Goal: Information Seeking & Learning: Learn about a topic

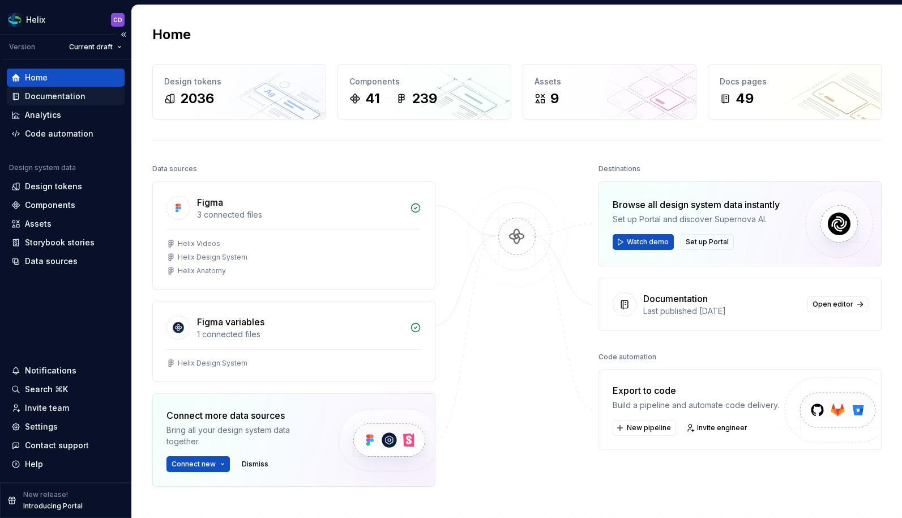
click at [63, 104] on div "Documentation" at bounding box center [66, 96] width 118 height 18
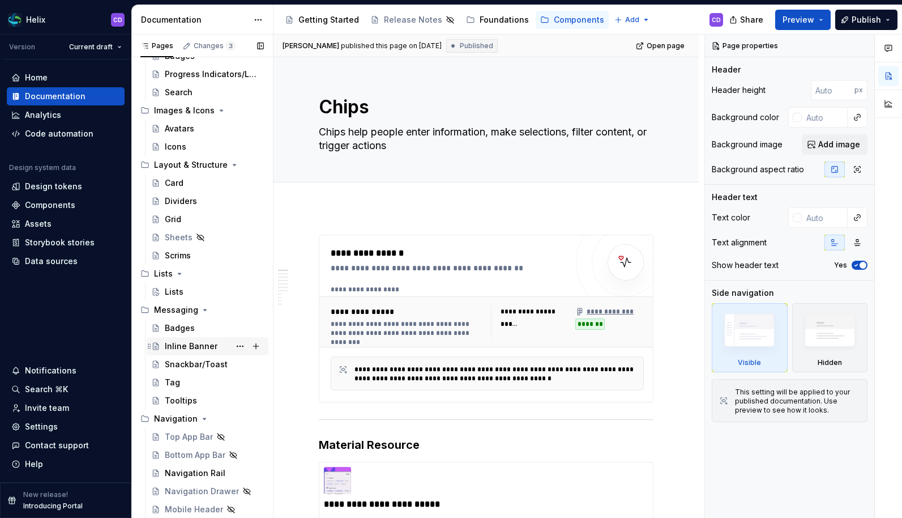
scroll to position [195, 0]
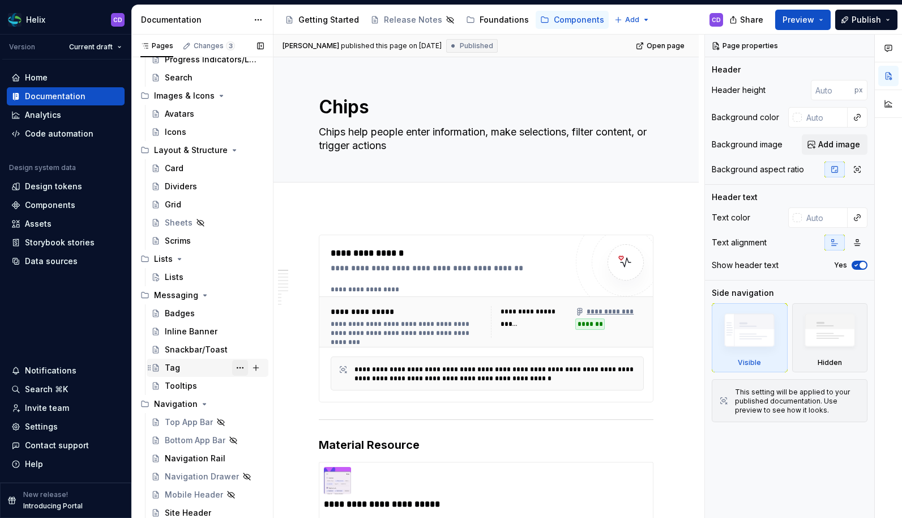
click at [232, 369] on button "Page tree" at bounding box center [240, 368] width 16 height 16
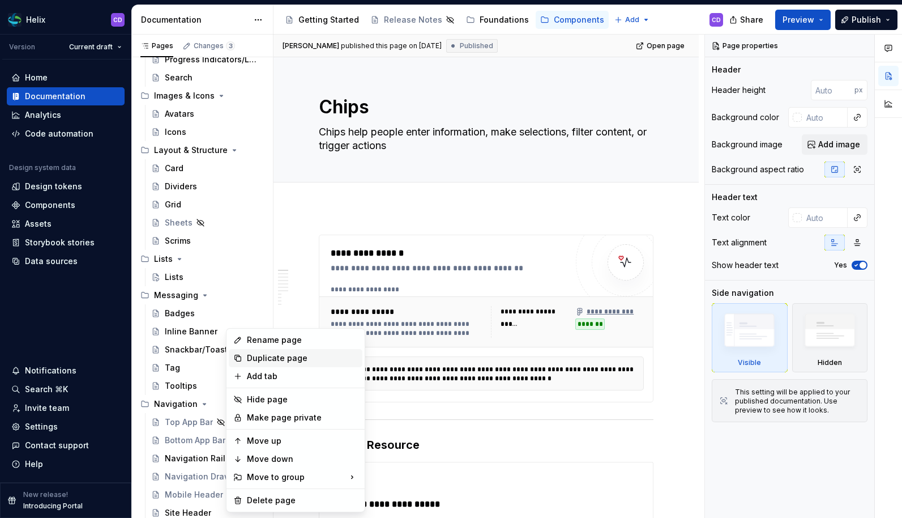
click at [259, 353] on div "Duplicate page" at bounding box center [302, 357] width 111 height 11
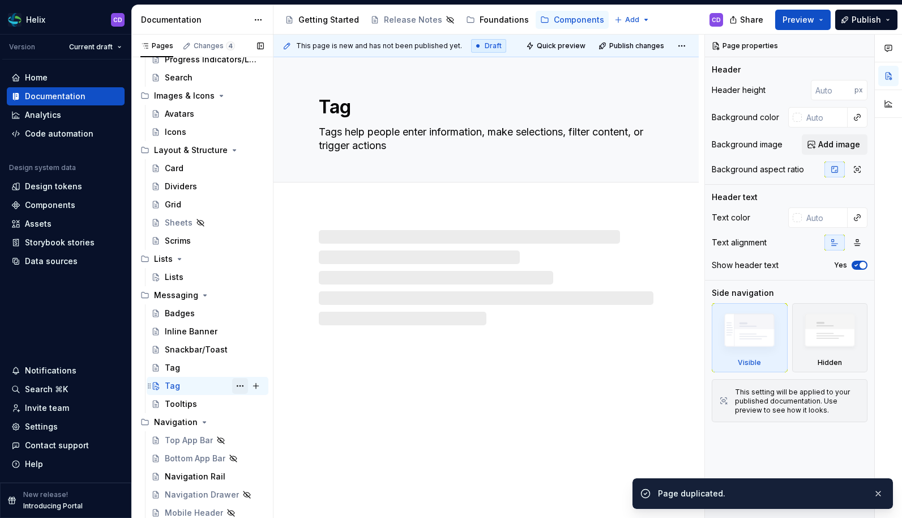
click at [232, 387] on button "Page tree" at bounding box center [240, 386] width 16 height 16
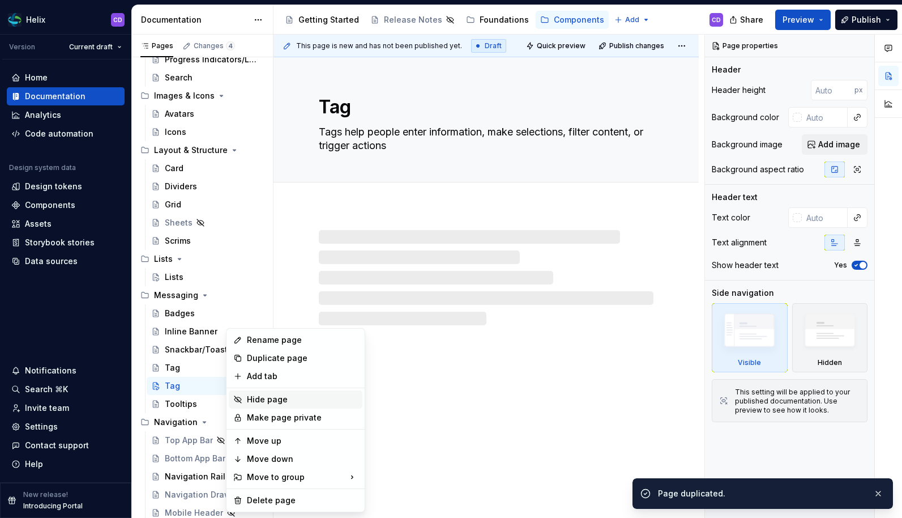
click at [257, 398] on div "Hide page" at bounding box center [302, 399] width 111 height 11
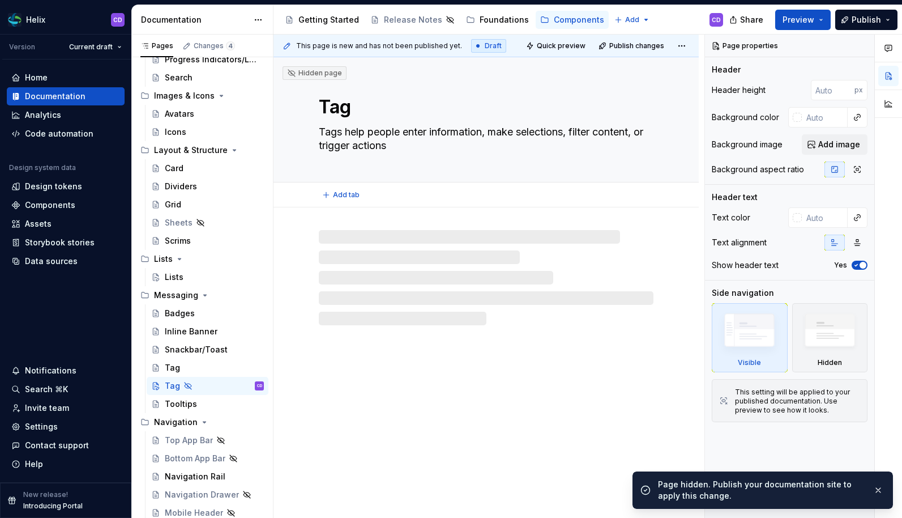
click at [336, 113] on textarea "Tag" at bounding box center [484, 106] width 335 height 27
type textarea "*"
type textarea "t"
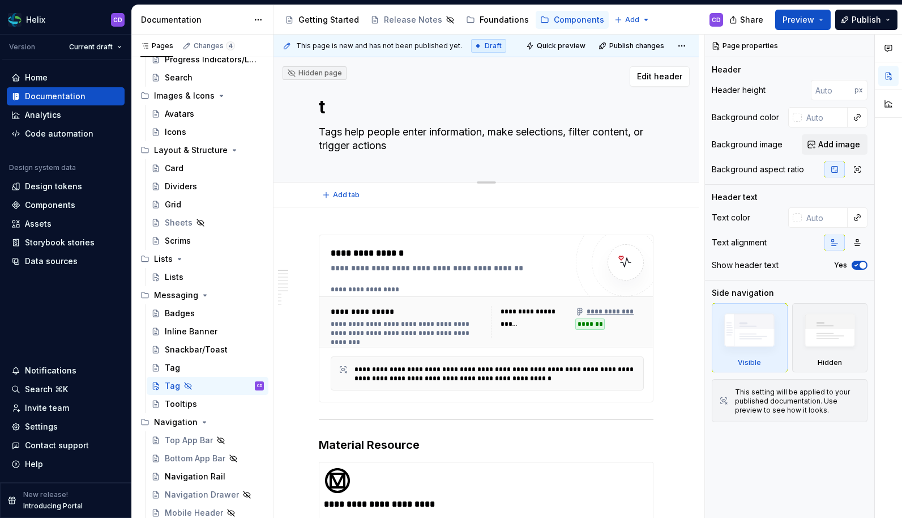
type textarea "*"
type textarea "ta"
type textarea "*"
type textarea "tat"
type textarea "*"
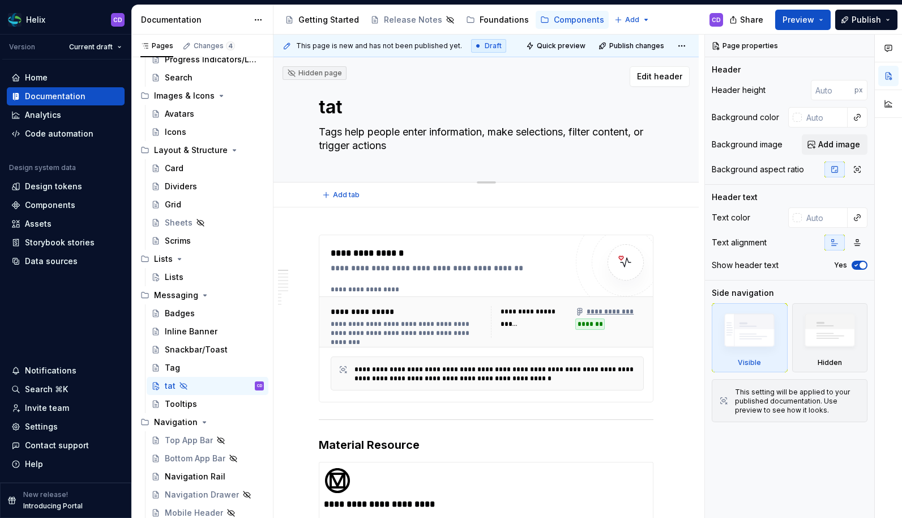
type textarea "ta"
type textarea "*"
type textarea "t"
type textarea "*"
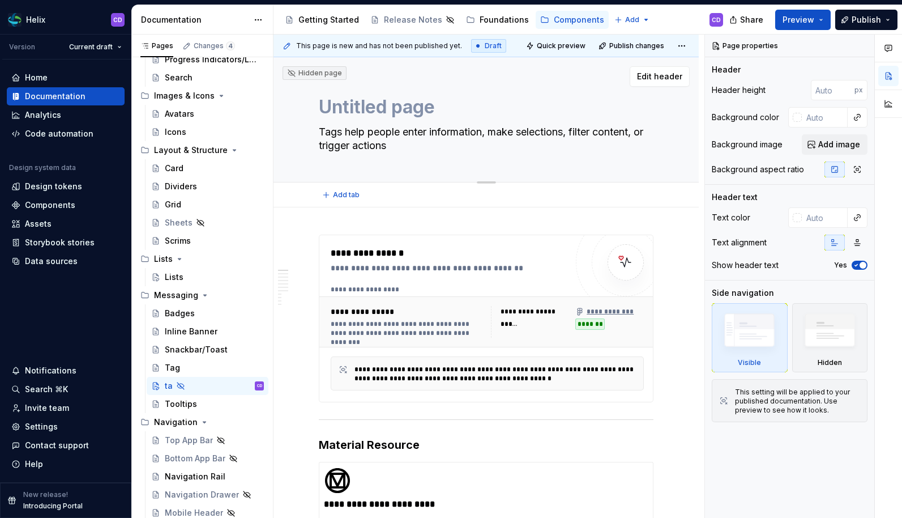
type textarea "Untitled page"
type textarea "*"
type textarea "Untitled pageS"
type textarea "*"
type textarea "Untitled pageSt"
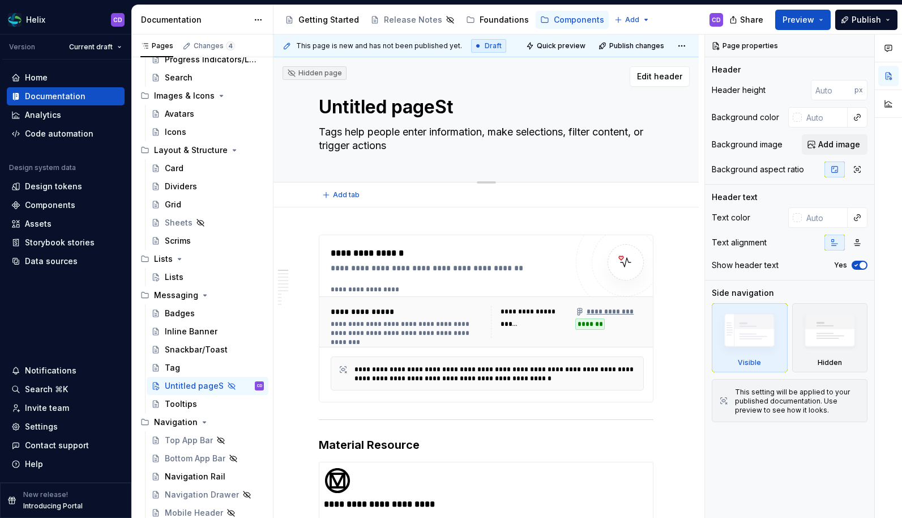
type textarea "*"
type textarea "Untitled pageS"
click at [366, 113] on textarea "Untitled pageS" at bounding box center [484, 106] width 335 height 27
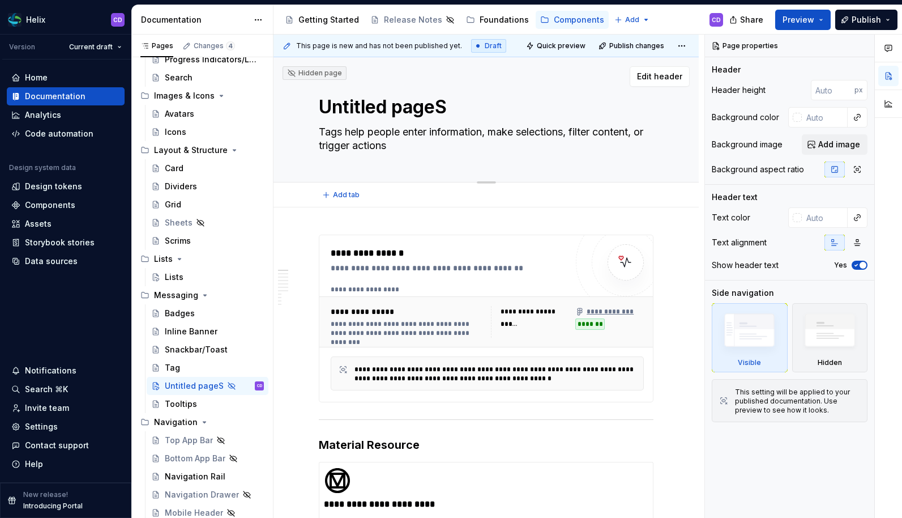
type textarea "*"
type textarea "S"
type textarea "*"
type textarea "St"
type textarea "*"
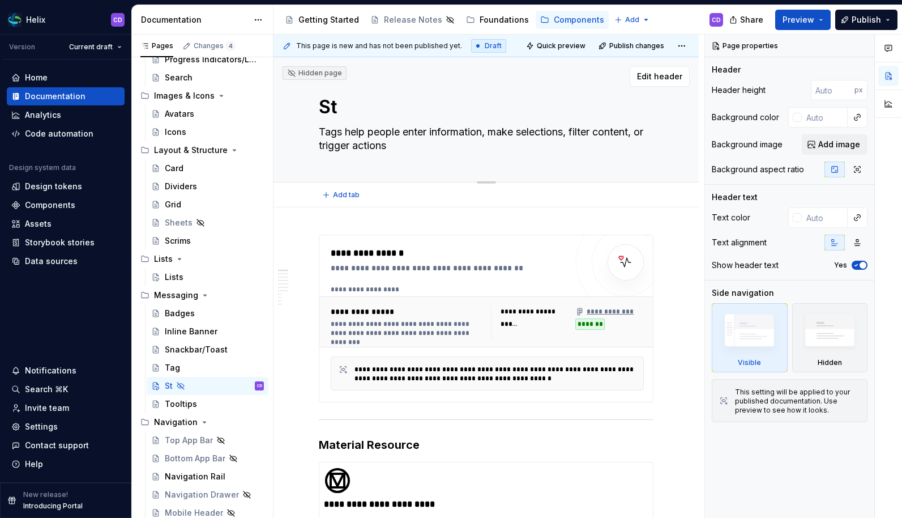
type textarea "Sta"
type textarea "*"
type textarea "Stat"
type textarea "*"
type textarea "Statu"
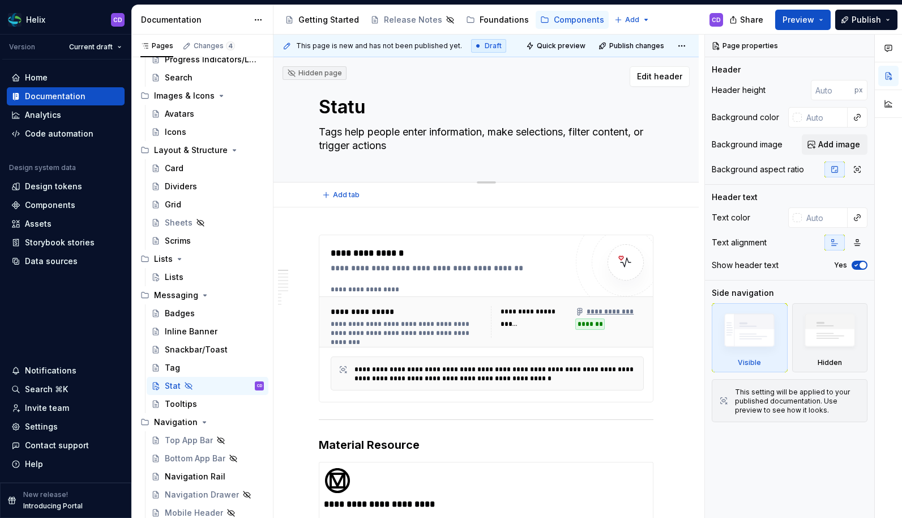
type textarea "*"
type textarea "Status"
type textarea "*"
type textarea "Status"
type textarea "*"
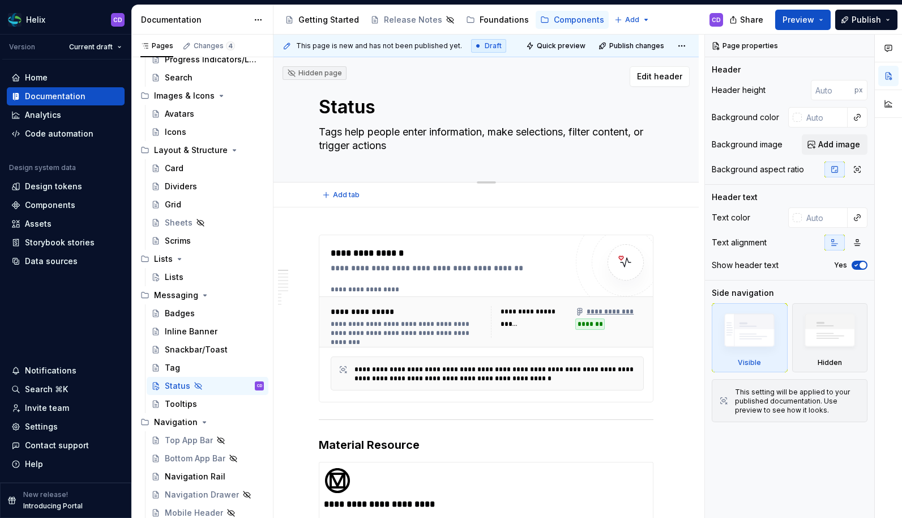
type textarea "Status I"
type textarea "*"
type textarea "Status In"
type textarea "*"
type textarea "Status Ind"
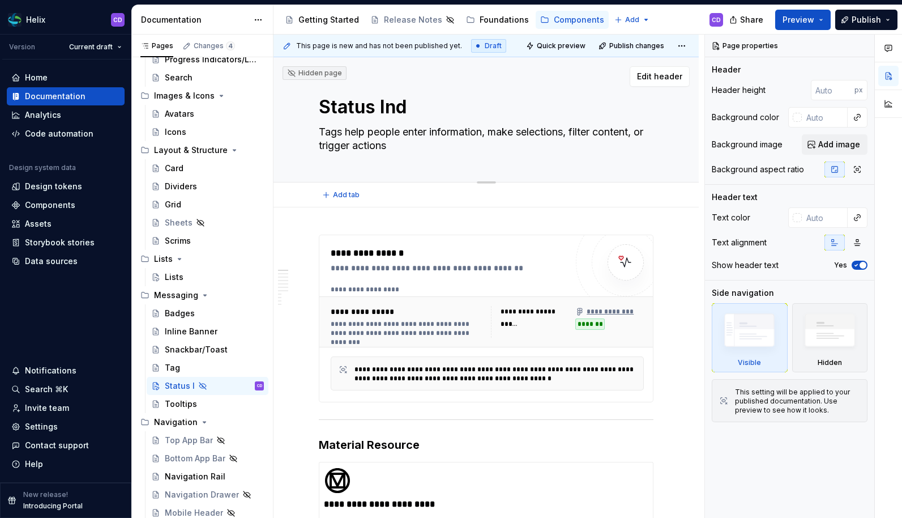
type textarea "*"
type textarea "Status Indi"
type textarea "*"
type textarea "Status Indic"
type textarea "*"
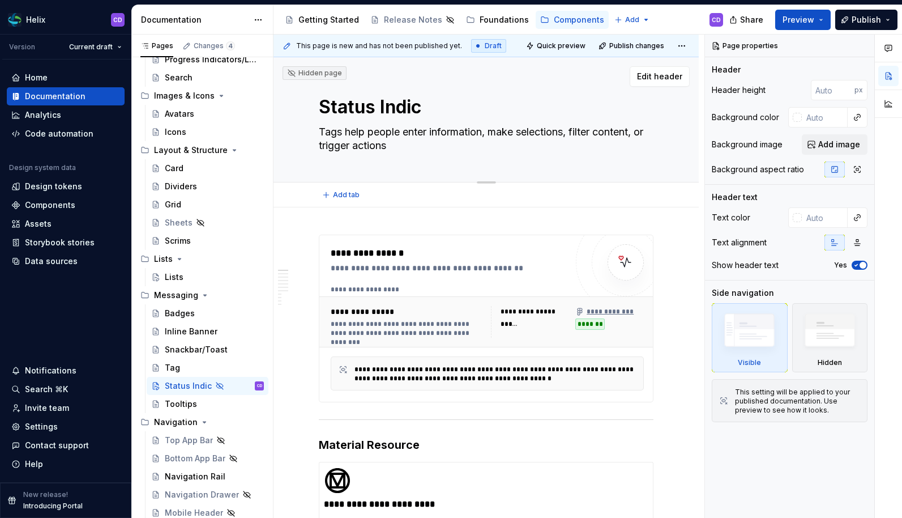
type textarea "Status Indica"
type textarea "*"
type textarea "Status Indicat"
type textarea "*"
type textarea "Status Indicato"
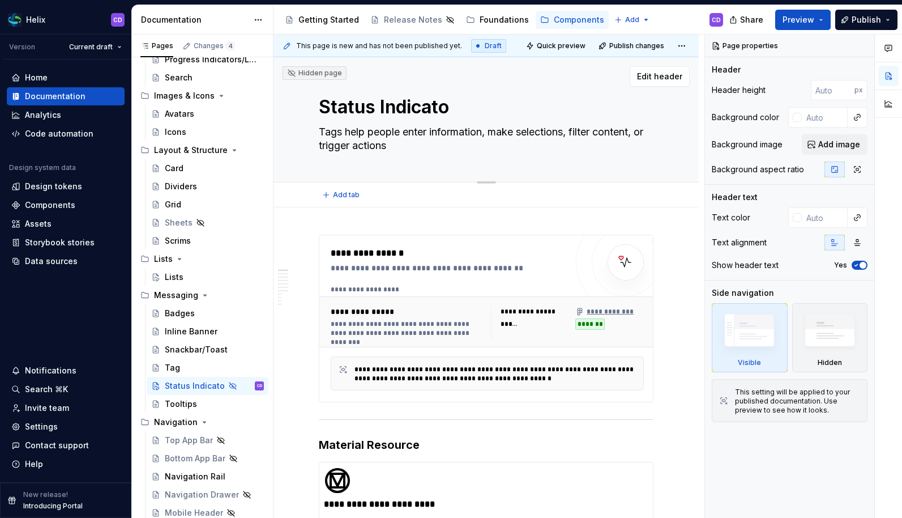
type textarea "*"
type textarea "Status Indicator"
type textarea "*"
type textarea "Status Indicators"
type textarea "*"
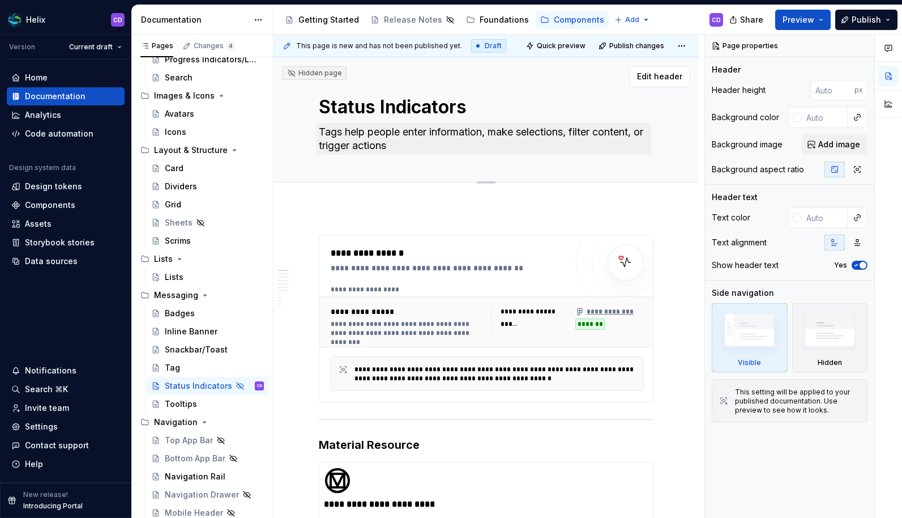
type textarea "Status Indicators"
click at [403, 127] on textarea "Tags help people enter information, make selections, filter content, or trigger…" at bounding box center [484, 139] width 335 height 32
paste textarea "A Status Indicator chip visually communicates the state of an item—such as erro…"
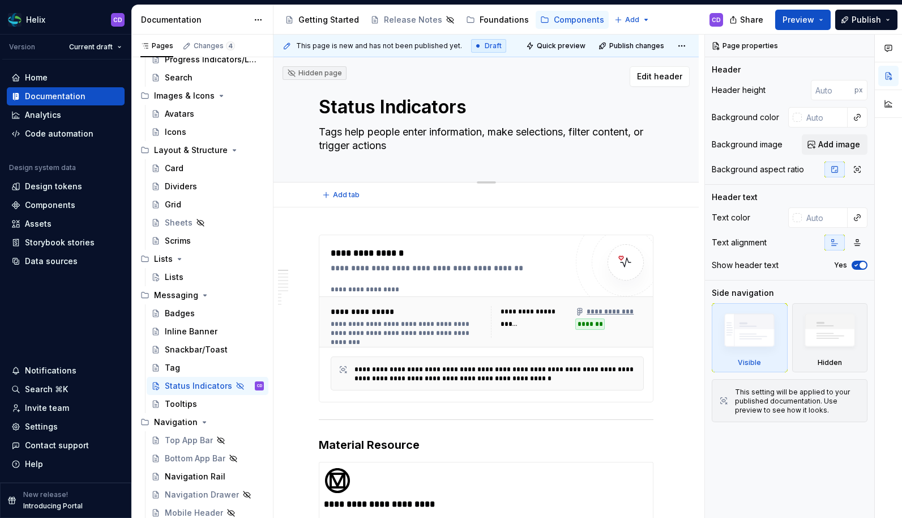
type textarea "*"
type textarea "A Status Indicator chip visually communicates the state of an item—such as erro…"
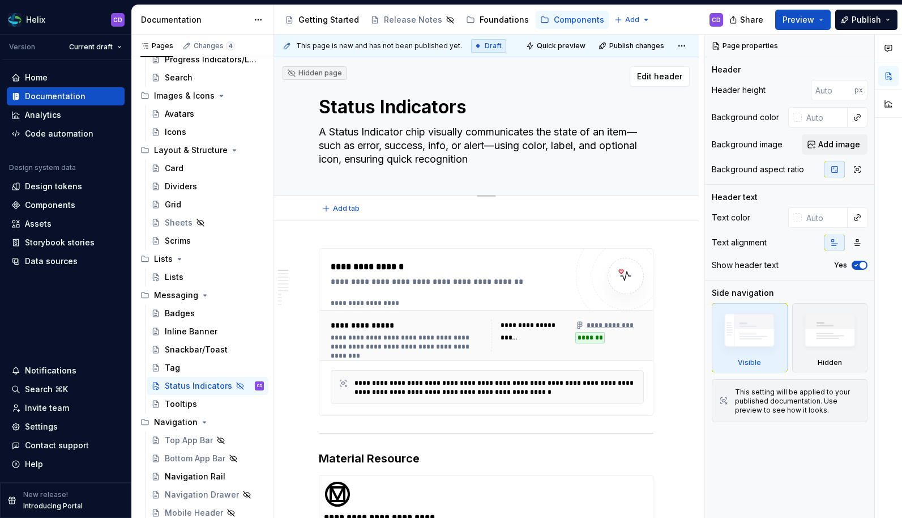
type textarea "*"
type textarea "A Status Indicator chip visually communicates the state of an item—such as erro…"
type textarea "*"
type textarea "A Status Indicator chip visually communicates the state of an item—such as erro…"
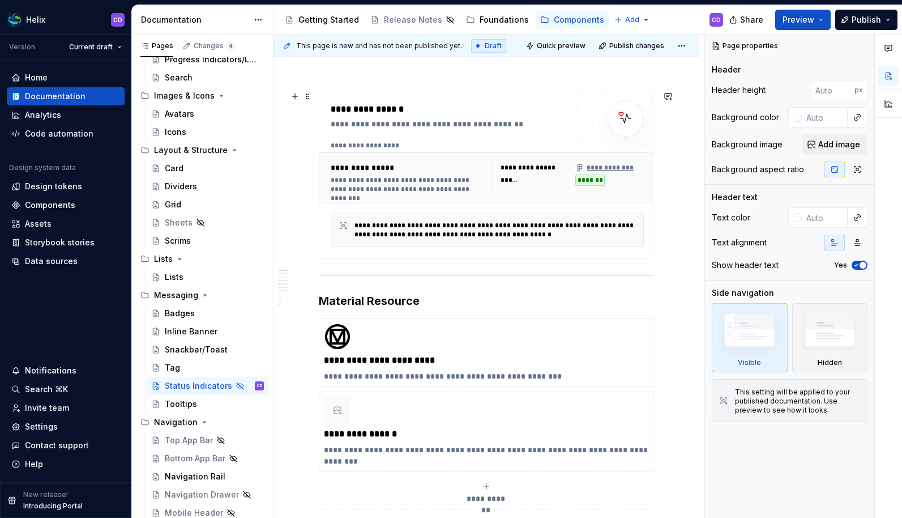
type textarea "*"
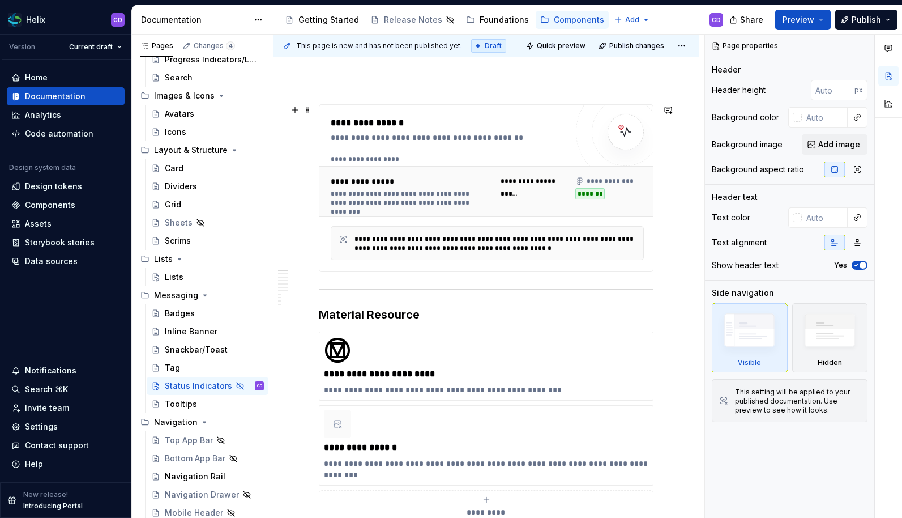
type textarea "A Status Indicator chip visually communicates the state of an item—such as erro…"
click at [421, 185] on div "**********" at bounding box center [407, 181] width 153 height 11
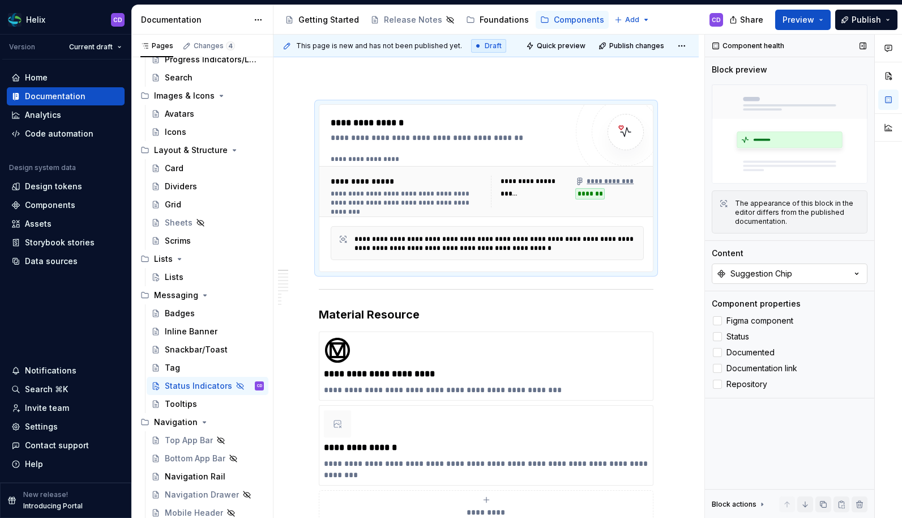
click at [783, 268] on div "Suggestion Chip" at bounding box center [762, 273] width 62 height 11
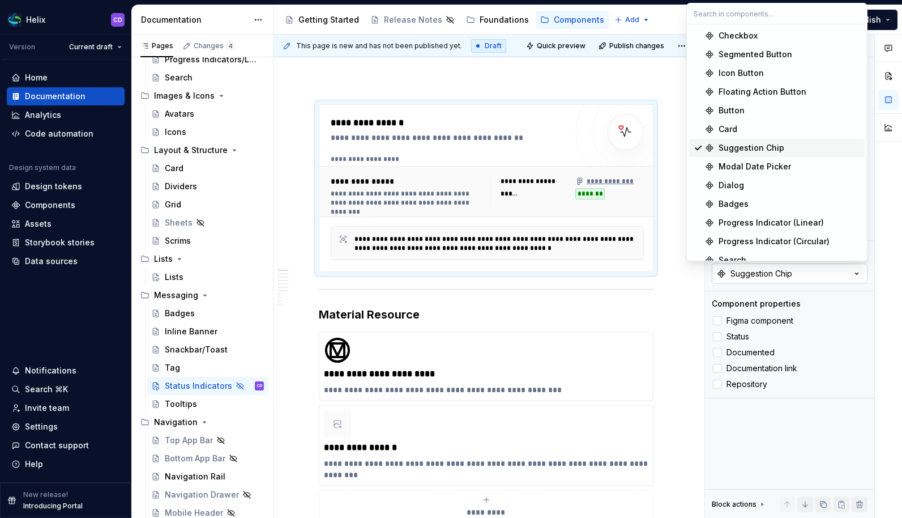
type textarea "*"
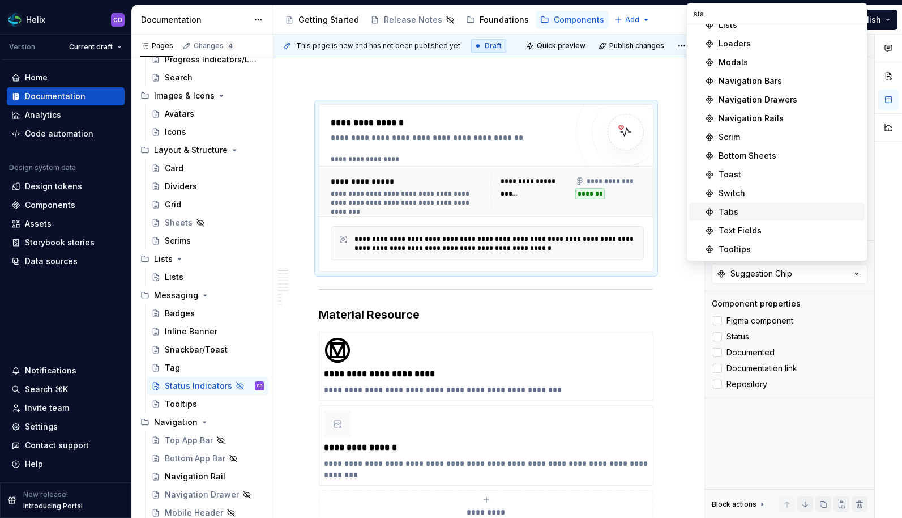
scroll to position [0, 0]
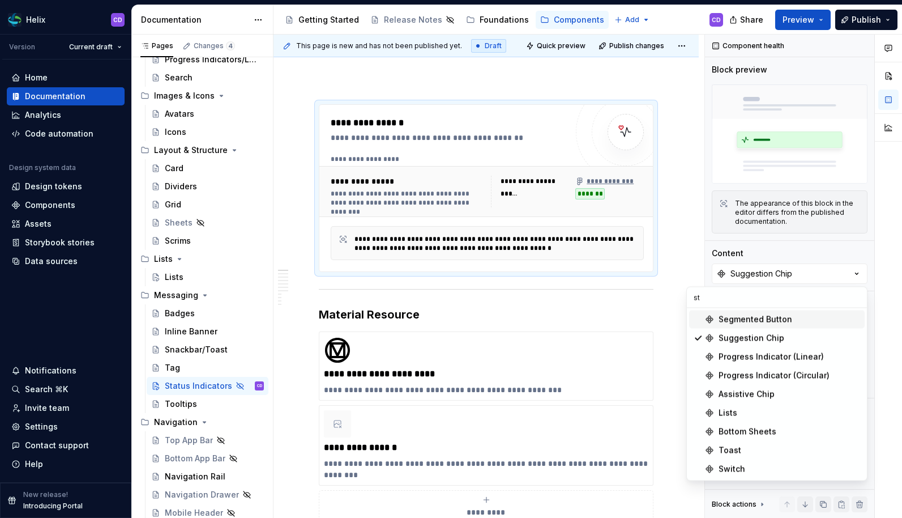
type input "s"
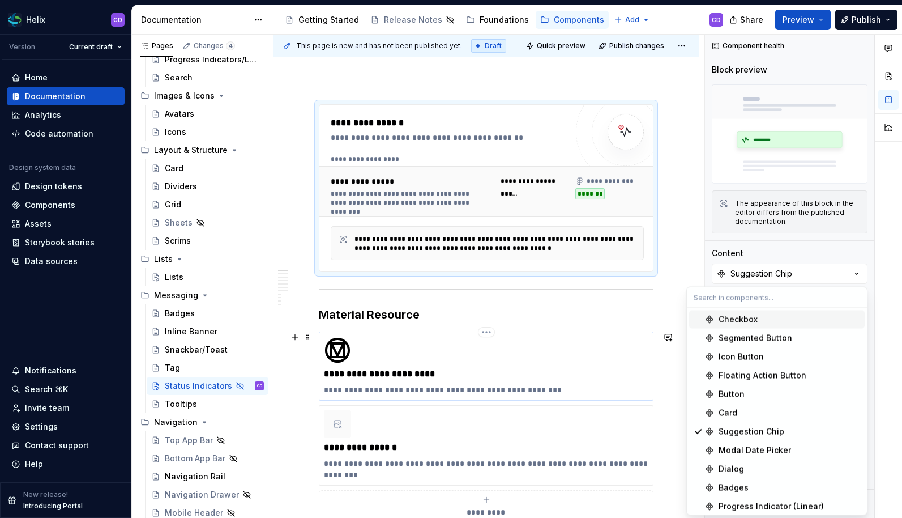
click at [426, 365] on div "**********" at bounding box center [486, 365] width 325 height 59
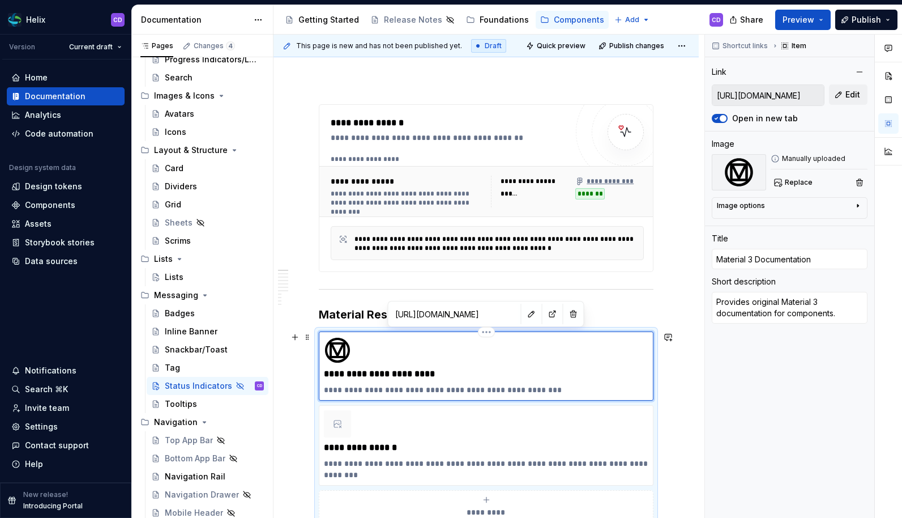
type textarea "*"
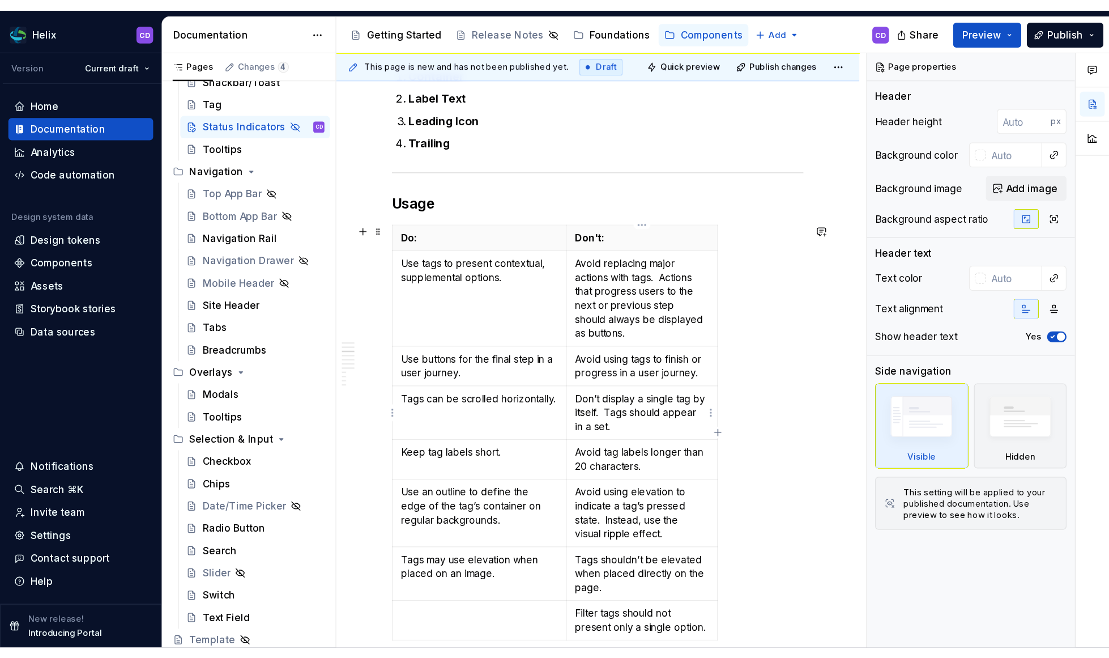
scroll to position [954, 0]
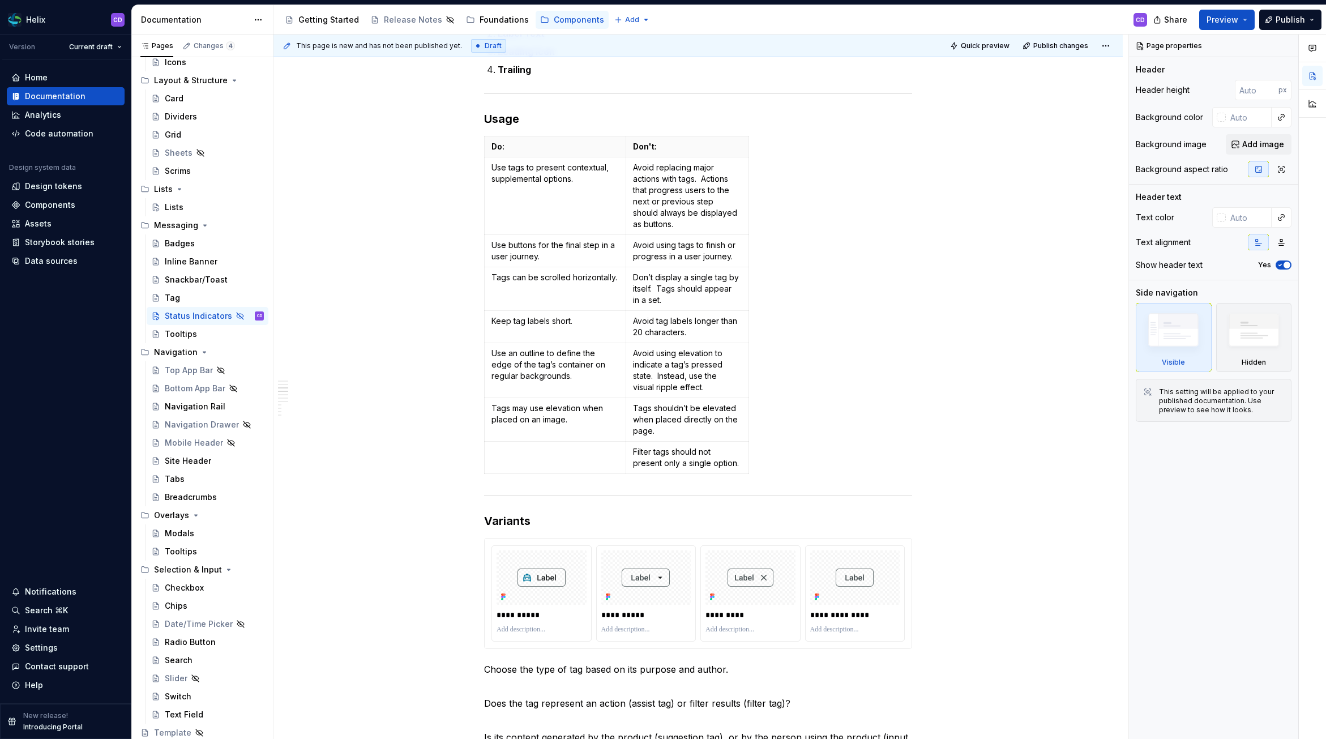
type textarea "*"
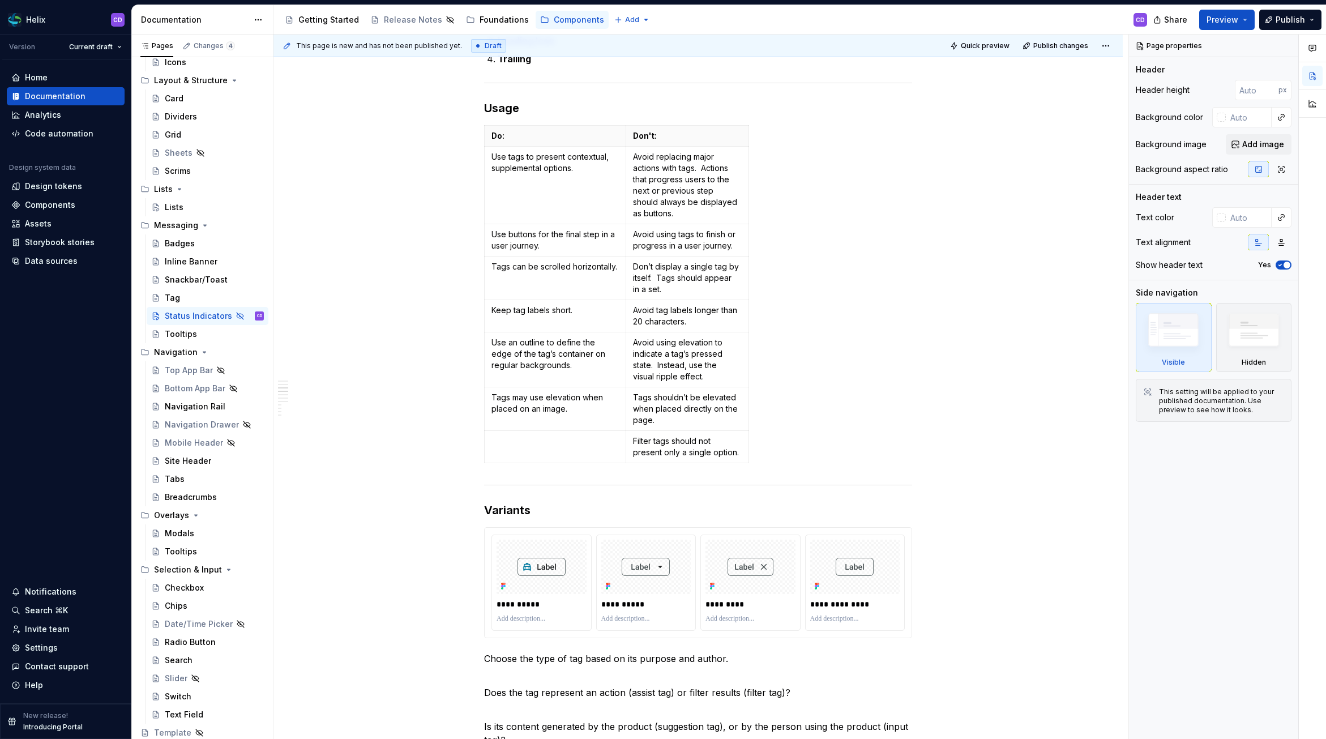
scroll to position [264, 0]
click at [539, 177] on td "Use tags to present contextual, supplemental options." at bounding box center [556, 186] width 142 height 78
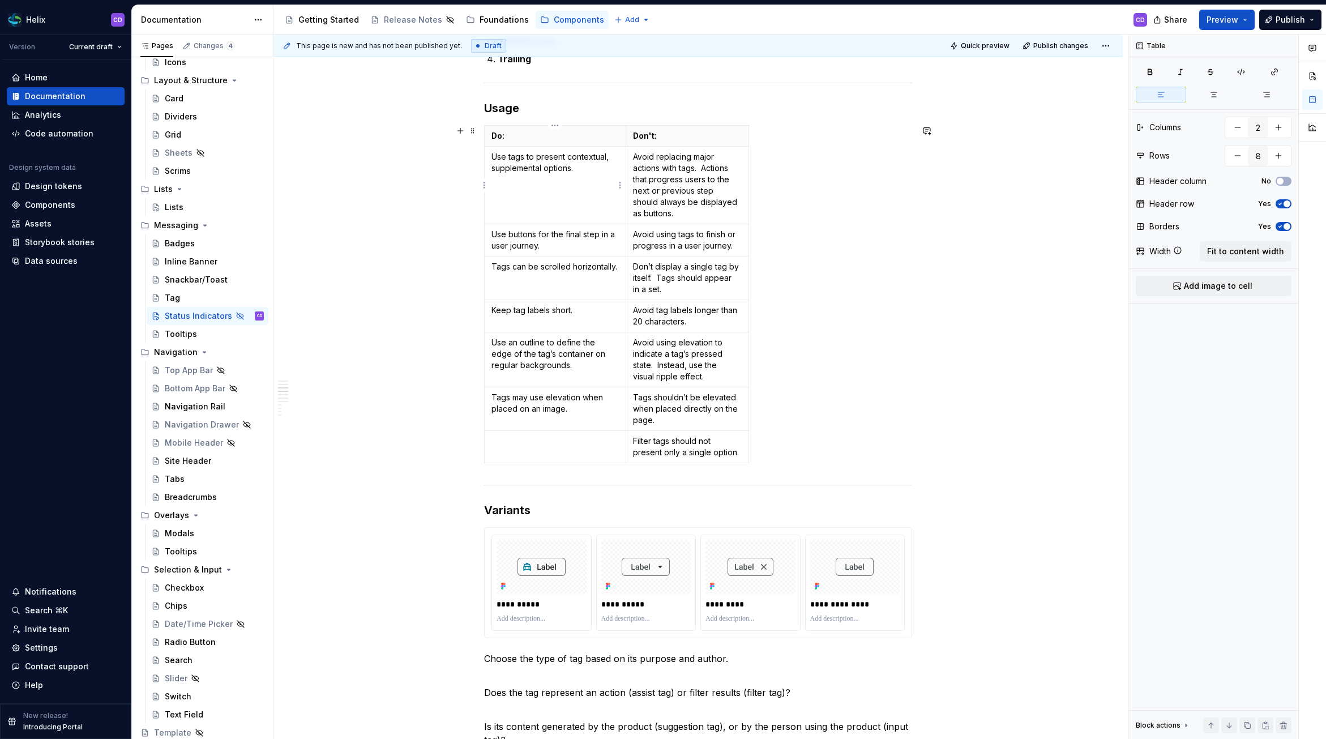
click at [539, 177] on td "Use tags to present contextual, supplemental options." at bounding box center [556, 186] width 142 height 78
click at [550, 176] on p "Use consistent sizing for all status indicators, especially when used as chips …" at bounding box center [555, 179] width 127 height 57
drag, startPoint x: 573, startPoint y: 158, endPoint x: 493, endPoint y: 156, distance: 79.9
click at [493, 156] on p "Use consistent sizing for all status indicators, especially when used as chips …" at bounding box center [555, 179] width 127 height 57
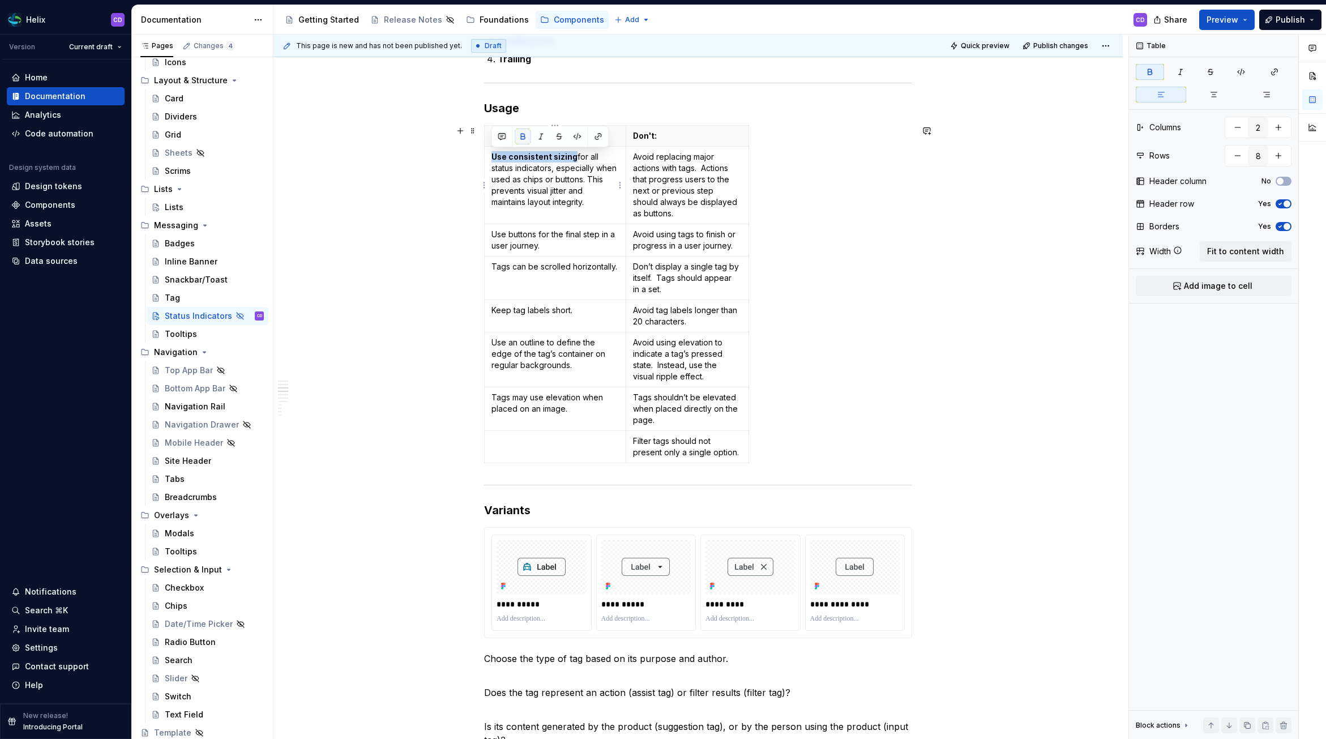
click at [524, 136] on button "button" at bounding box center [523, 137] width 16 height 16
click at [554, 239] on p "Use buttons for the final step in a user journey." at bounding box center [555, 240] width 127 height 23
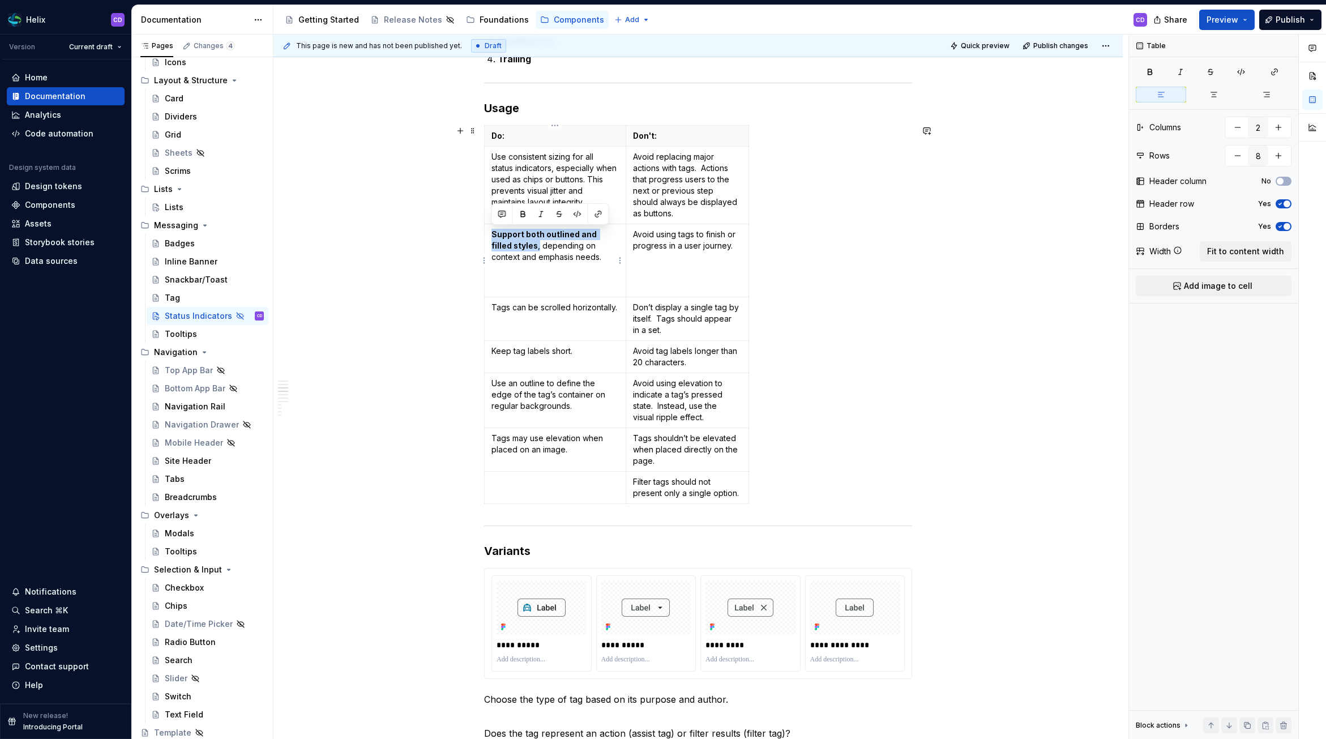
drag, startPoint x: 517, startPoint y: 247, endPoint x: 493, endPoint y: 235, distance: 26.9
click at [493, 235] on p "Support both outlined and filled styles , depending on context and emphasis nee…" at bounding box center [555, 246] width 127 height 34
click at [519, 216] on button "button" at bounding box center [523, 214] width 16 height 16
click at [530, 288] on p at bounding box center [555, 281] width 127 height 23
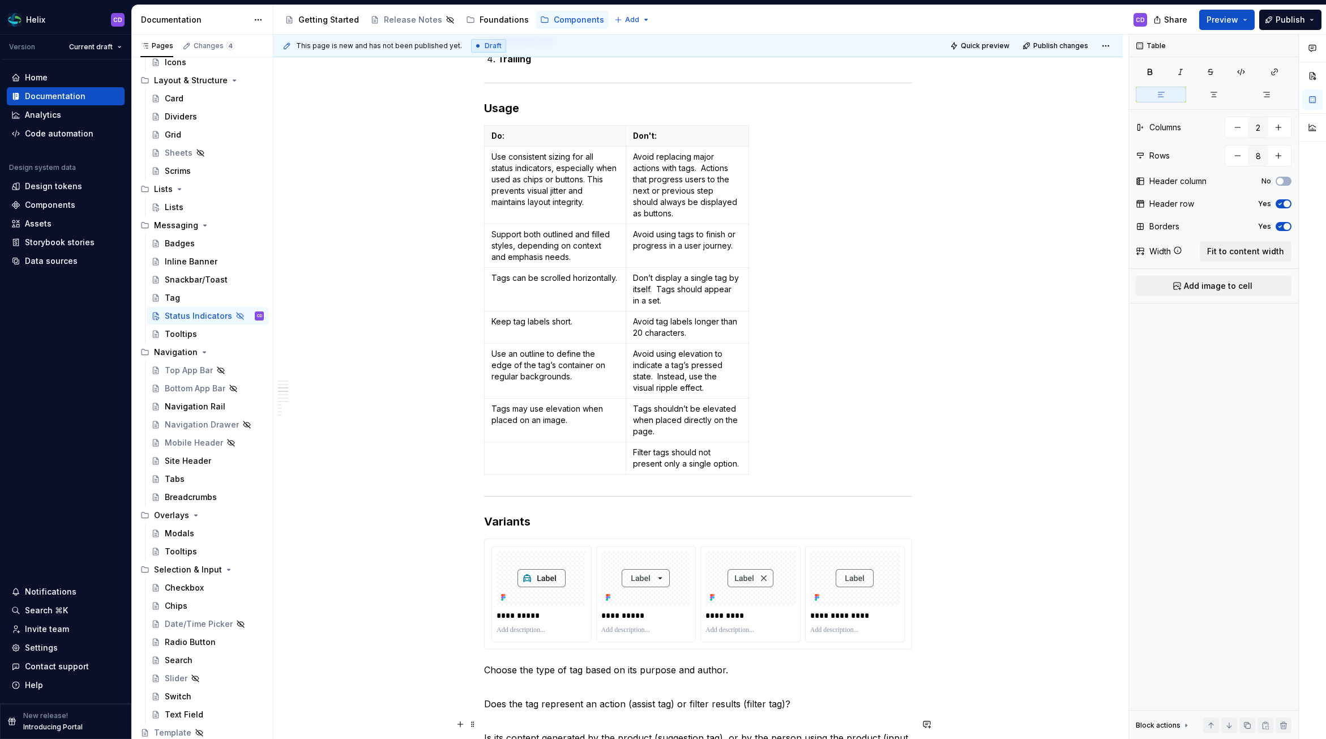
click at [545, 280] on p "Tags can be scrolled horizontally." at bounding box center [555, 277] width 127 height 11
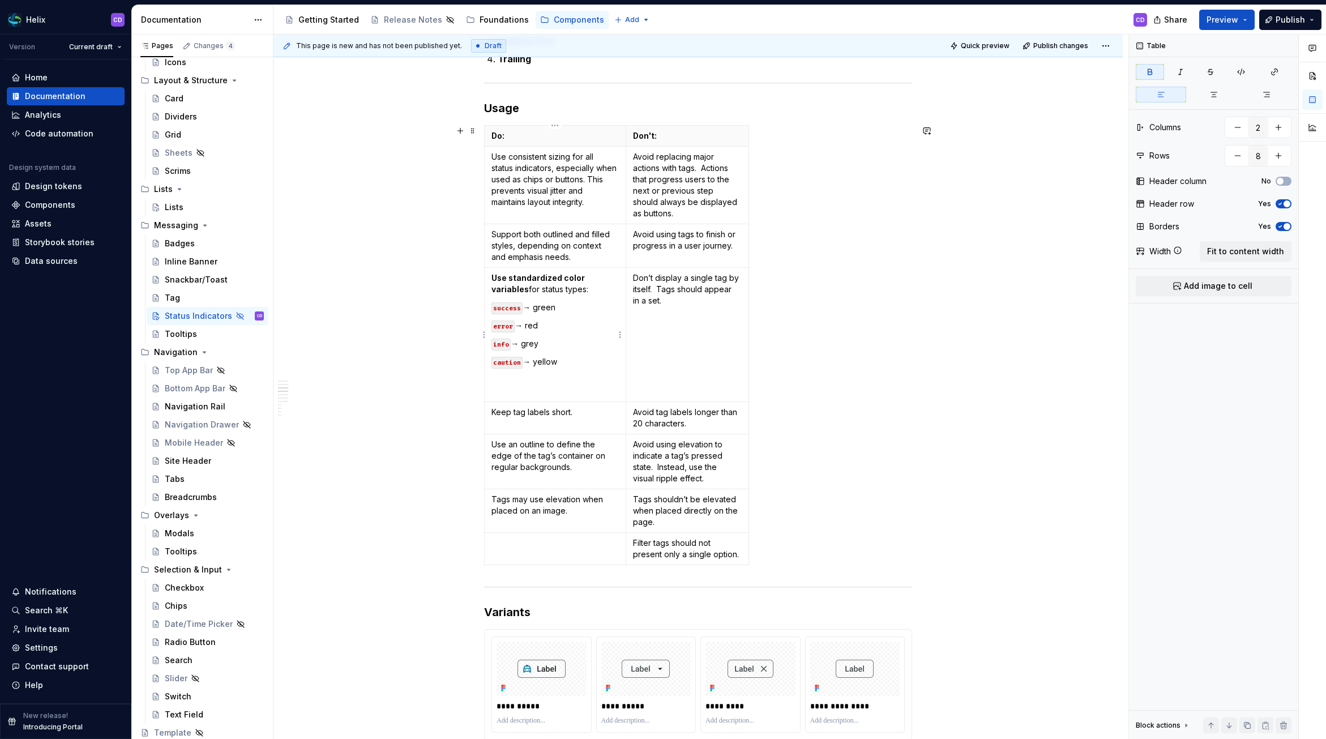
click at [565, 279] on strong "Use standardized color variables" at bounding box center [539, 283] width 95 height 21
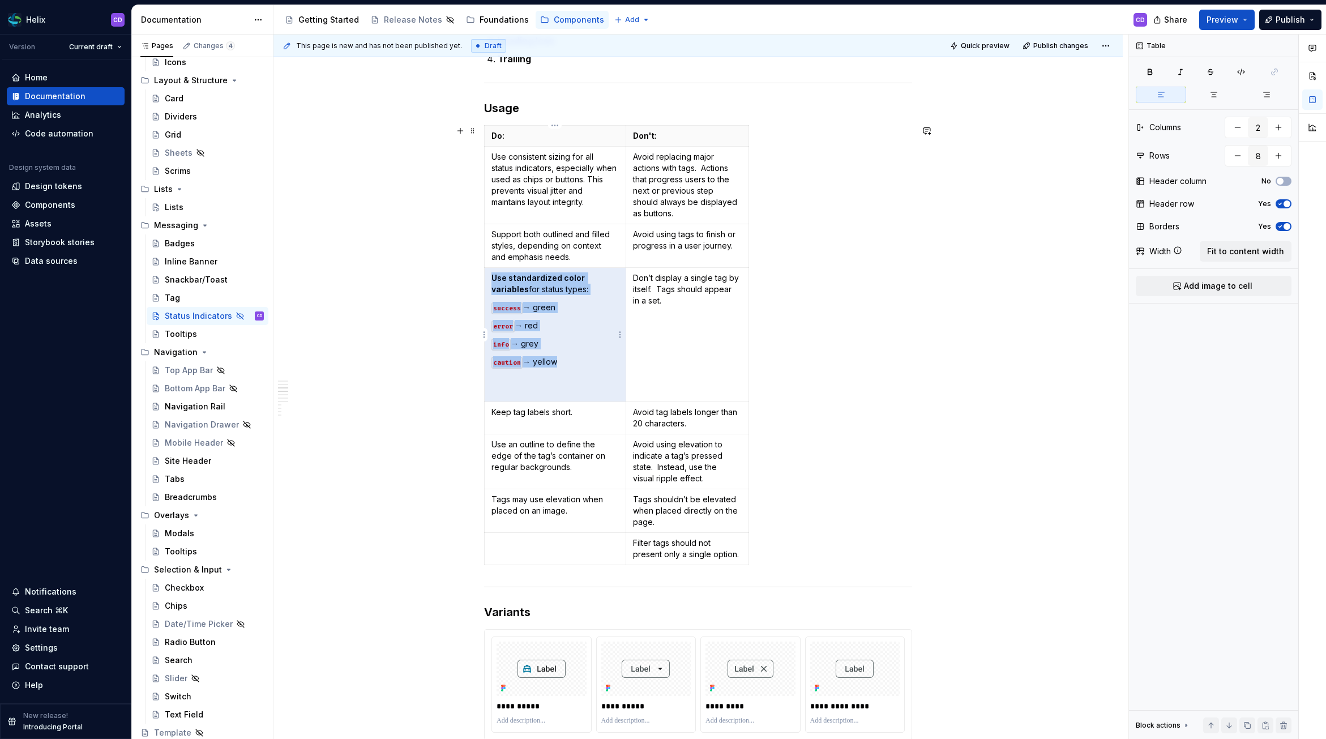
click at [565, 282] on strong "Use standardized color variables" at bounding box center [539, 283] width 95 height 21
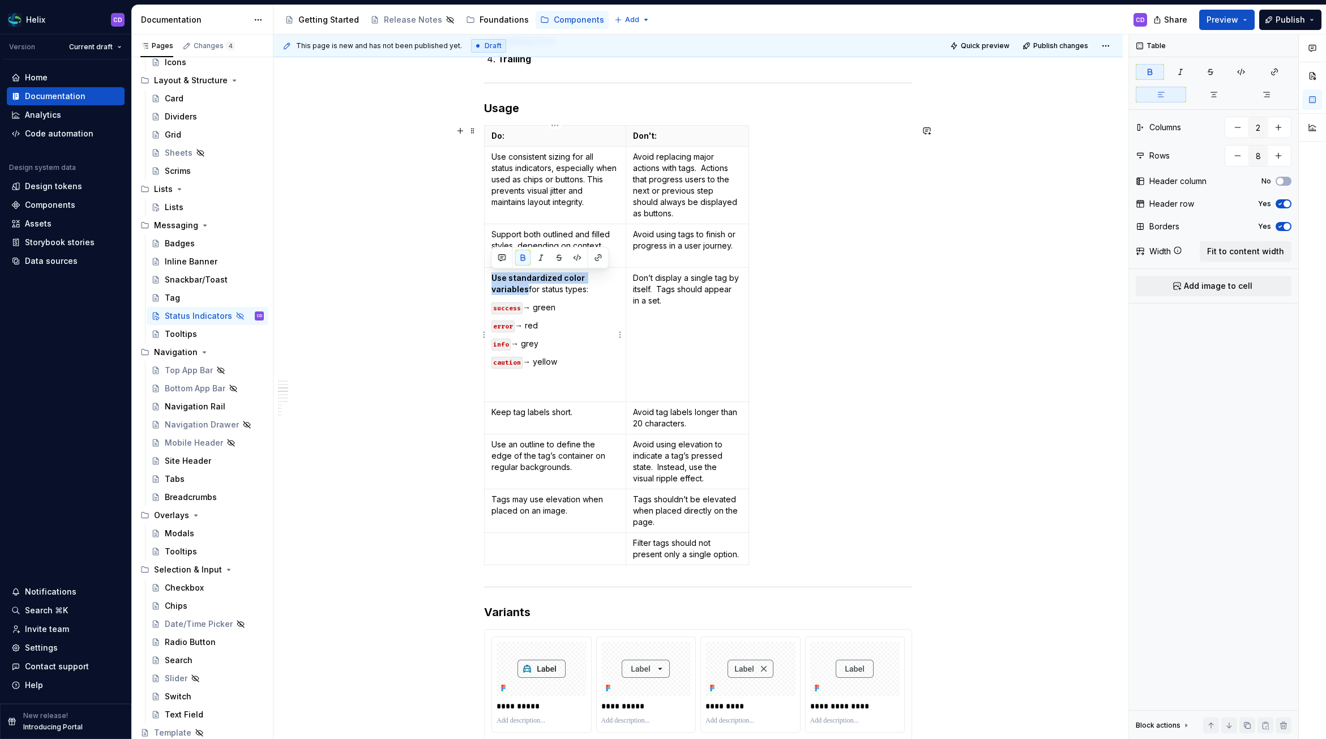
drag, startPoint x: 492, startPoint y: 280, endPoint x: 623, endPoint y: 282, distance: 131.4
click at [623, 282] on td "Use standardized color variables for status types: success → green error → red …" at bounding box center [556, 335] width 142 height 134
click at [520, 256] on button "button" at bounding box center [523, 258] width 16 height 16
click at [509, 305] on code "success" at bounding box center [507, 308] width 31 height 12
click at [510, 310] on code "success" at bounding box center [507, 308] width 31 height 12
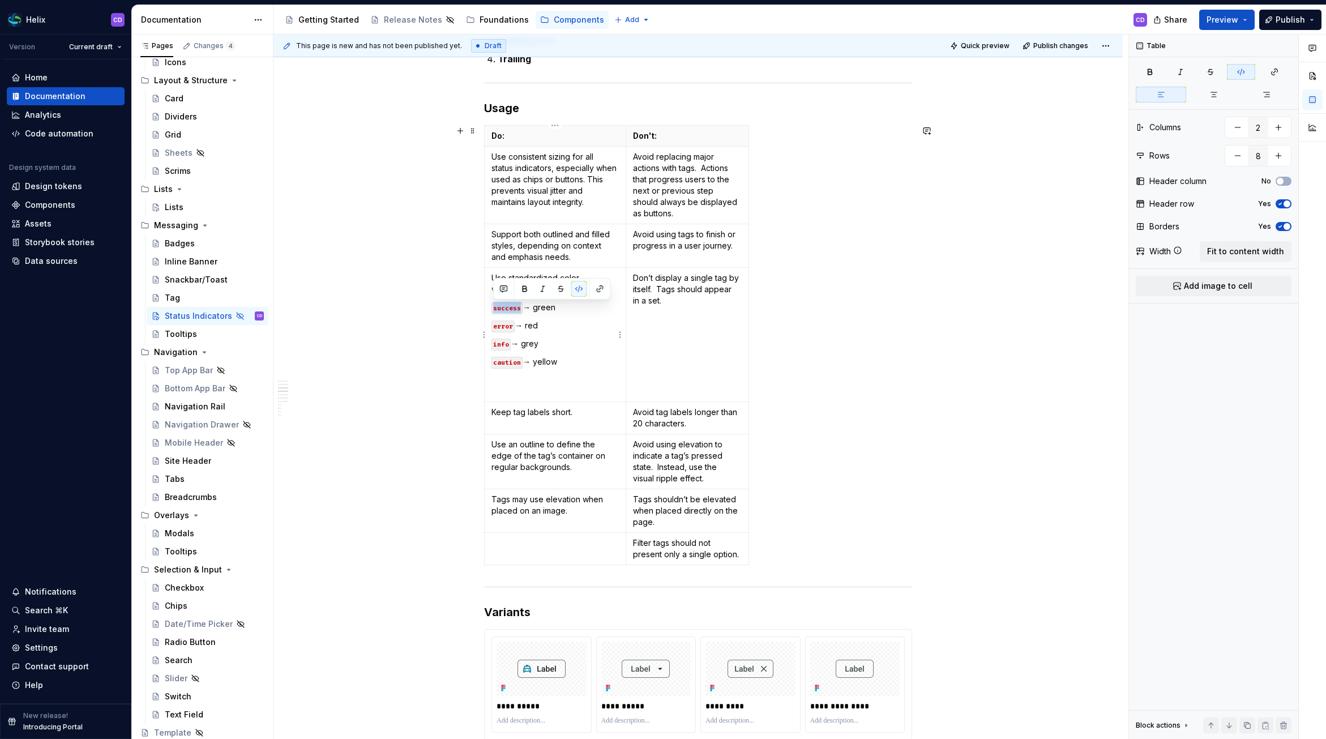
click at [510, 310] on code "success" at bounding box center [507, 308] width 31 height 12
click at [583, 286] on button "button" at bounding box center [579, 289] width 16 height 16
click at [506, 323] on code "error" at bounding box center [503, 327] width 23 height 12
click at [578, 307] on button "button" at bounding box center [579, 307] width 16 height 16
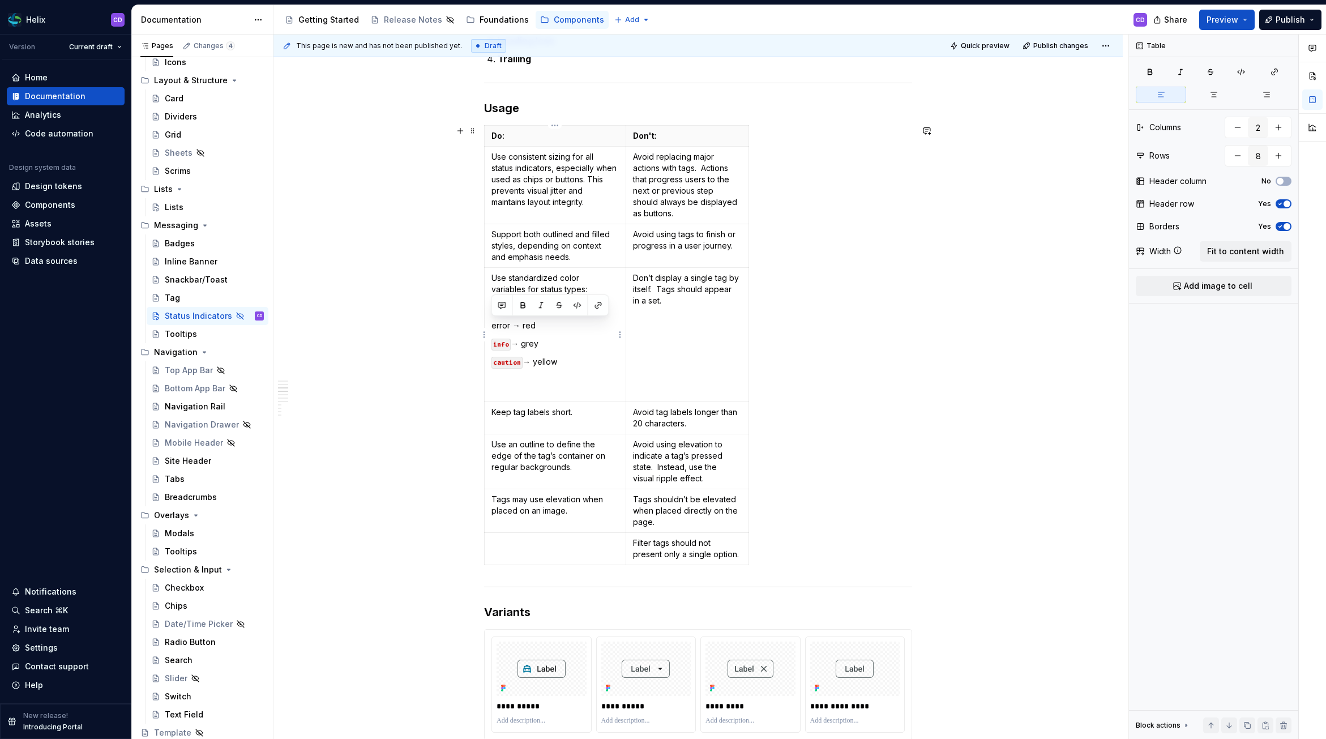
click at [497, 345] on code "info" at bounding box center [501, 345] width 19 height 12
click at [574, 324] on button "button" at bounding box center [579, 325] width 16 height 16
click at [503, 364] on code "caution" at bounding box center [507, 363] width 31 height 12
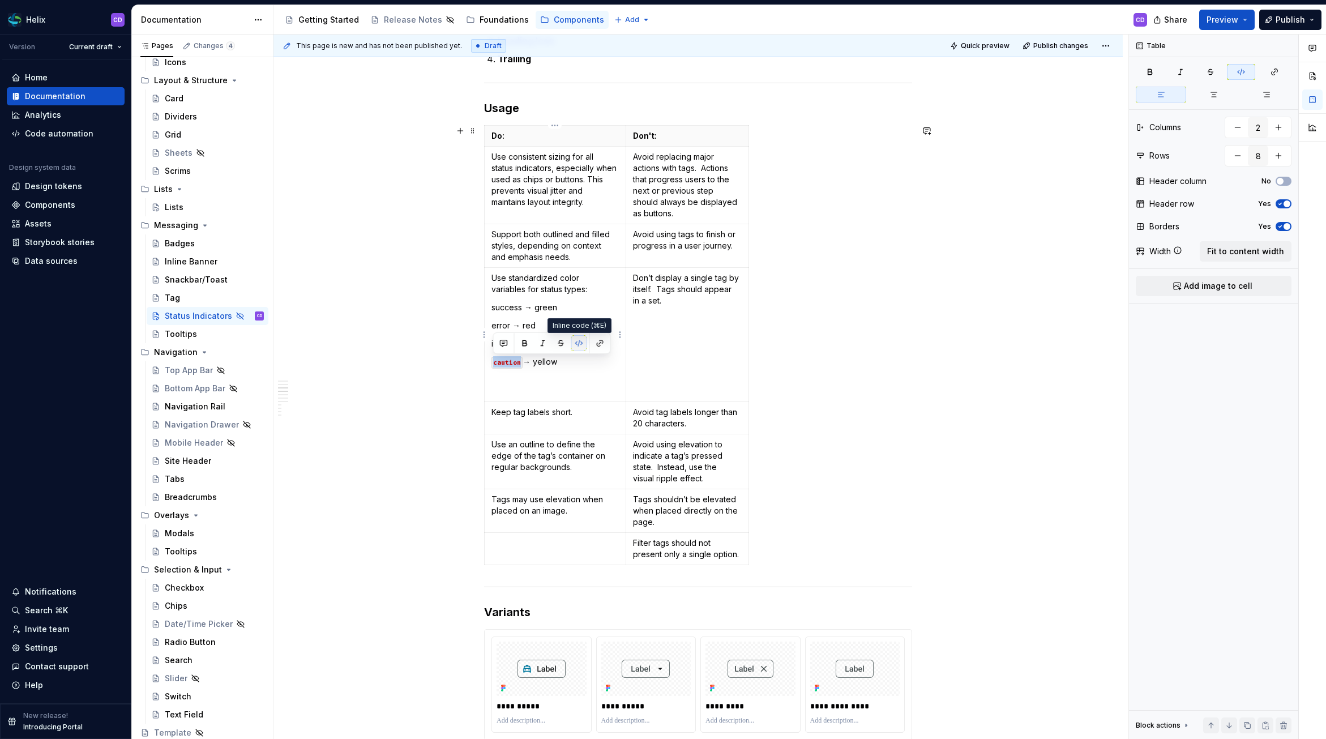
click at [575, 339] on button "button" at bounding box center [579, 343] width 16 height 16
click at [552, 377] on p at bounding box center [555, 385] width 127 height 23
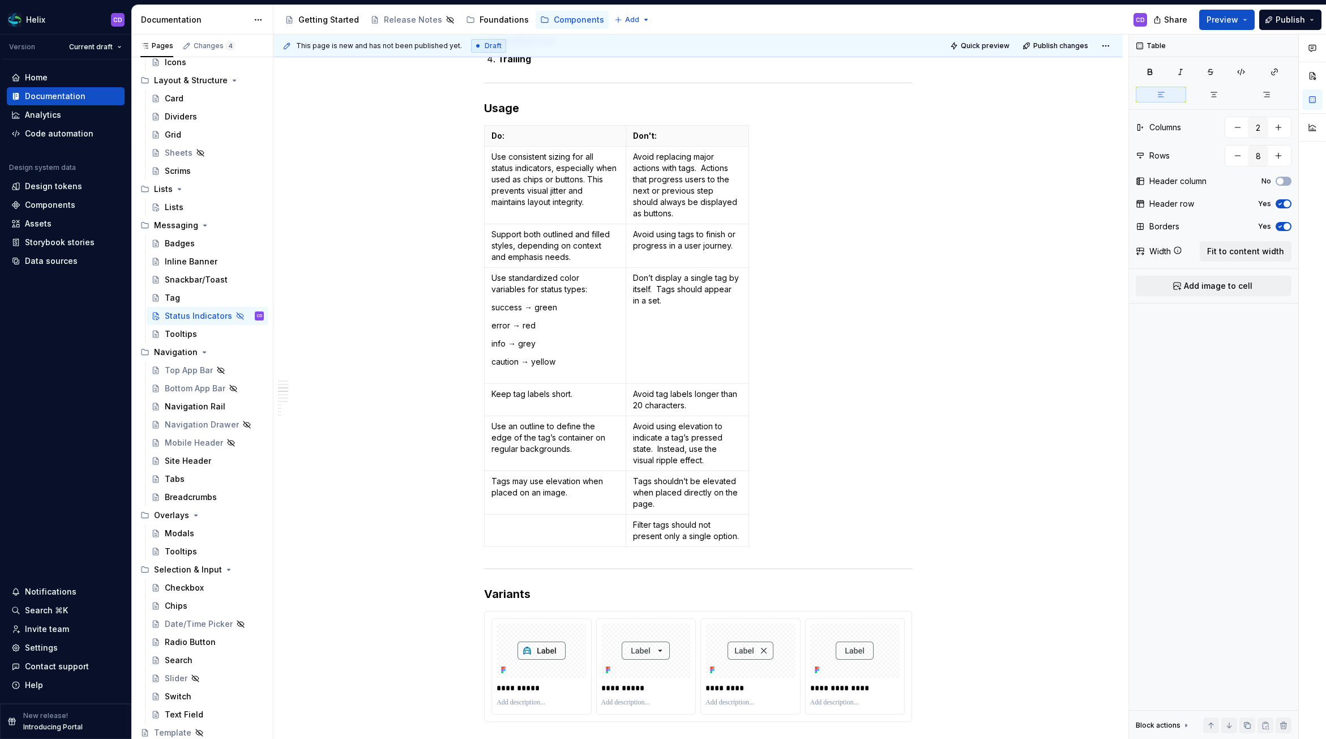
click at [522, 390] on p "Keep tag labels short." at bounding box center [555, 393] width 127 height 11
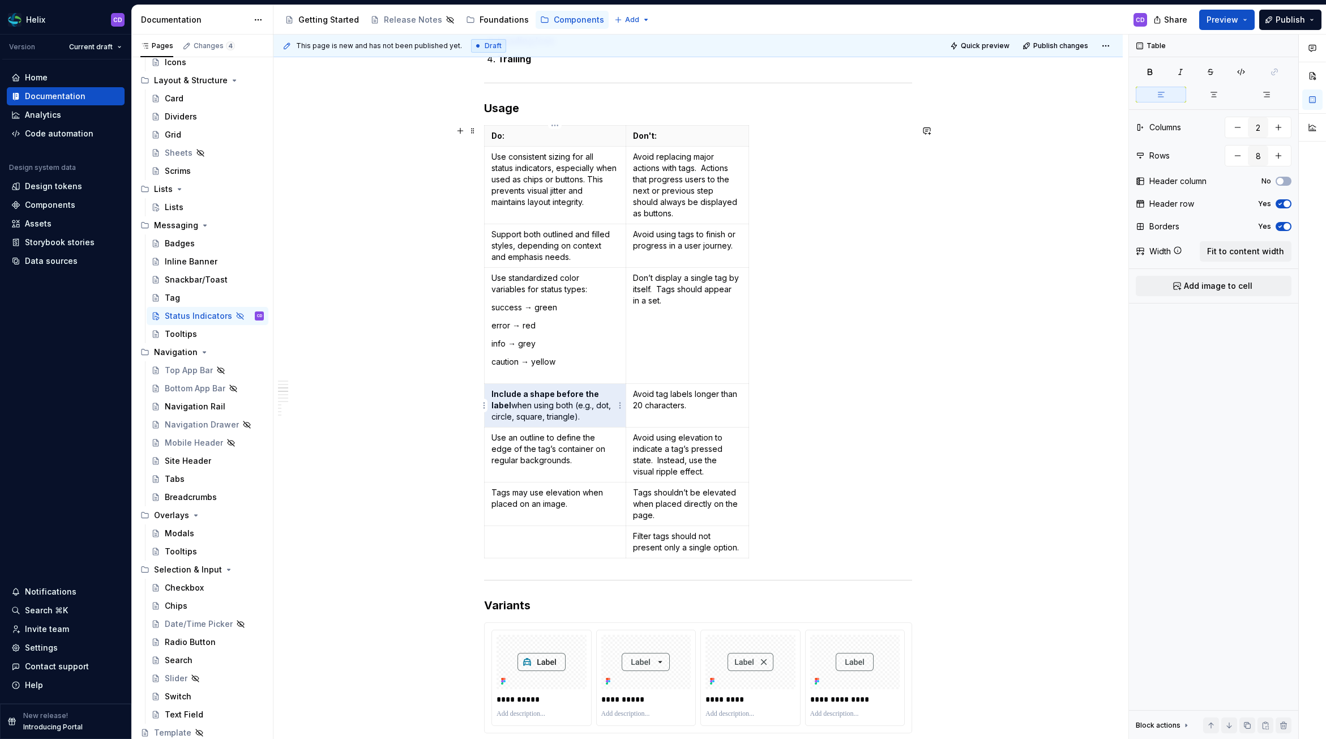
drag, startPoint x: 491, startPoint y: 396, endPoint x: 600, endPoint y: 403, distance: 109.5
click at [600, 403] on p "Include a shape before the label when using both (e.g., dot, circle, square, tr…" at bounding box center [555, 405] width 127 height 34
click at [590, 398] on strong "Include a shape before the label" at bounding box center [546, 399] width 109 height 21
drag, startPoint x: 614, startPoint y: 395, endPoint x: 487, endPoint y: 392, distance: 127.5
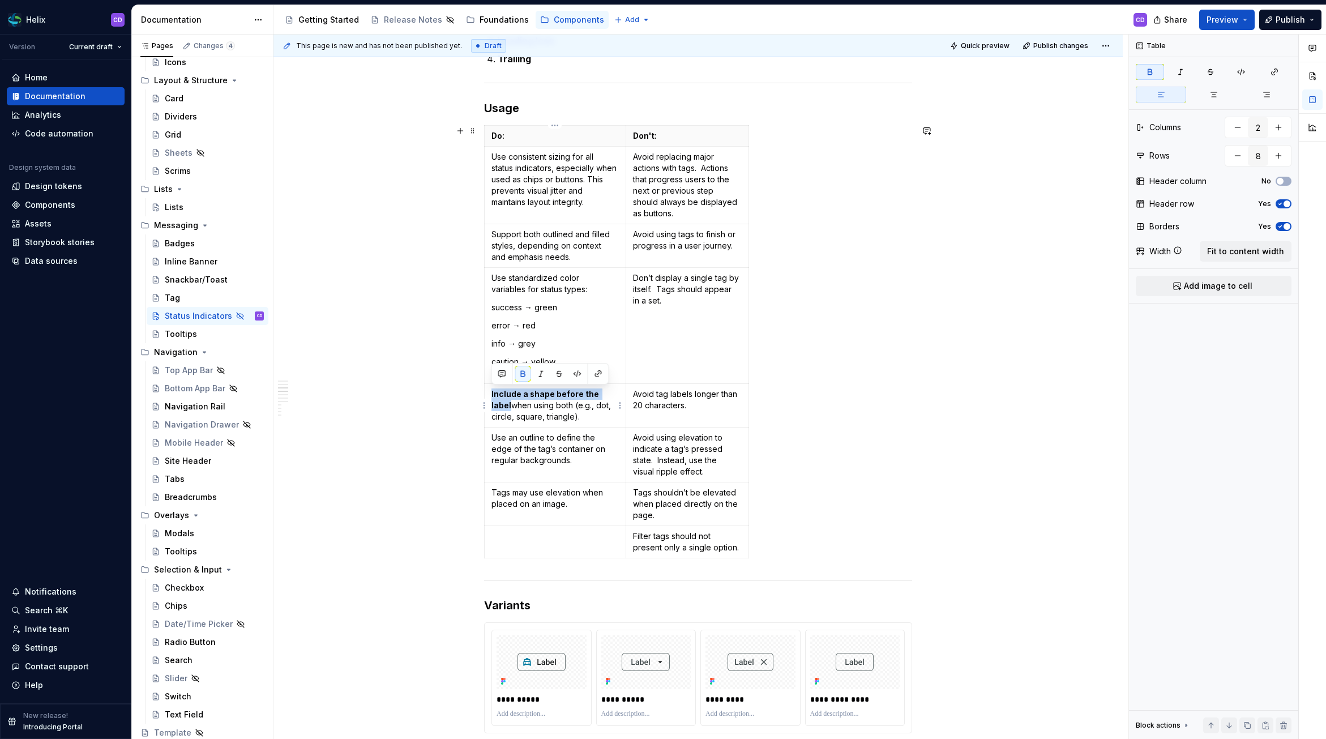
click at [487, 392] on td "Include a shape before the label when using both (e.g., dot, circle, square, tr…" at bounding box center [556, 406] width 142 height 44
click at [521, 374] on button "button" at bounding box center [523, 374] width 16 height 16
click at [543, 448] on p "Use an outline to define the edge of the tag’s container on regular backgrounds." at bounding box center [555, 449] width 127 height 34
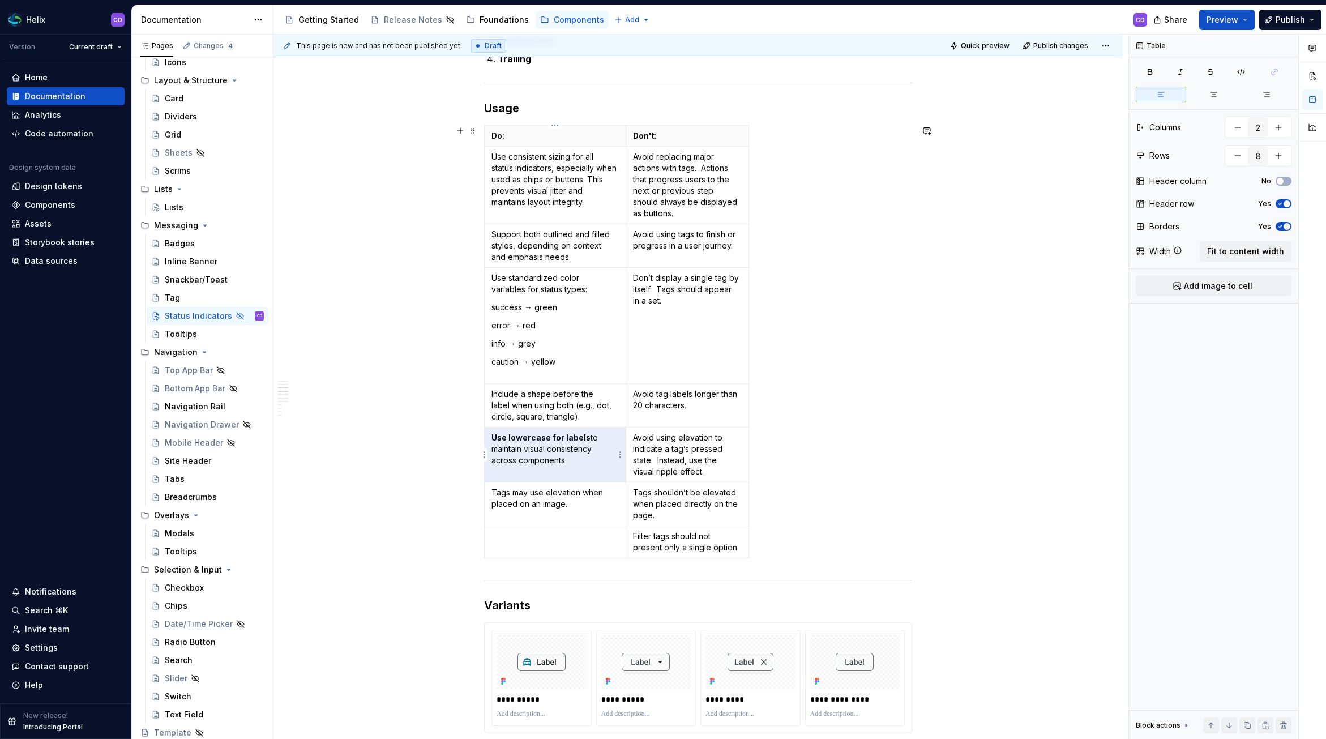
click at [499, 439] on strong "Use lowercase for labels" at bounding box center [541, 438] width 99 height 10
drag, startPoint x: 493, startPoint y: 439, endPoint x: 584, endPoint y: 440, distance: 91.8
click at [584, 440] on strong "Use lowercase for labels" at bounding box center [541, 438] width 99 height 10
click at [526, 418] on button "button" at bounding box center [523, 417] width 16 height 16
click at [519, 496] on p "Tags may use elevation when placed on an image." at bounding box center [555, 498] width 127 height 23
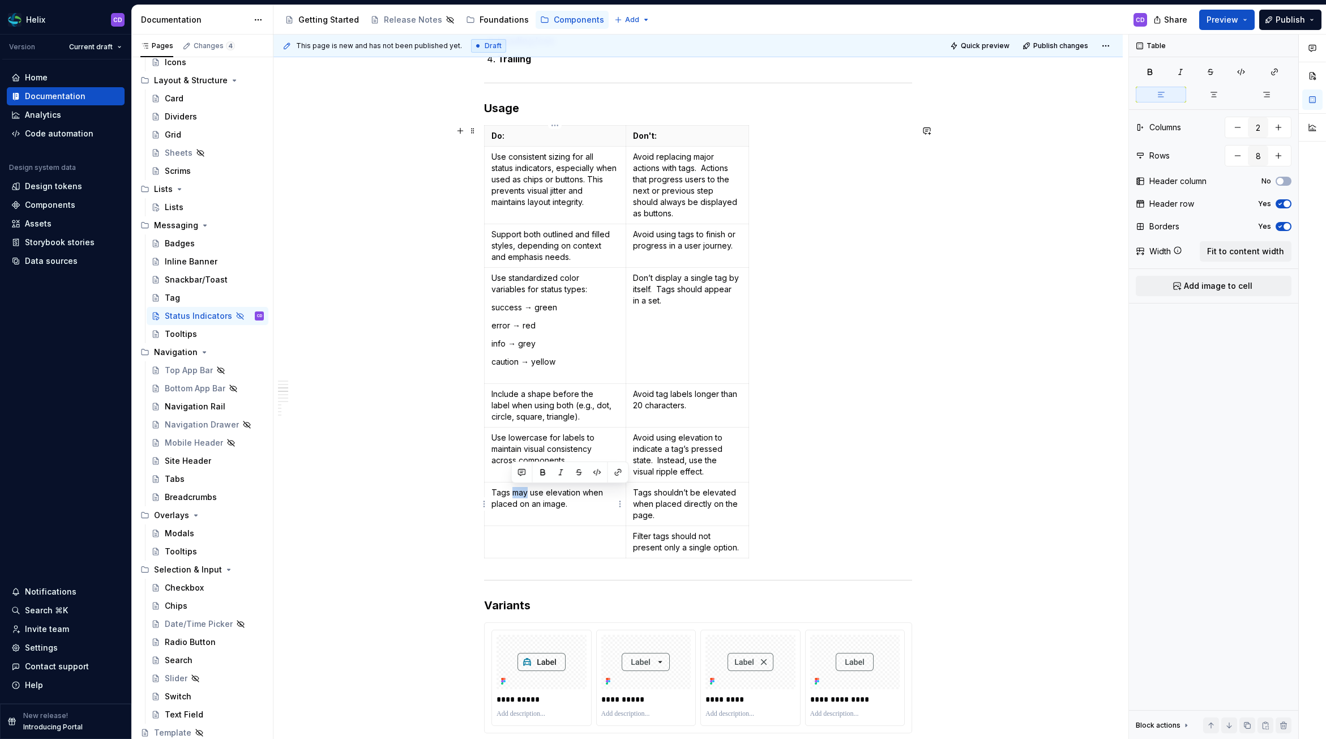
click at [519, 496] on p "Tags may use elevation when placed on an image." at bounding box center [555, 498] width 127 height 23
click at [523, 494] on strong "Use labels alone" at bounding box center [525, 493] width 66 height 10
drag, startPoint x: 492, startPoint y: 494, endPoint x: 553, endPoint y: 494, distance: 61.2
click at [553, 494] on strong "Use labels alone" at bounding box center [525, 493] width 66 height 10
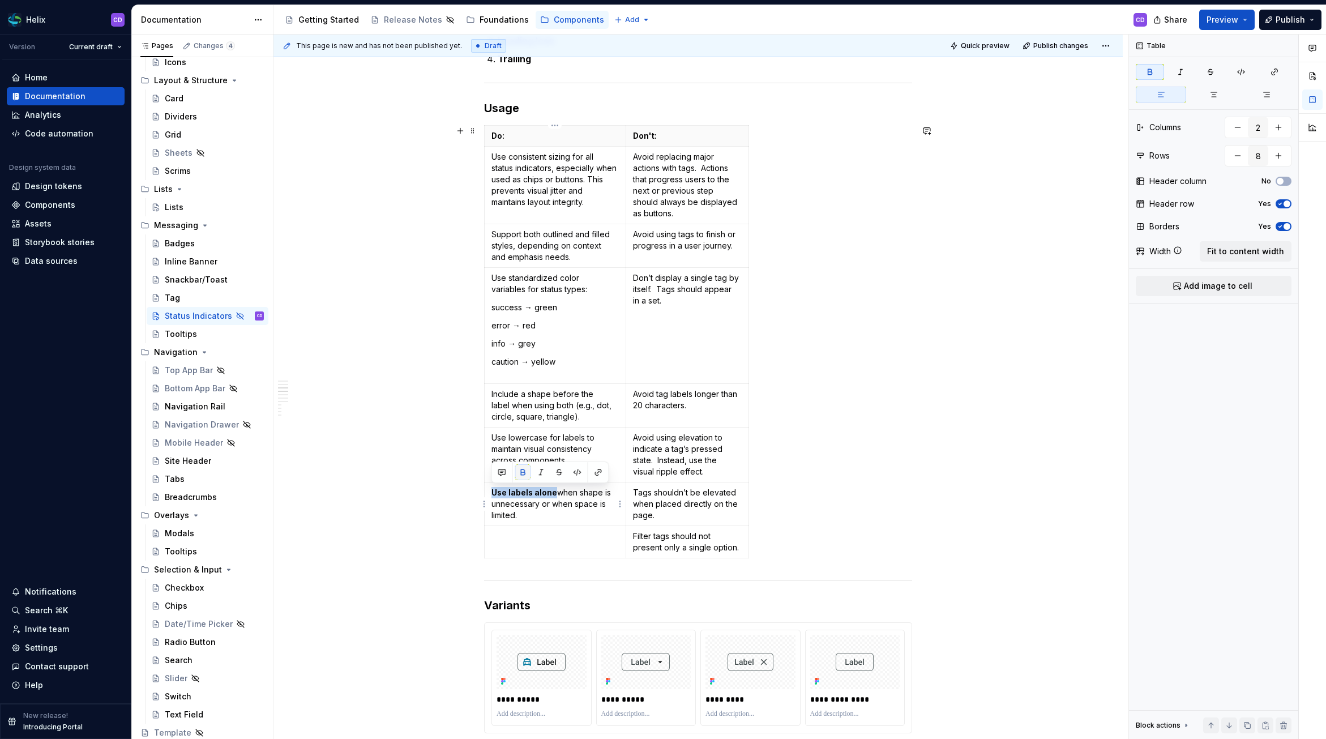
click at [522, 468] on button "button" at bounding box center [523, 472] width 16 height 16
click at [545, 517] on p "Use labels alone when shape is unnecessary or when space is limited." at bounding box center [555, 504] width 127 height 34
click at [527, 517] on td at bounding box center [556, 542] width 142 height 32
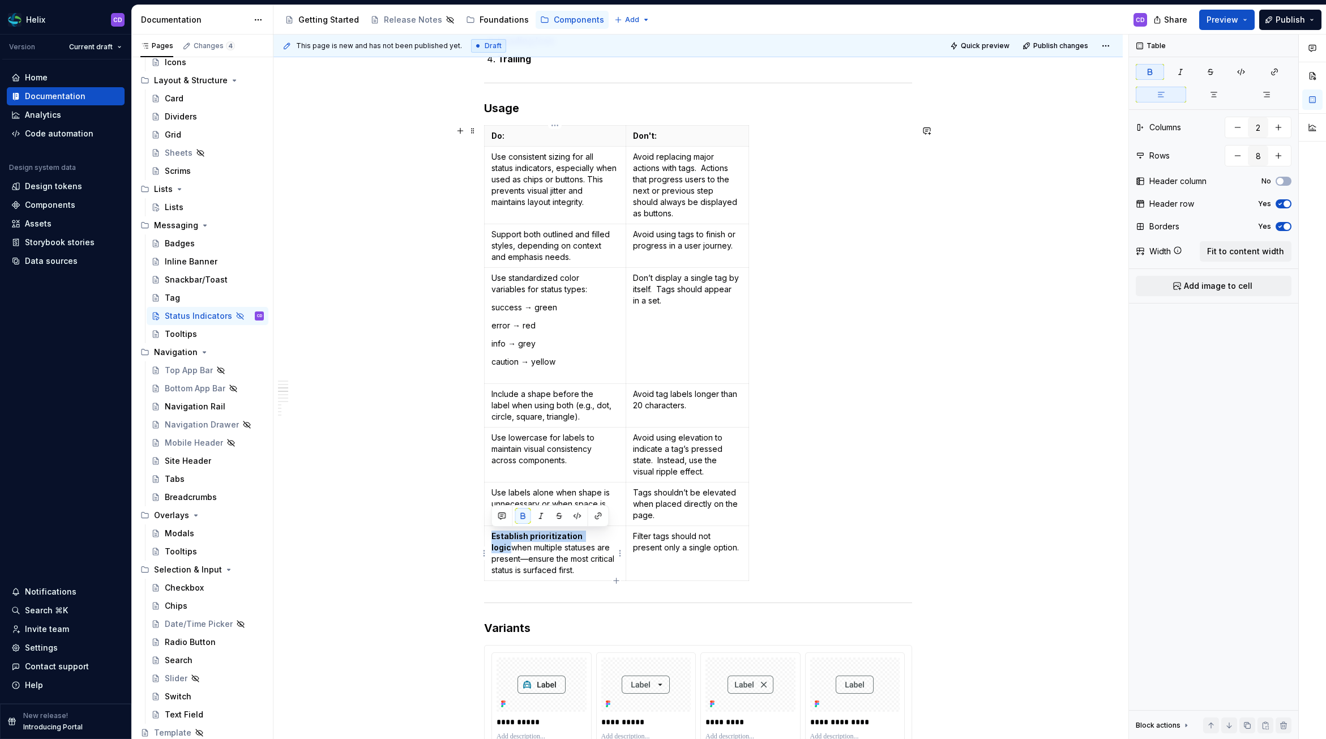
drag, startPoint x: 493, startPoint y: 537, endPoint x: 598, endPoint y: 539, distance: 105.3
click at [598, 517] on p "Establish prioritization logic when multiple statuses are present—ensure the mo…" at bounding box center [555, 553] width 127 height 45
click at [527, 514] on button "button" at bounding box center [523, 516] width 16 height 16
click at [669, 194] on p "Avoid replacing major actions with tags. Actions that progress users to the nex…" at bounding box center [687, 185] width 109 height 68
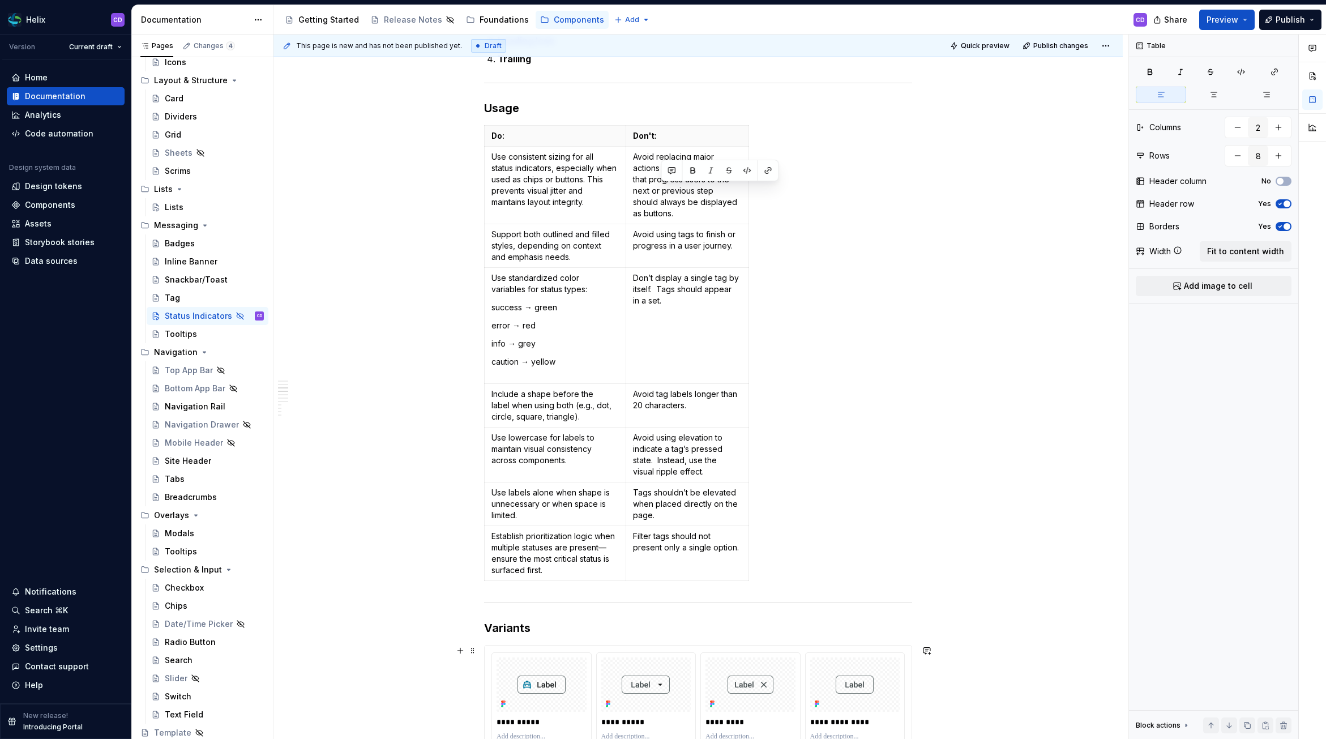
click at [669, 194] on p "Avoid replacing major actions with tags. Actions that progress users to the nex…" at bounding box center [687, 185] width 109 height 68
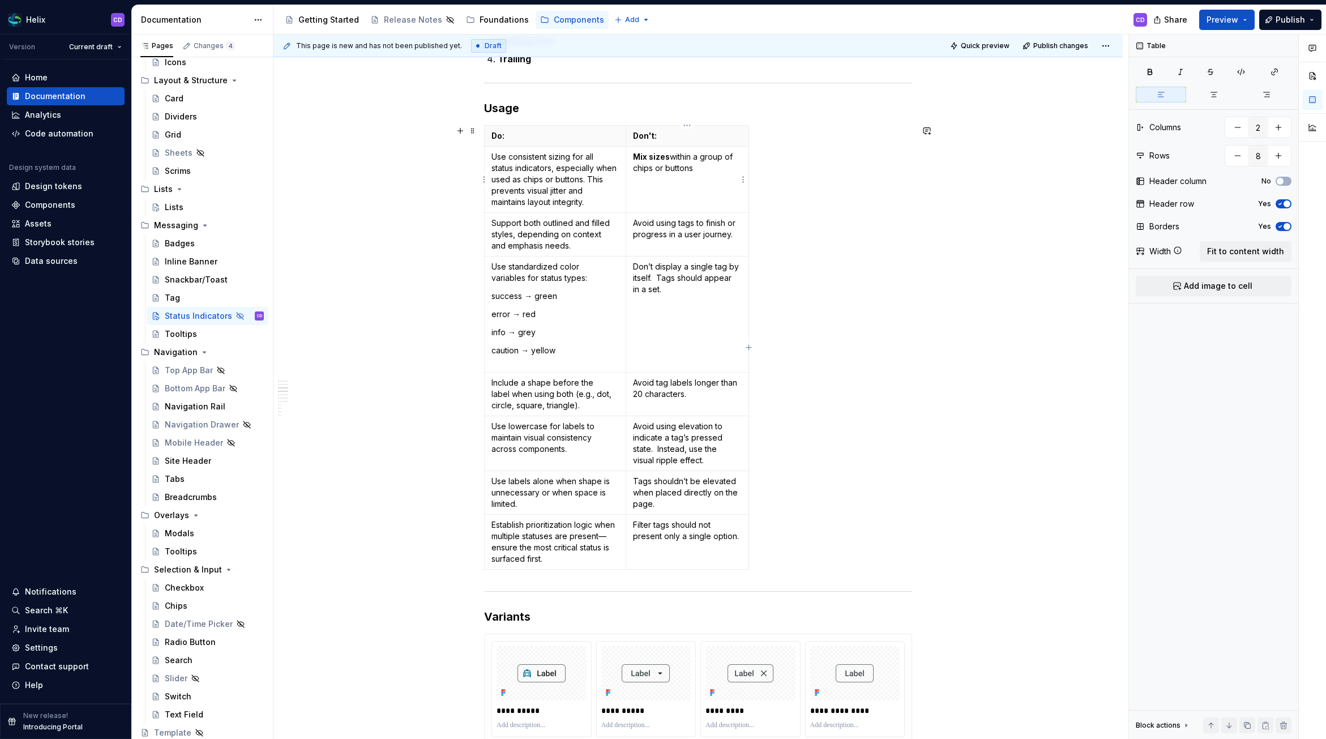
click at [660, 172] on p "Mix sizes within a group of chips or buttons" at bounding box center [687, 162] width 109 height 23
drag, startPoint x: 633, startPoint y: 159, endPoint x: 669, endPoint y: 160, distance: 36.3
click at [669, 160] on p "Mix sizes within a group of chips or buttons" at bounding box center [687, 162] width 109 height 23
click at [665, 136] on button "button" at bounding box center [665, 137] width 16 height 16
click at [682, 233] on p "Avoid using tags to finish or progress in a user journey." at bounding box center [687, 228] width 109 height 23
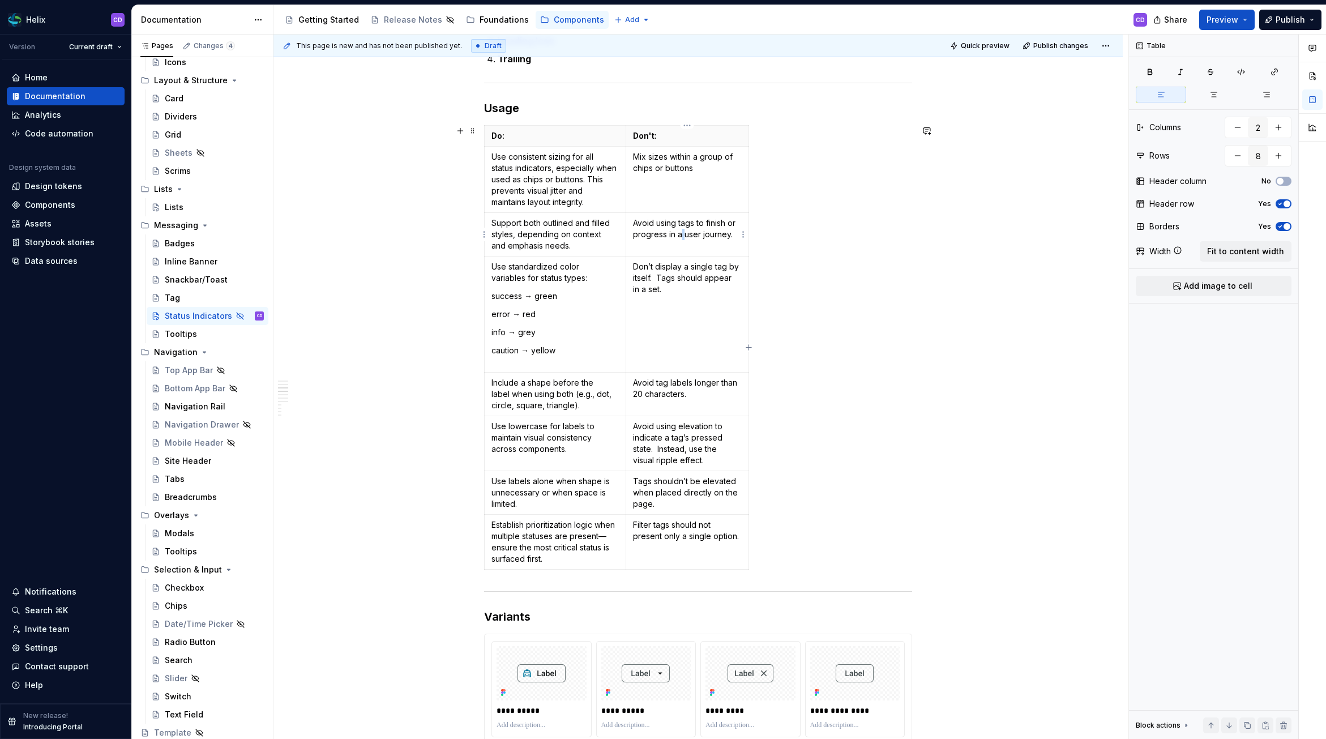
click at [682, 233] on p "Avoid using tags to finish or progress in a user journey." at bounding box center [687, 228] width 109 height 23
click at [664, 230] on p "Use uppercase or title case for labels—stick to lowercase for uniformity." at bounding box center [687, 234] width 109 height 34
drag, startPoint x: 632, startPoint y: 224, endPoint x: 739, endPoint y: 223, distance: 107.0
click at [739, 223] on td "Use uppercase or title case for labels—stick to lowercase for uniformity." at bounding box center [687, 235] width 123 height 44
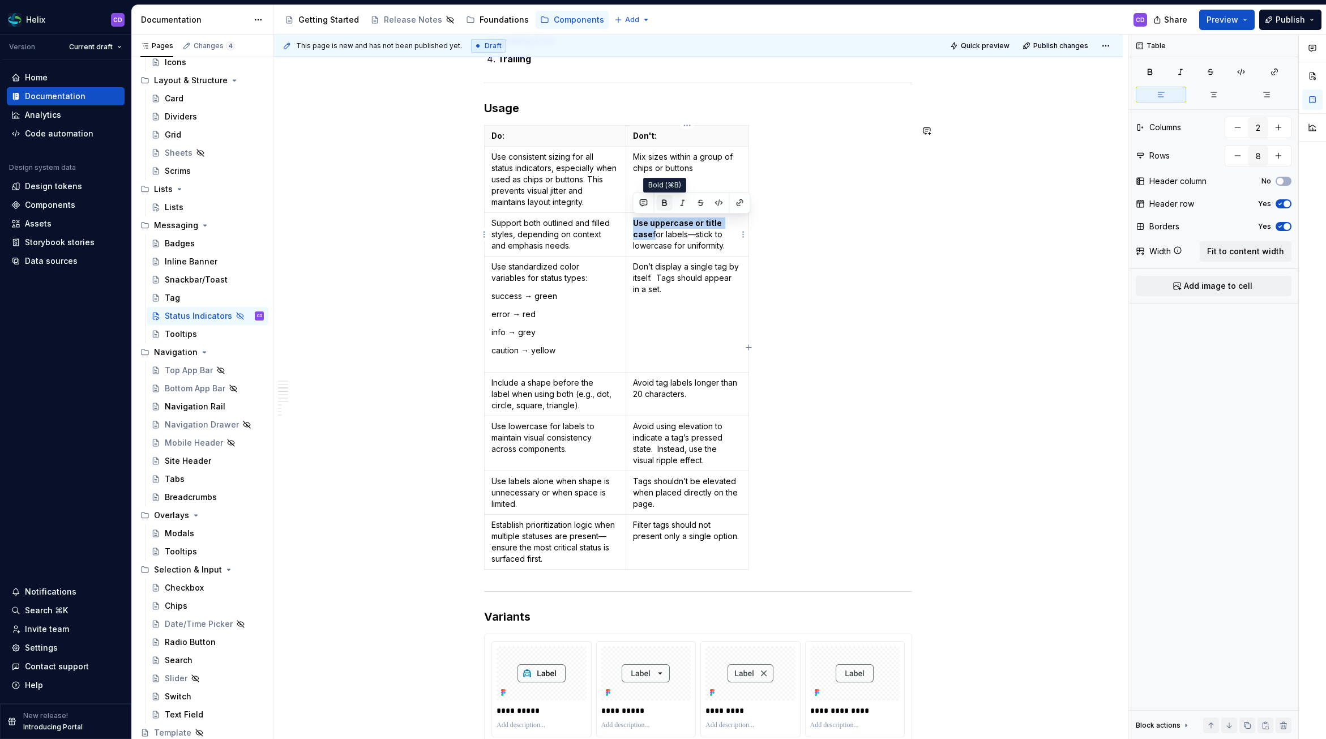
click at [663, 200] on button "button" at bounding box center [665, 203] width 16 height 16
click at [637, 271] on p "Don’t display a single tag by itself. Tags should appear in a set." at bounding box center [687, 278] width 109 height 34
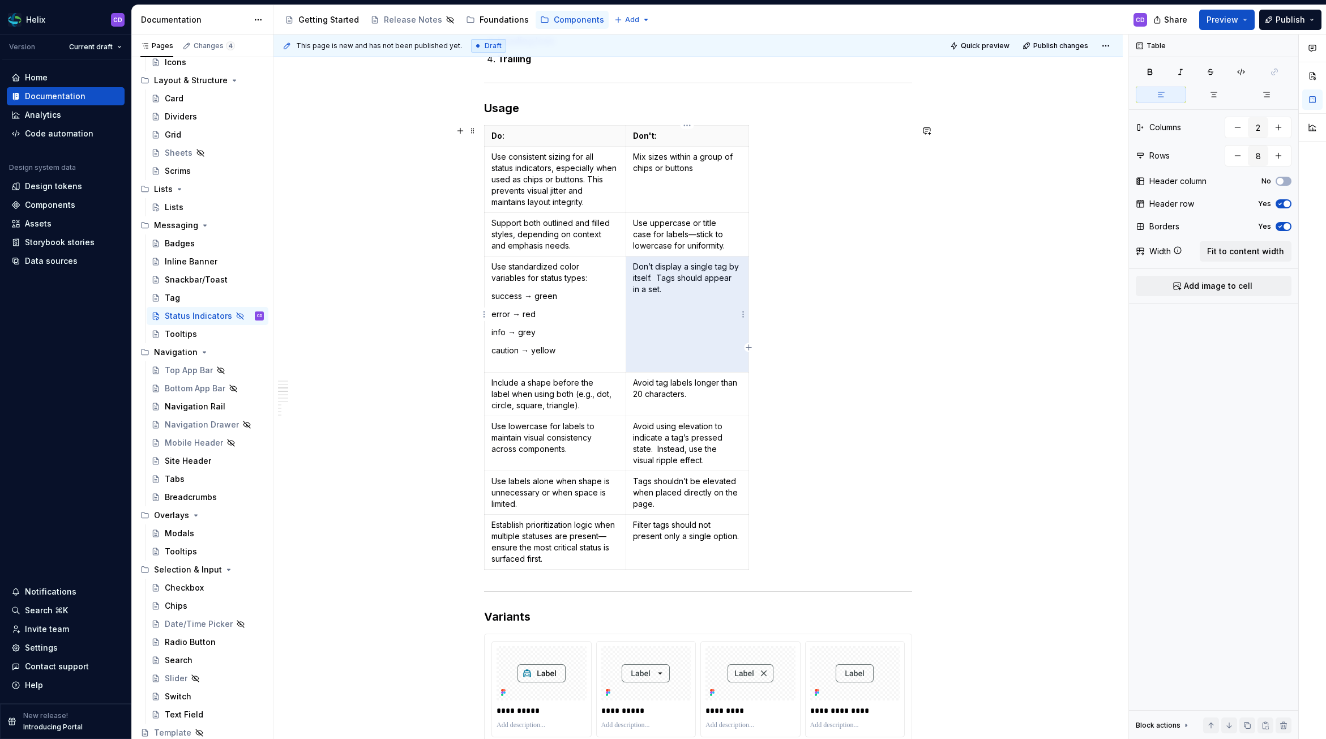
click at [637, 271] on p "Don’t display a single tag by itself. Tags should appear in a set." at bounding box center [687, 278] width 109 height 34
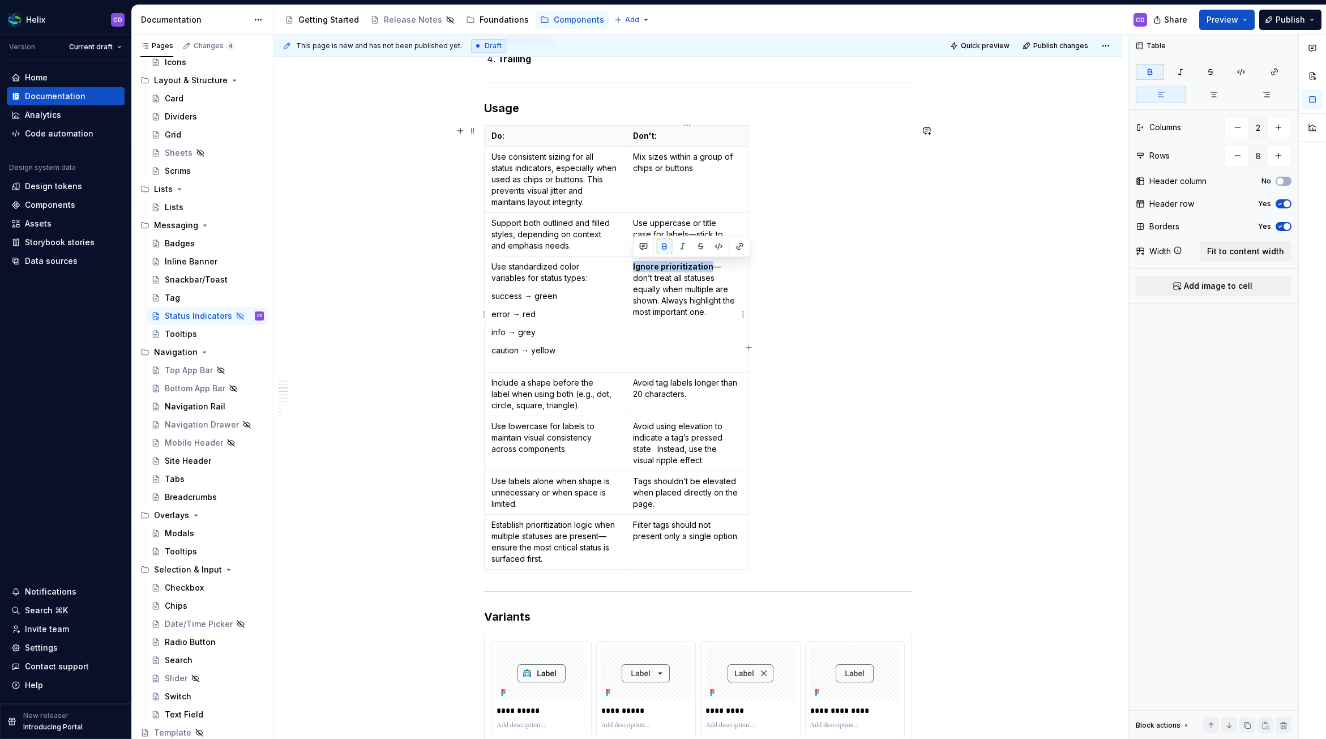
drag, startPoint x: 633, startPoint y: 268, endPoint x: 707, endPoint y: 268, distance: 74.2
click at [707, 268] on strong "Ignore prioritization" at bounding box center [673, 267] width 80 height 10
click at [667, 246] on button "button" at bounding box center [665, 246] width 16 height 16
drag, startPoint x: 695, startPoint y: 315, endPoint x: 635, endPoint y: 301, distance: 61.7
click at [635, 301] on p "Ignore prioritization—don’t treat all statuses equally when multiple are shown.…" at bounding box center [687, 289] width 109 height 57
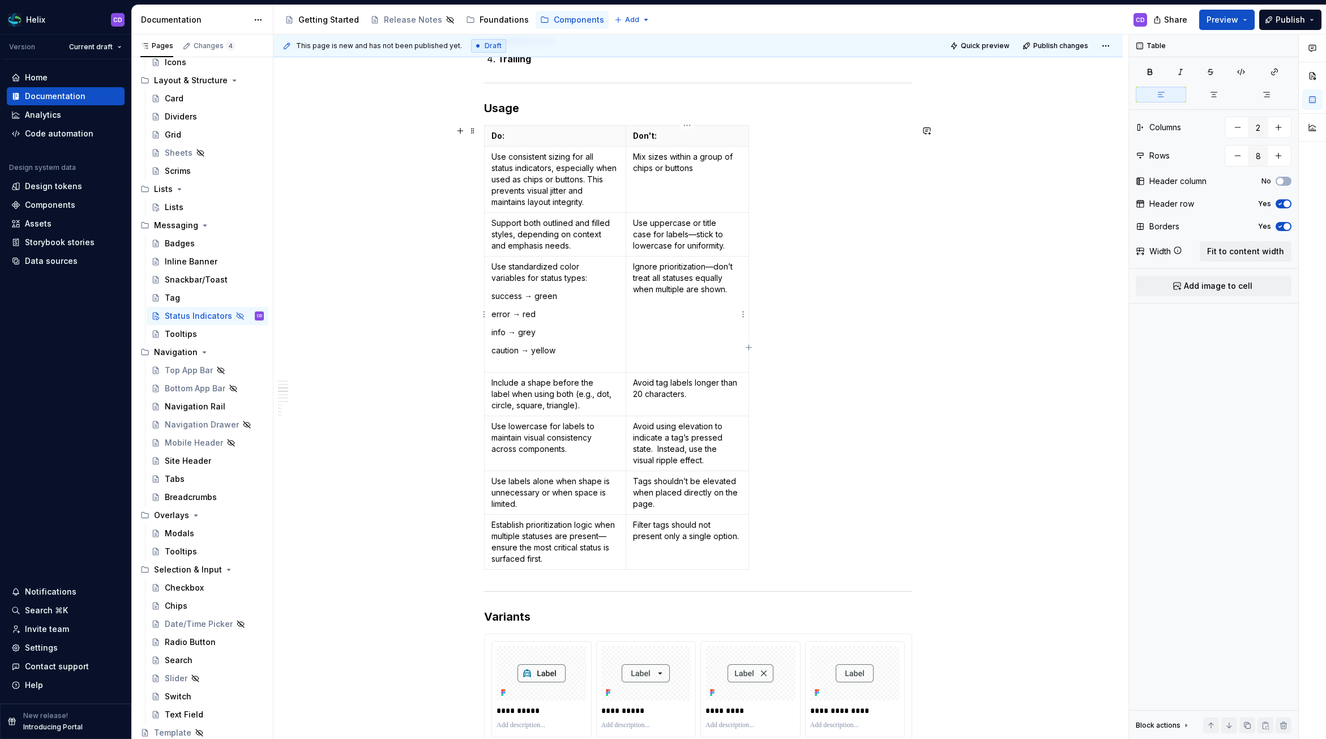
click at [674, 359] on td "Ignore prioritization—don’t treat all statuses equally when multiple are shown." at bounding box center [687, 315] width 123 height 116
click at [680, 390] on p "Avoid tag labels longer than 20 characters." at bounding box center [687, 388] width 109 height 23
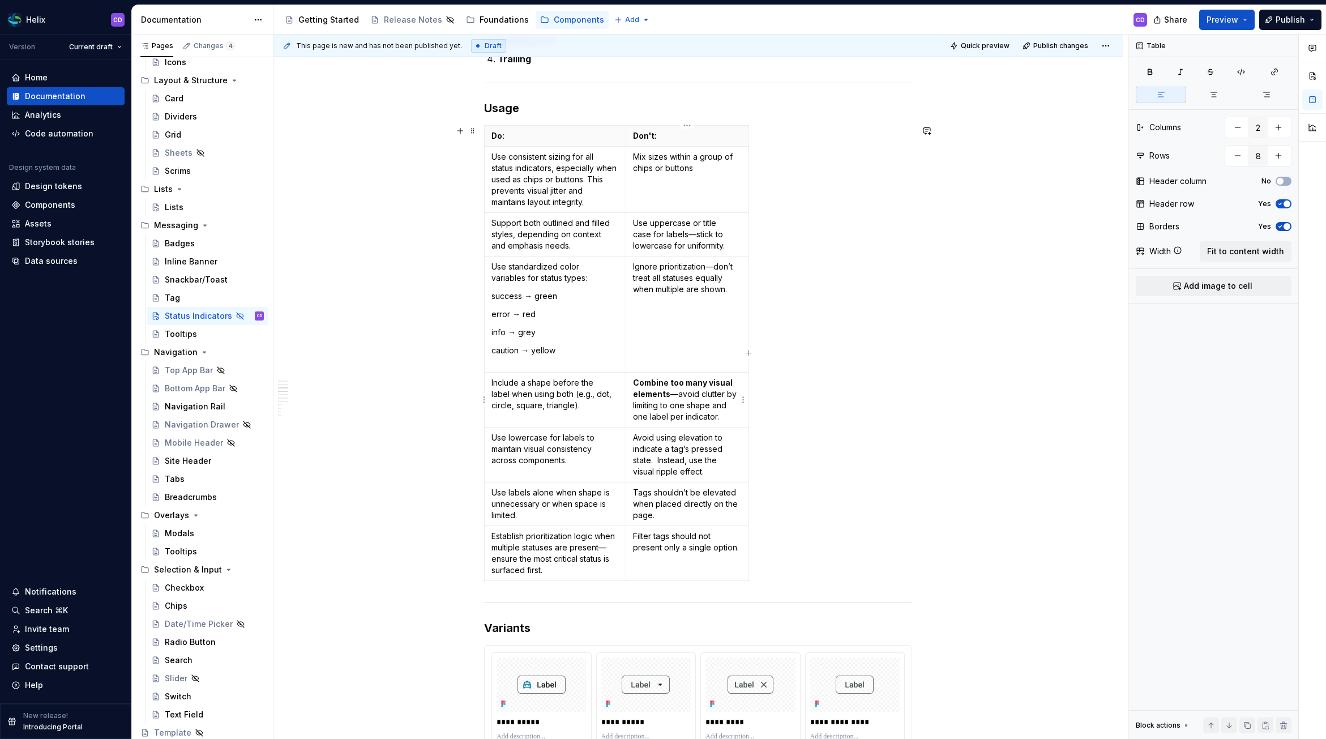
click at [649, 384] on strong "Combine too many visual elements" at bounding box center [683, 388] width 101 height 21
drag, startPoint x: 633, startPoint y: 383, endPoint x: 667, endPoint y: 391, distance: 34.3
click at [667, 391] on strong "Combine too many visual elements" at bounding box center [683, 388] width 101 height 21
click at [665, 366] on button "button" at bounding box center [665, 363] width 16 height 16
click at [701, 419] on p "Combine too many visual elements—avoid clutter by limiting to one shape and one…" at bounding box center [687, 399] width 109 height 45
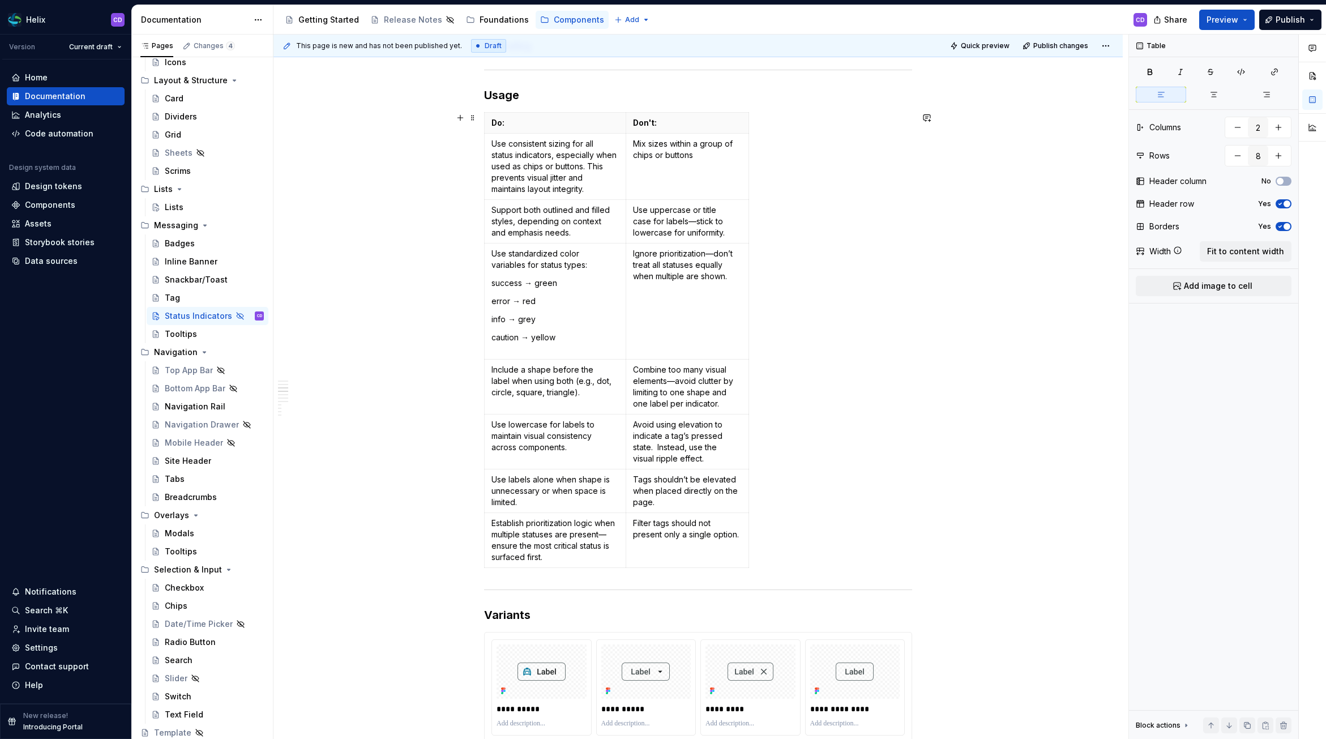
scroll to position [977, 0]
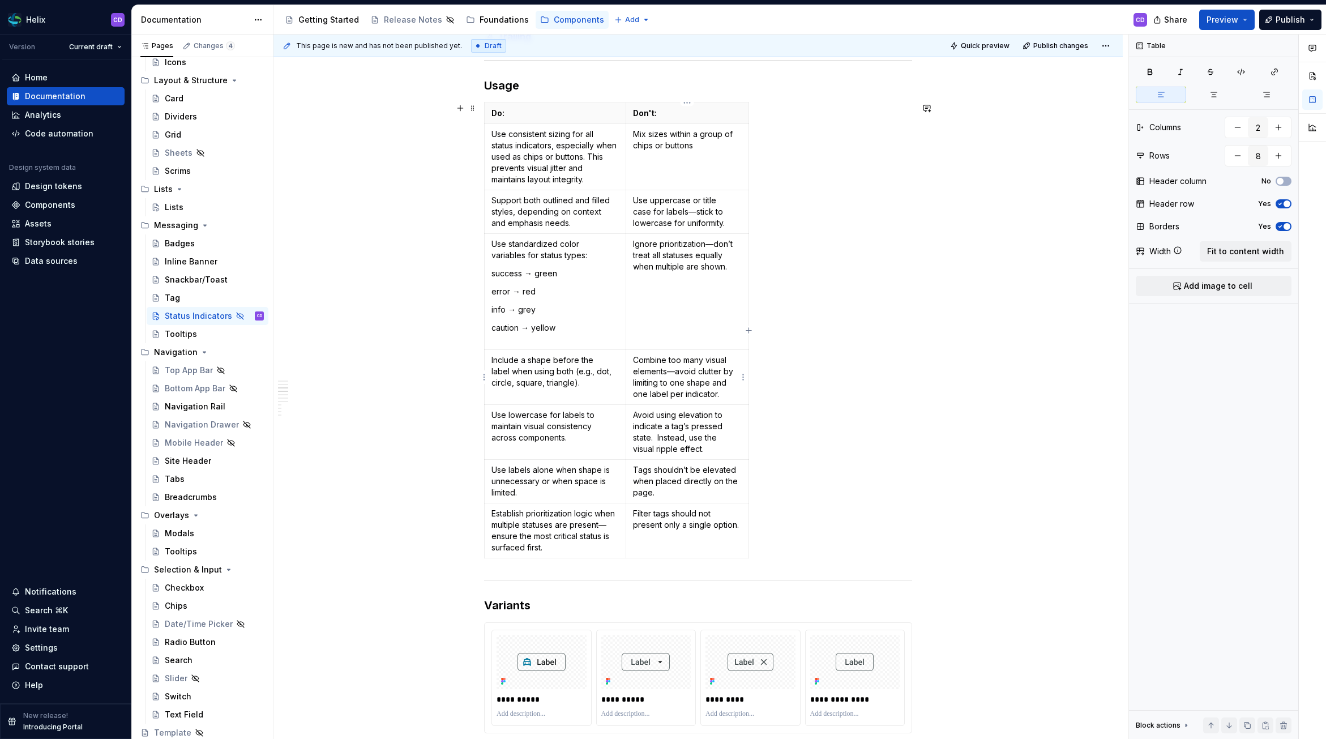
click at [721, 393] on p "Combine too many visual elements—avoid clutter by limiting to one shape and one…" at bounding box center [687, 377] width 109 height 45
click at [701, 517] on p "Filter tags should not present only a single option." at bounding box center [687, 519] width 109 height 23
click at [699, 517] on p "Filter tags should not present only a single option." at bounding box center [687, 519] width 109 height 23
click at [680, 474] on p "Tags shouldn’t be elevated when placed directly on the page." at bounding box center [687, 481] width 109 height 34
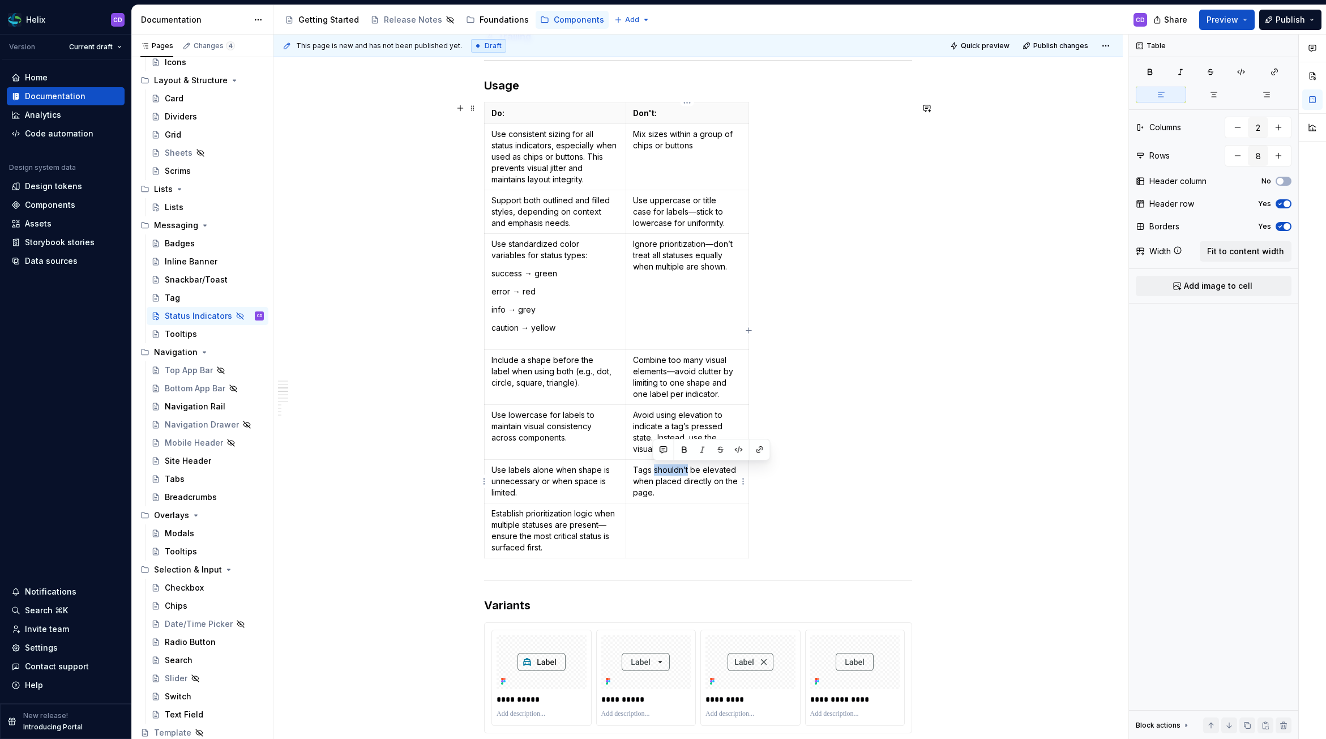
click at [680, 474] on p "Tags shouldn’t be elevated when placed directly on the page." at bounding box center [687, 481] width 109 height 34
click at [686, 429] on p "Avoid using elevation to indicate a tag’s pressed state. Instead, use the visua…" at bounding box center [687, 431] width 109 height 45
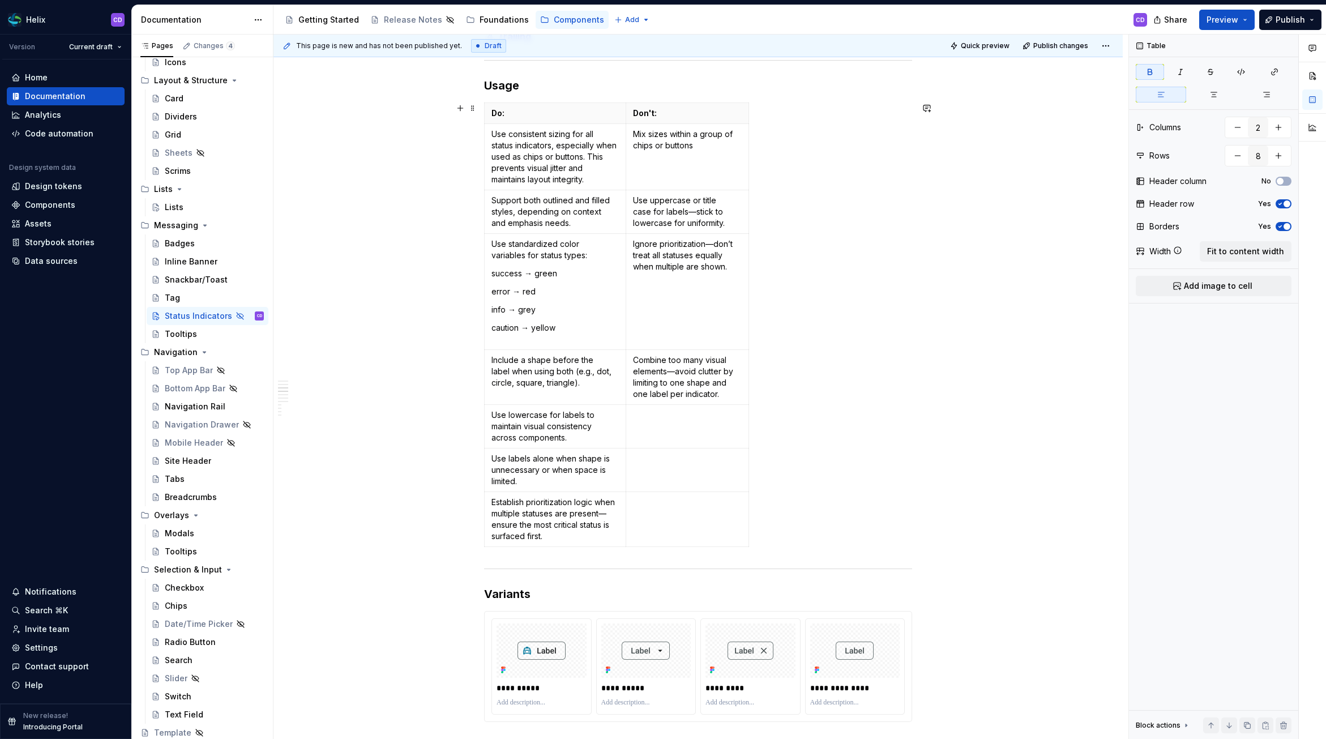
click at [762, 399] on div "Do: Don't: Use consistent sizing for all status indicators, especially when use…" at bounding box center [698, 327] width 428 height 449
click at [675, 372] on p "Combine too many visual elements—avoid clutter by limiting to one shape and one…" at bounding box center [687, 377] width 109 height 45
click at [715, 244] on p "Ignore prioritization—don’t treat all statuses equally when multiple are shown." at bounding box center [687, 255] width 109 height 34
click at [675, 211] on p "Use uppercase or title case for labels—stick to lowercase for uniformity." at bounding box center [687, 212] width 109 height 34
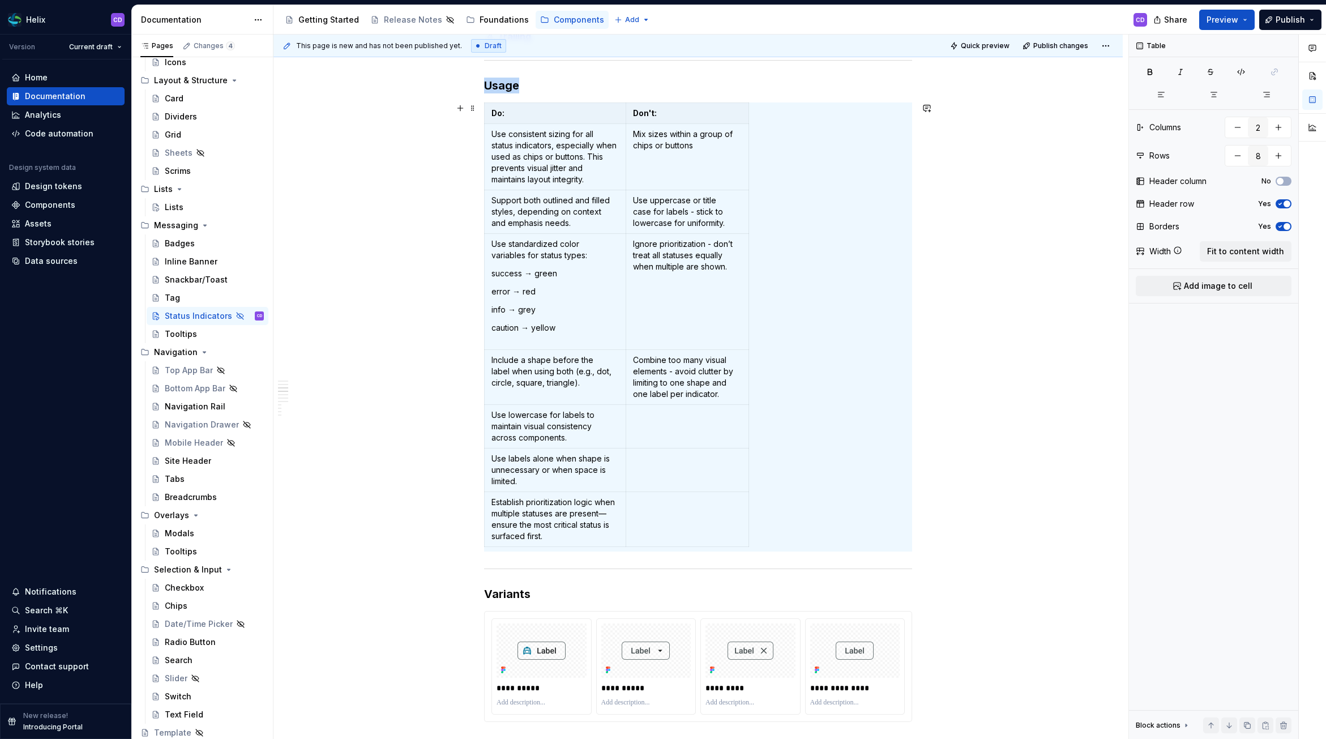
click at [802, 352] on div "Do: Don't: Use consistent sizing for all status indicators, especially when use…" at bounding box center [698, 327] width 428 height 449
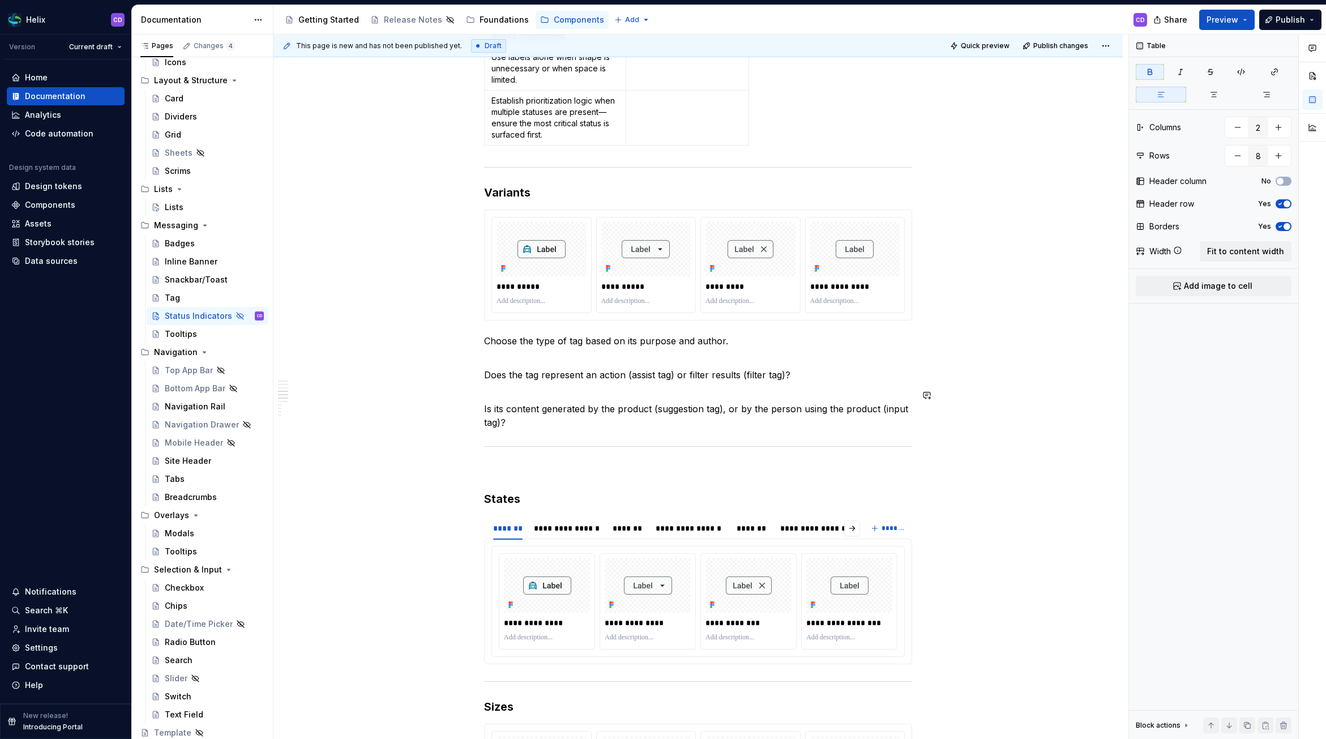
scroll to position [1439, 0]
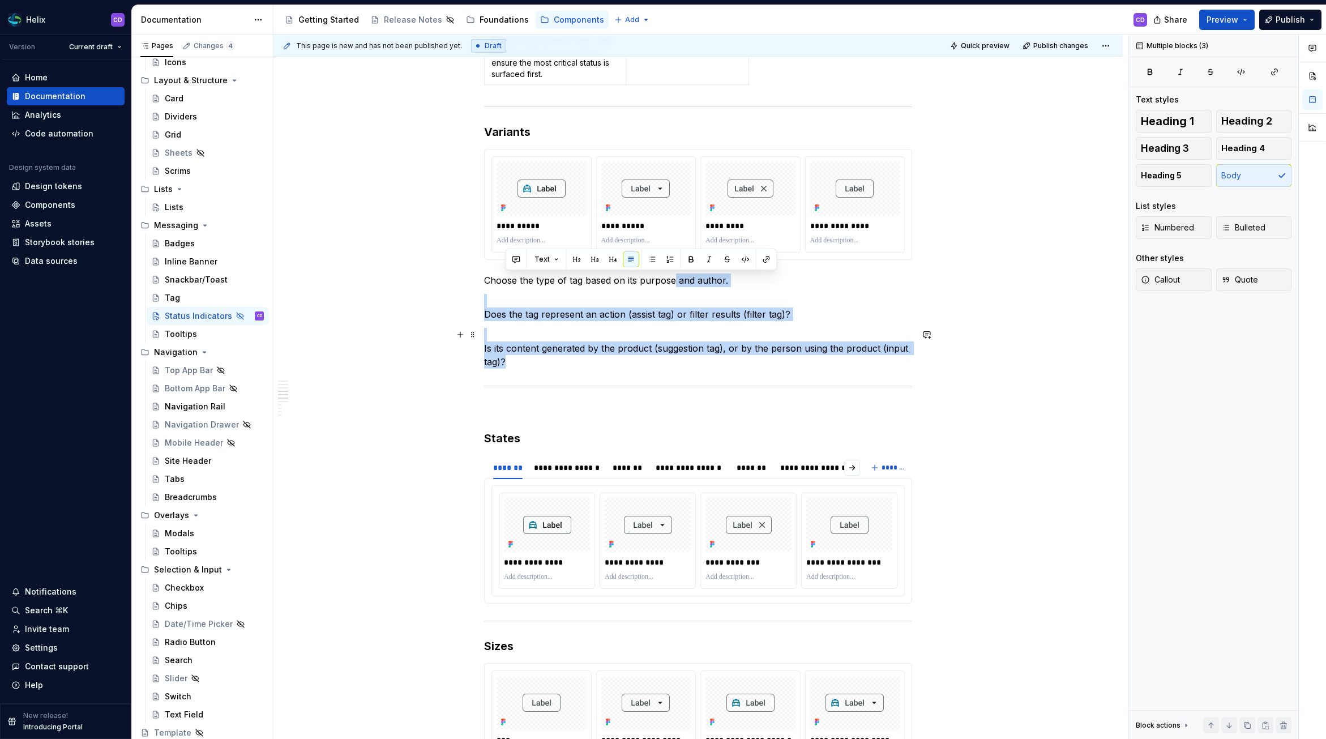
drag, startPoint x: 675, startPoint y: 283, endPoint x: 890, endPoint y: 359, distance: 227.7
click at [890, 359] on div "**********" at bounding box center [698, 347] width 428 height 3105
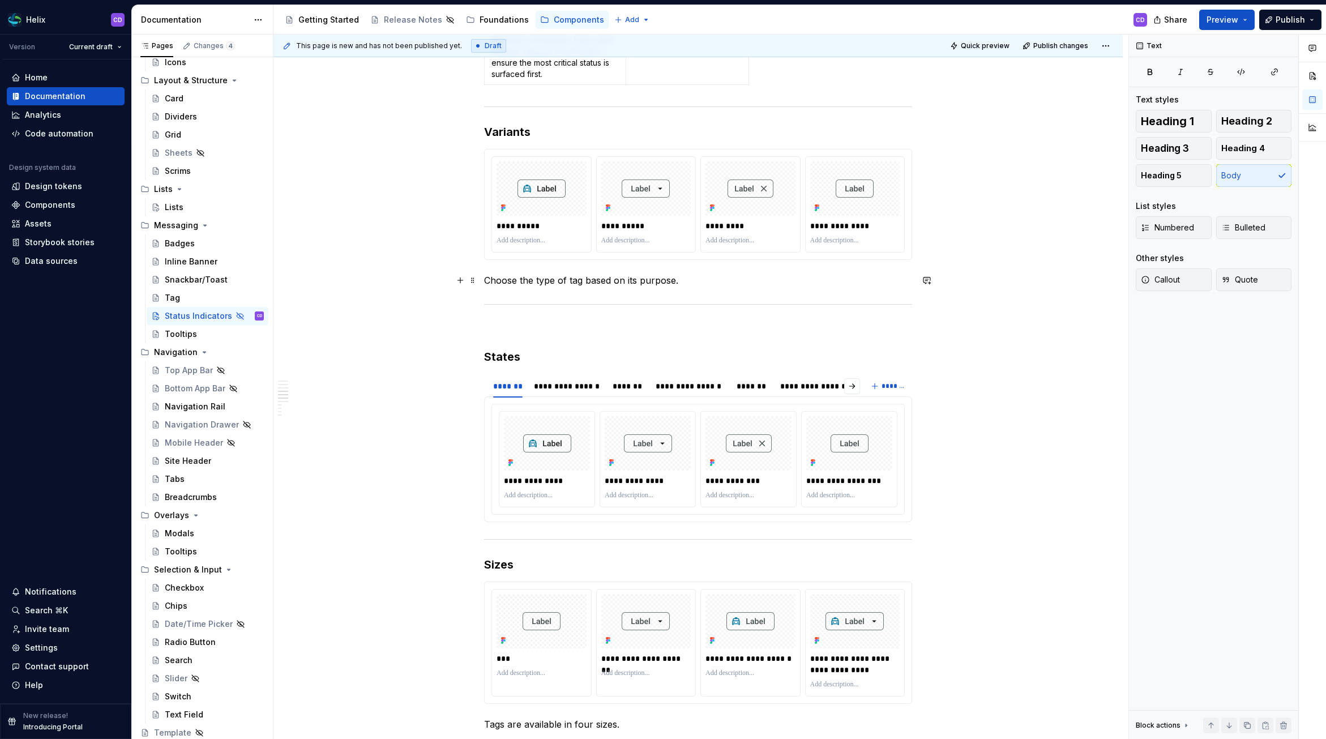
click at [579, 281] on p "Choose the type of tag based on its purpose." at bounding box center [698, 281] width 428 height 14
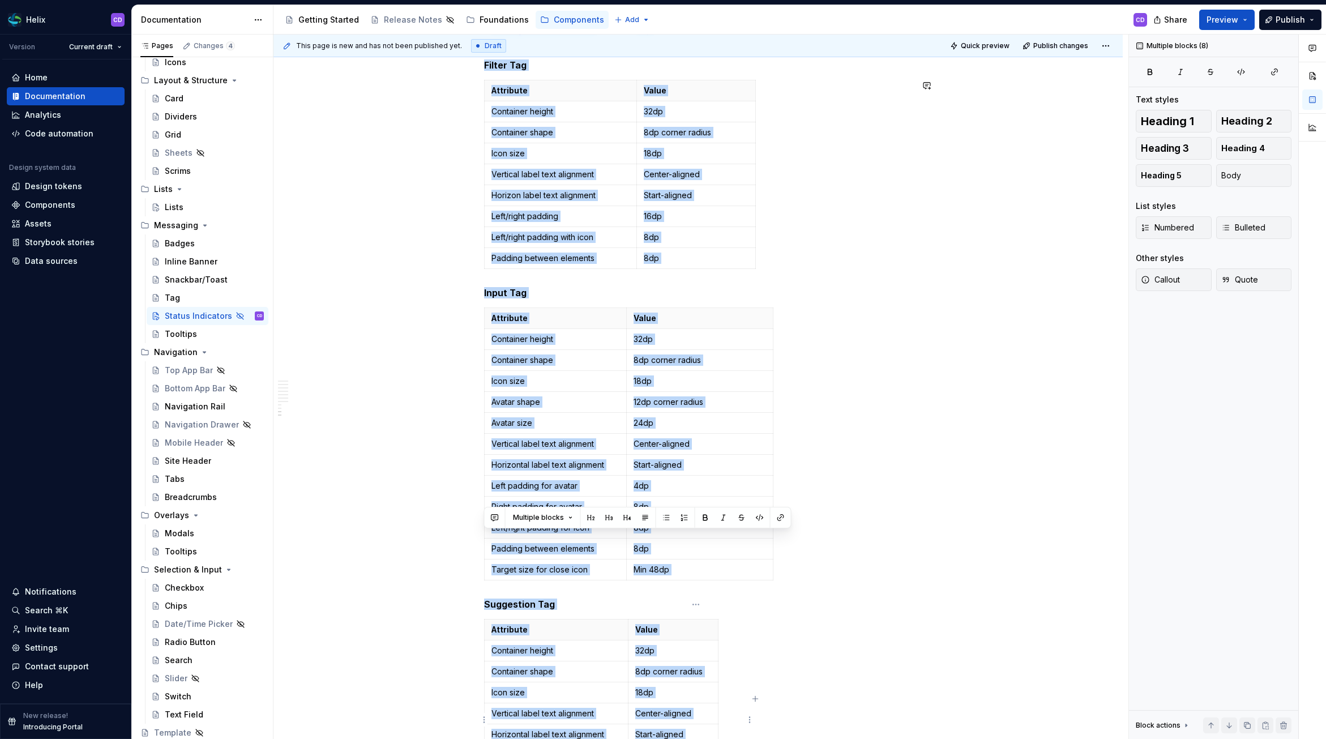
scroll to position [2754, 0]
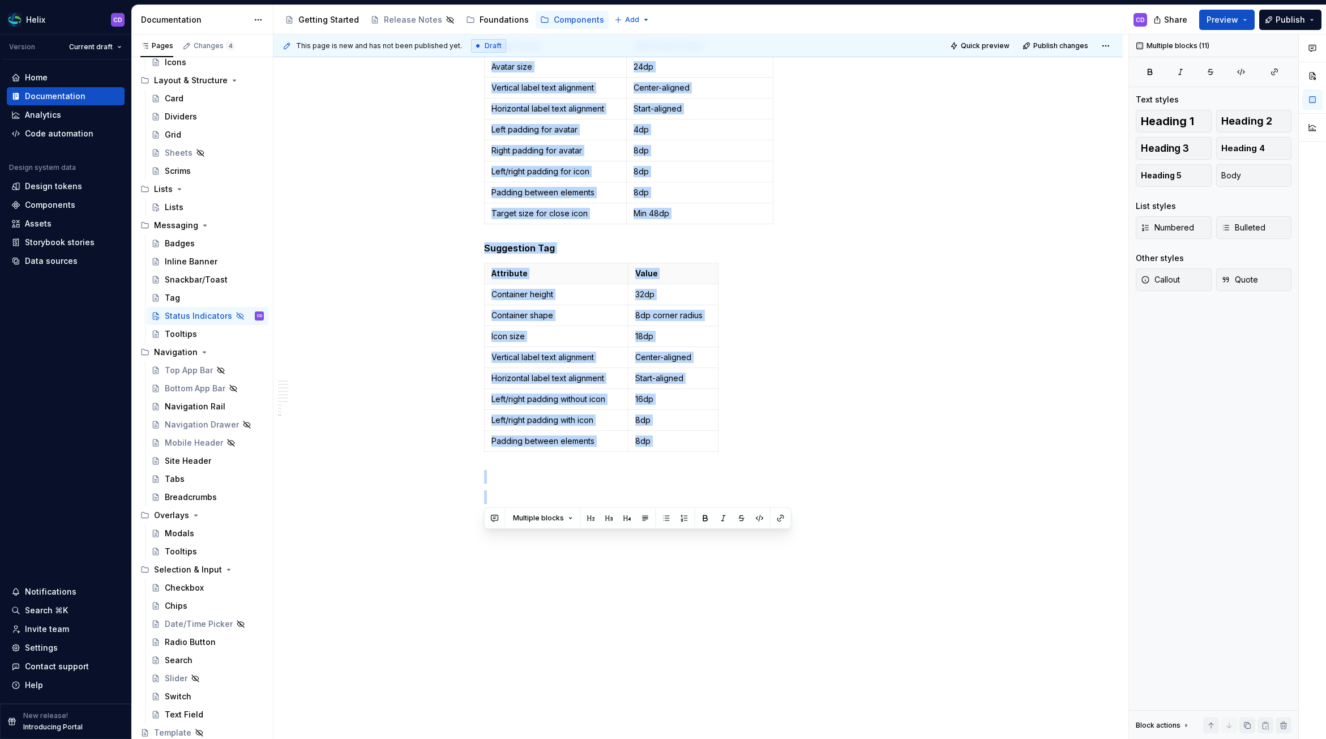
drag, startPoint x: 485, startPoint y: 337, endPoint x: 761, endPoint y: 789, distance: 529.4
click at [761, 517] on html "Helix CD Version Current draft Home Documentation Analytics Code automation Des…" at bounding box center [663, 369] width 1326 height 739
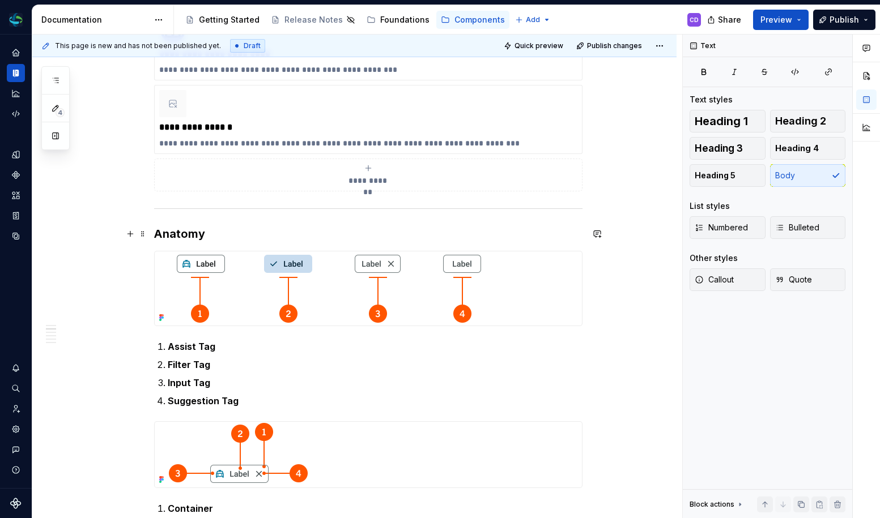
scroll to position [551, 0]
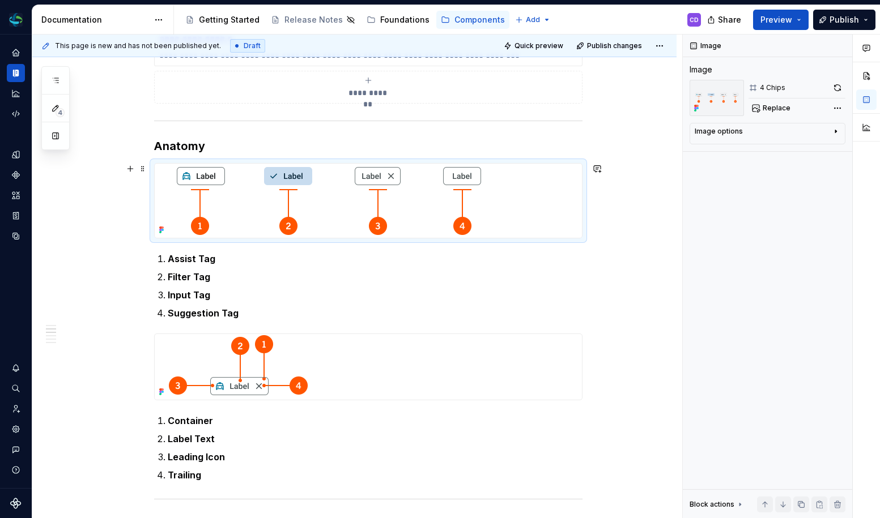
click at [309, 218] on img at bounding box center [329, 201] width 349 height 74
click at [771, 110] on span "Replace" at bounding box center [776, 108] width 28 height 9
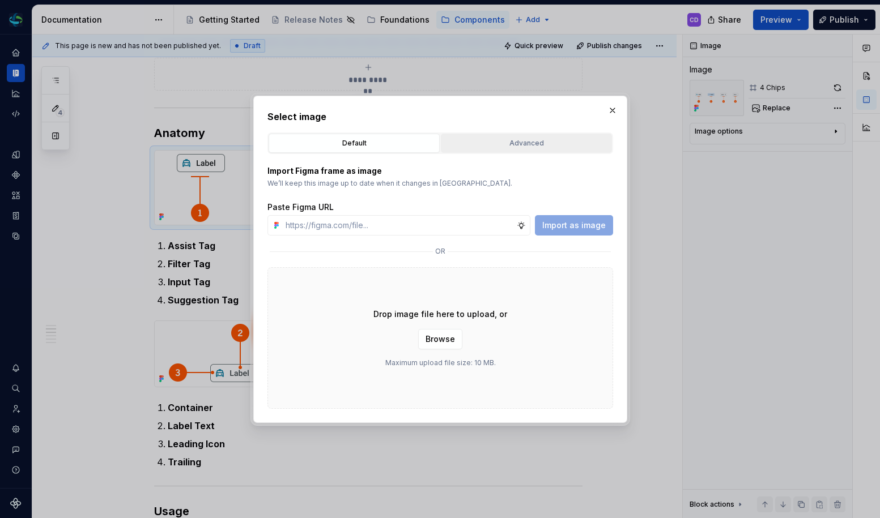
click at [534, 150] on button "Advanced" at bounding box center [526, 143] width 171 height 19
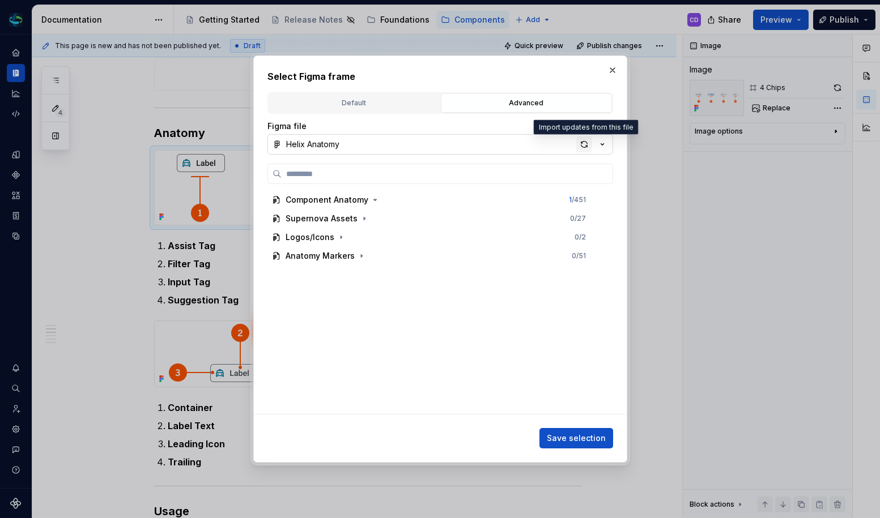
click at [587, 140] on div "button" at bounding box center [584, 144] width 16 height 16
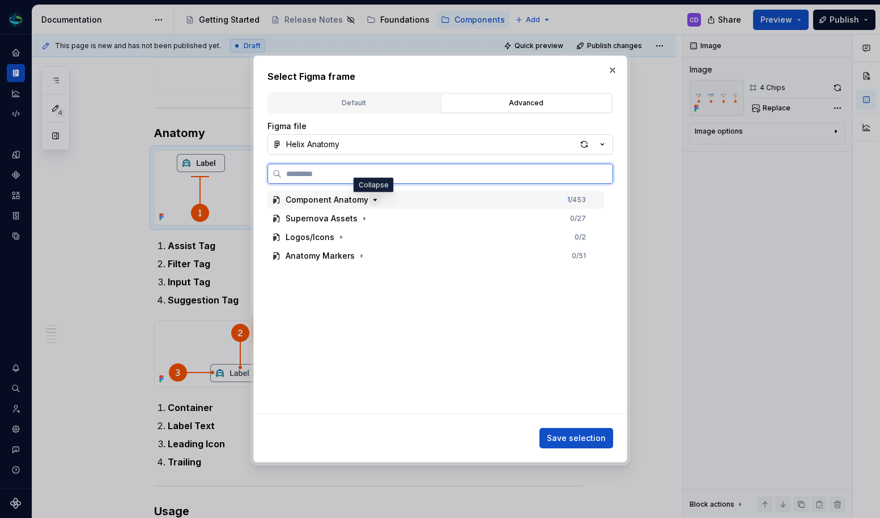
click at [370, 204] on icon "button" at bounding box center [374, 199] width 9 height 9
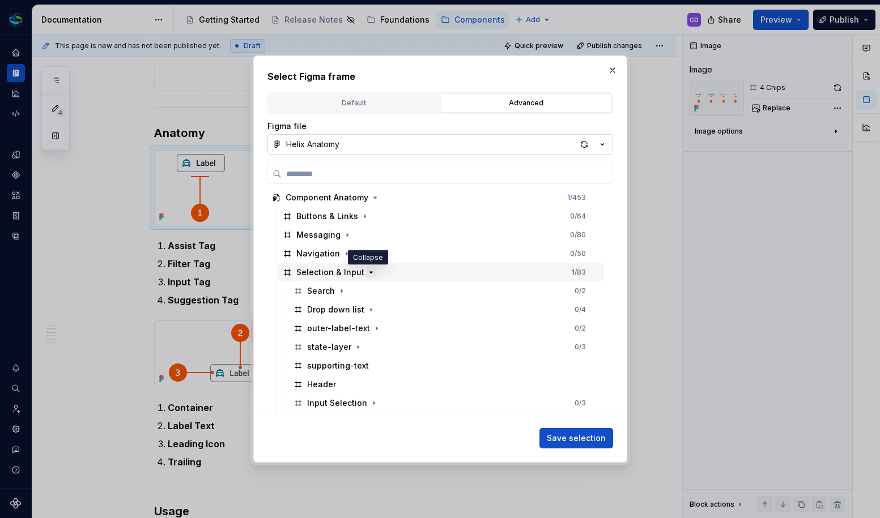
scroll to position [5, 0]
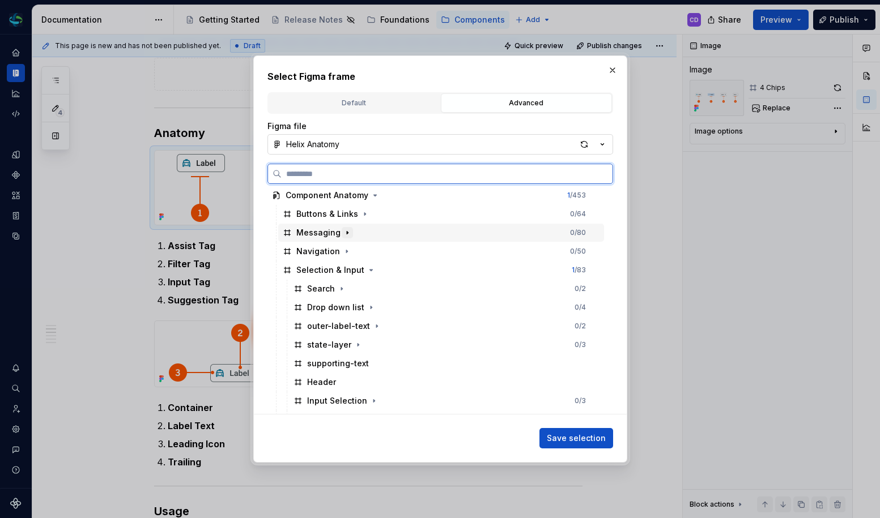
click at [343, 233] on icon "button" at bounding box center [347, 232] width 9 height 9
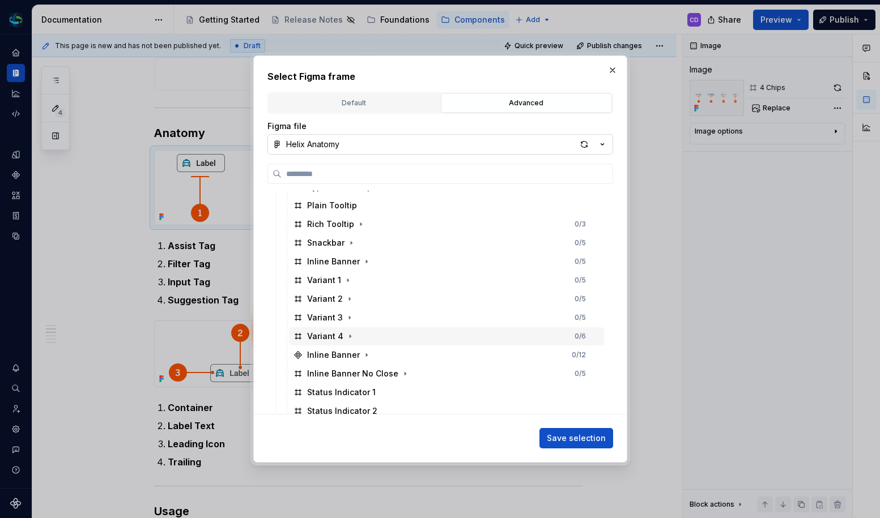
scroll to position [302, 0]
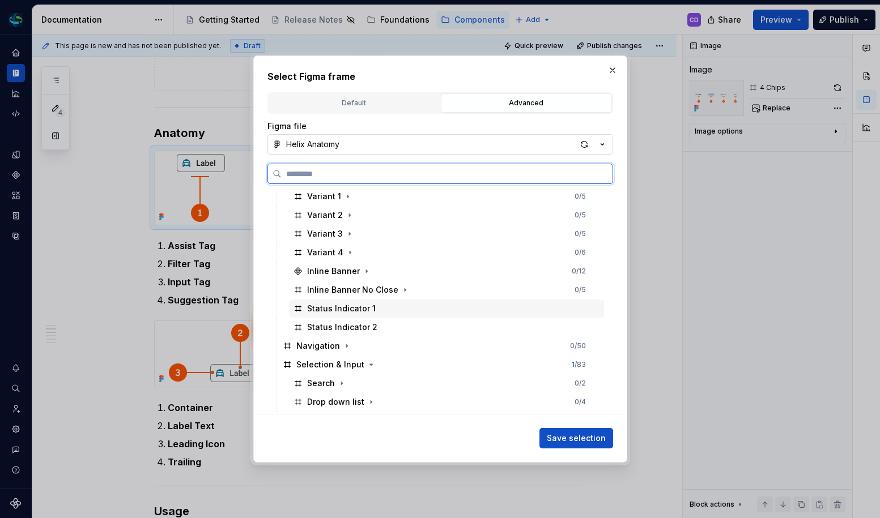
click at [391, 308] on div "Status Indicator 1" at bounding box center [446, 309] width 315 height 18
click at [394, 325] on div "Status Indicator 2" at bounding box center [446, 327] width 315 height 18
click at [399, 314] on div "Status Indicator 1" at bounding box center [446, 309] width 315 height 18
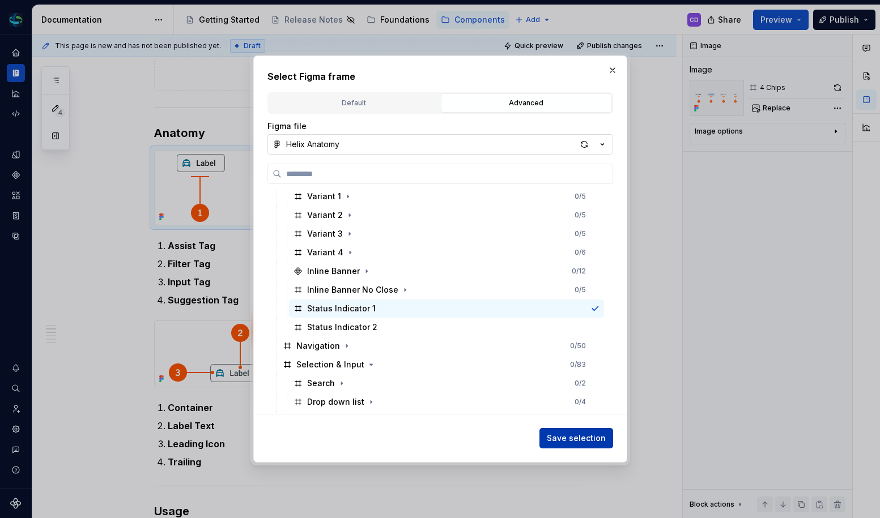
click at [557, 436] on span "Save selection" at bounding box center [576, 438] width 59 height 11
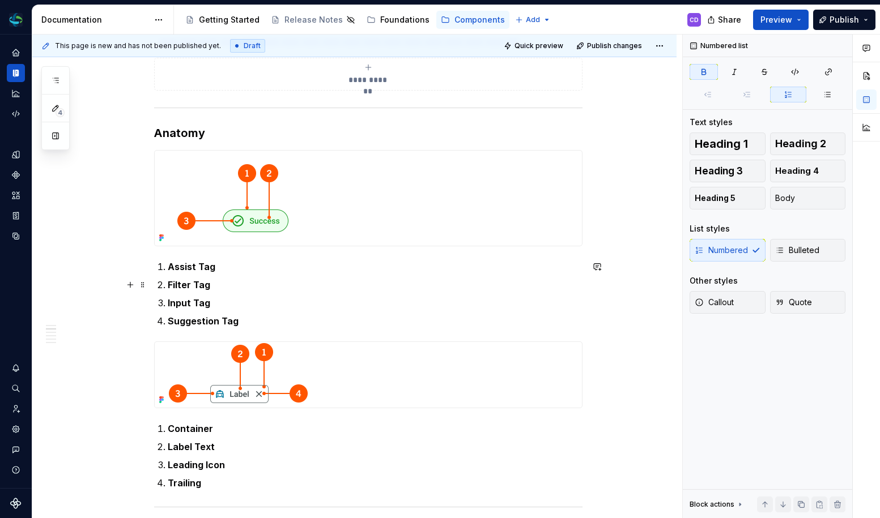
click at [203, 266] on strong "Assist Tag" at bounding box center [192, 266] width 48 height 11
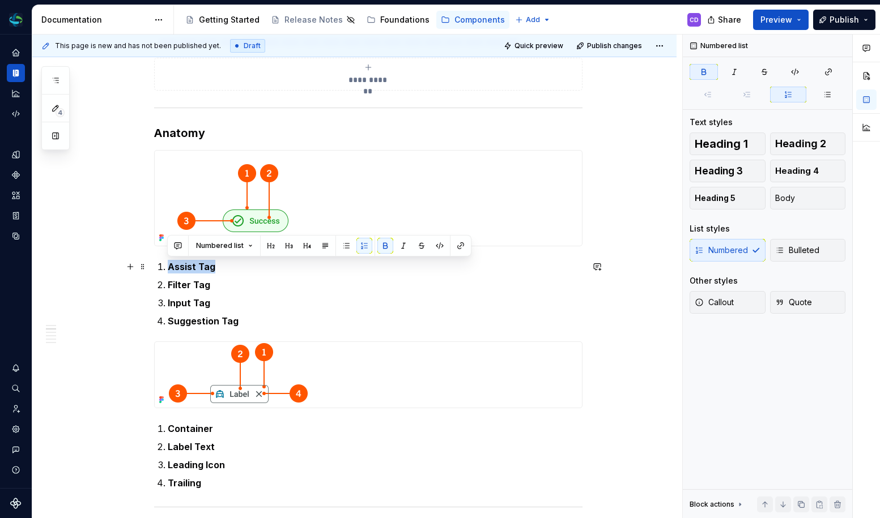
drag, startPoint x: 223, startPoint y: 266, endPoint x: 168, endPoint y: 265, distance: 55.5
click at [168, 265] on p "Assist Tag" at bounding box center [375, 267] width 415 height 14
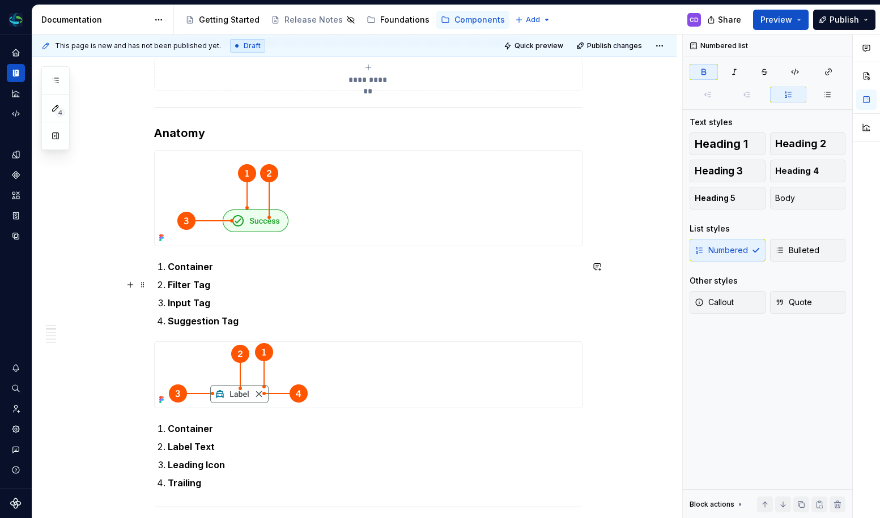
click at [177, 286] on strong "Filter Tag" at bounding box center [189, 284] width 42 height 11
click at [182, 309] on p "Input Tag" at bounding box center [375, 303] width 415 height 14
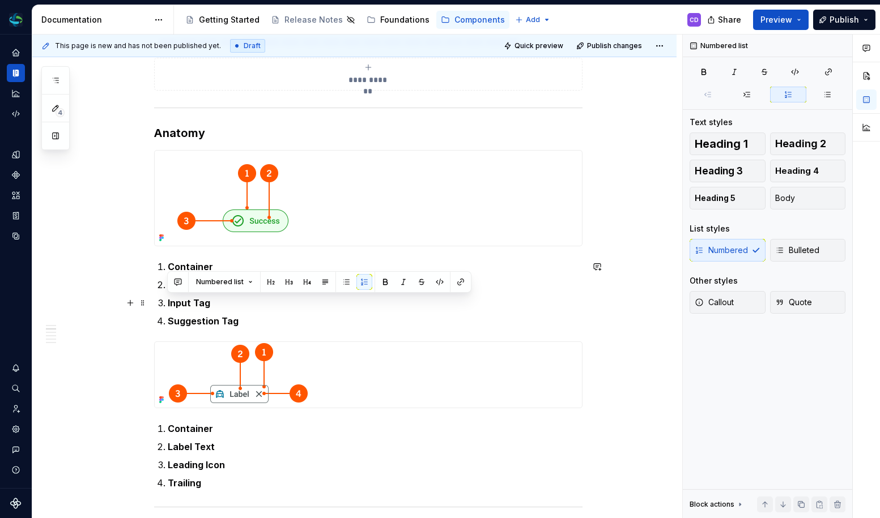
click at [182, 309] on p "Input Tag" at bounding box center [375, 303] width 415 height 14
click at [185, 302] on strong "Input Tag" at bounding box center [189, 302] width 42 height 11
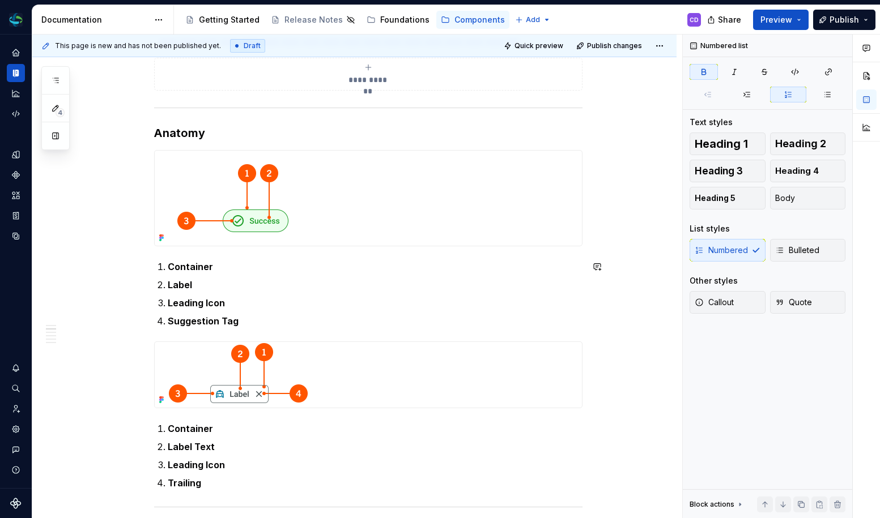
click at [199, 319] on strong "Suggestion Tag" at bounding box center [203, 320] width 71 height 11
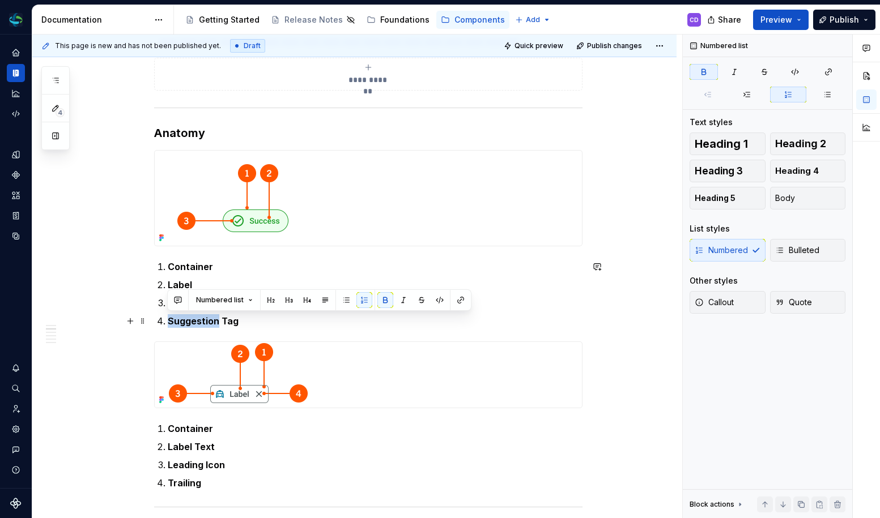
click at [199, 319] on strong "Suggestion Tag" at bounding box center [203, 320] width 71 height 11
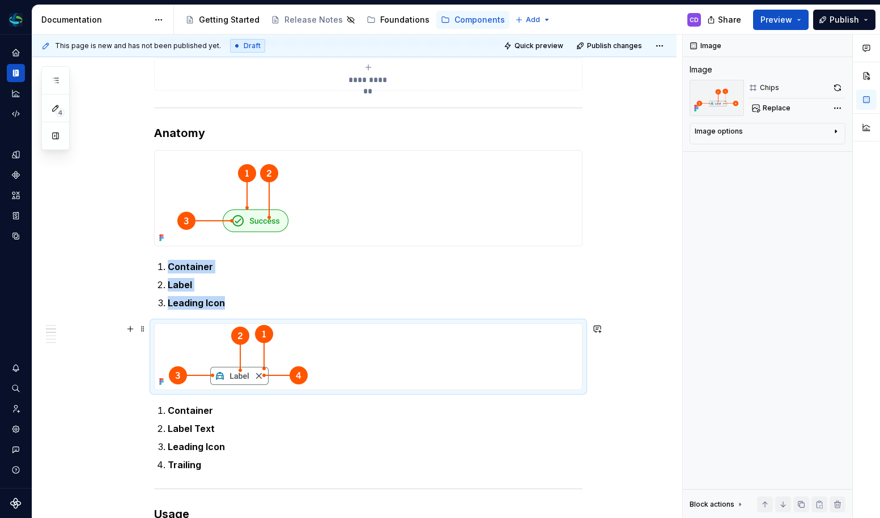
click at [254, 350] on img at bounding box center [236, 357] width 162 height 66
click at [275, 357] on img at bounding box center [236, 357] width 162 height 66
click at [780, 110] on span "Replace" at bounding box center [776, 108] width 28 height 9
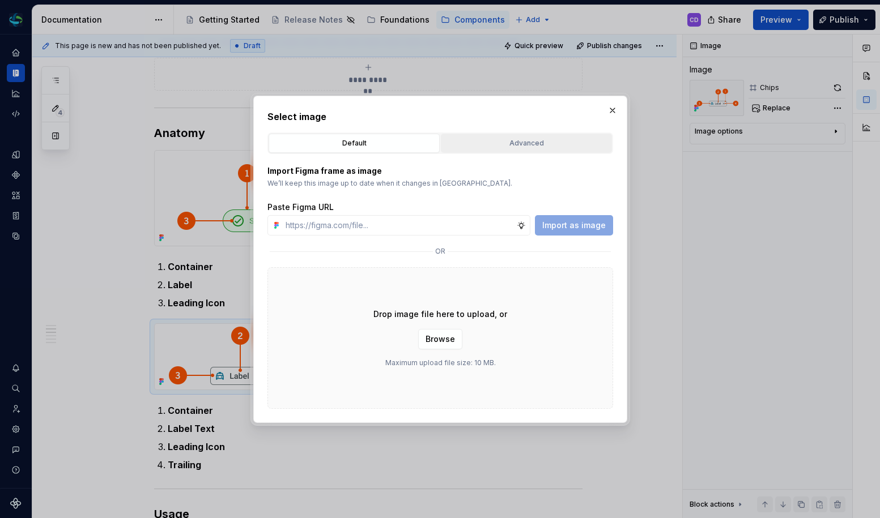
click at [501, 144] on div "Advanced" at bounding box center [526, 143] width 163 height 11
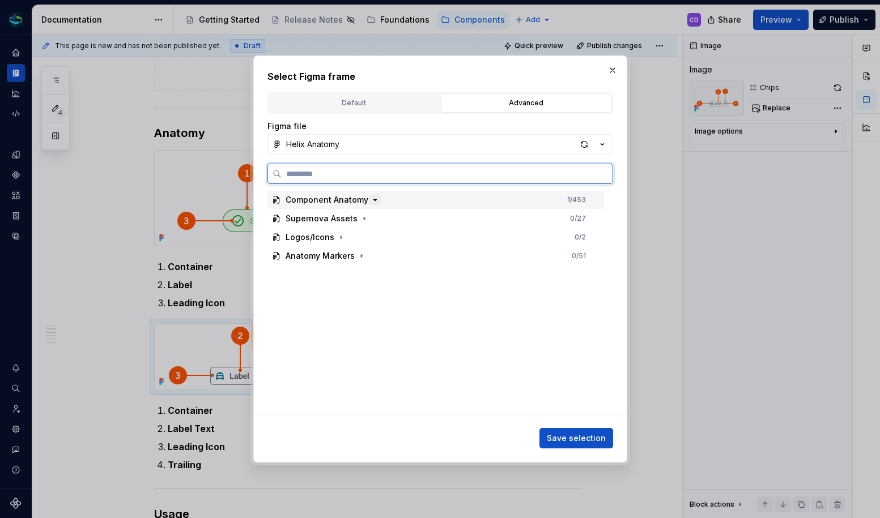
click at [372, 202] on icon "button" at bounding box center [374, 199] width 9 height 9
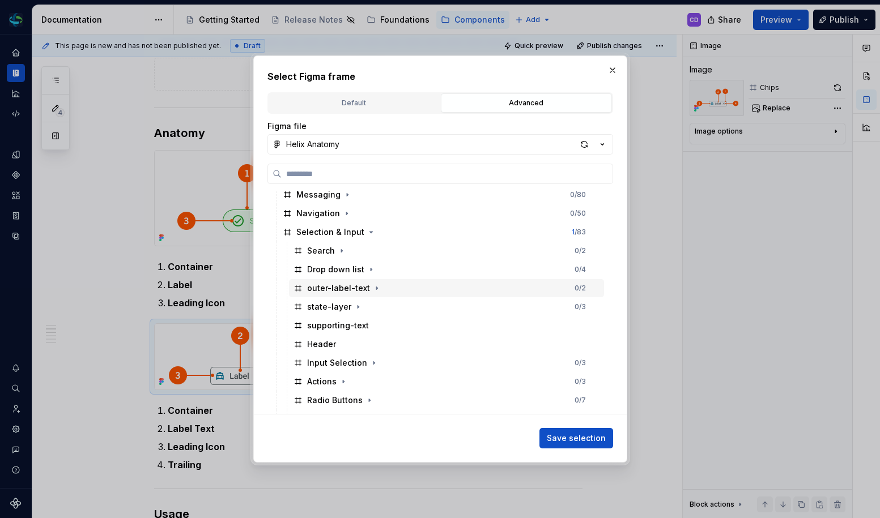
scroll to position [25, 0]
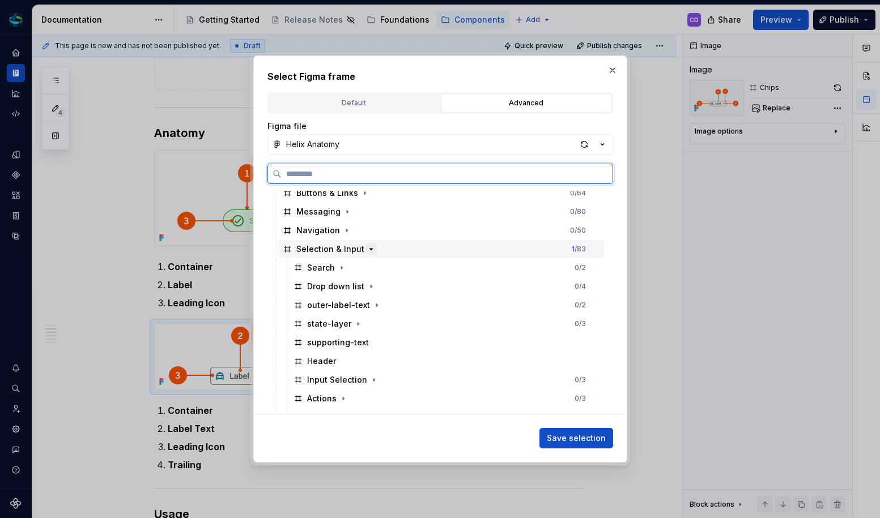
click at [367, 251] on icon "button" at bounding box center [370, 249] width 9 height 9
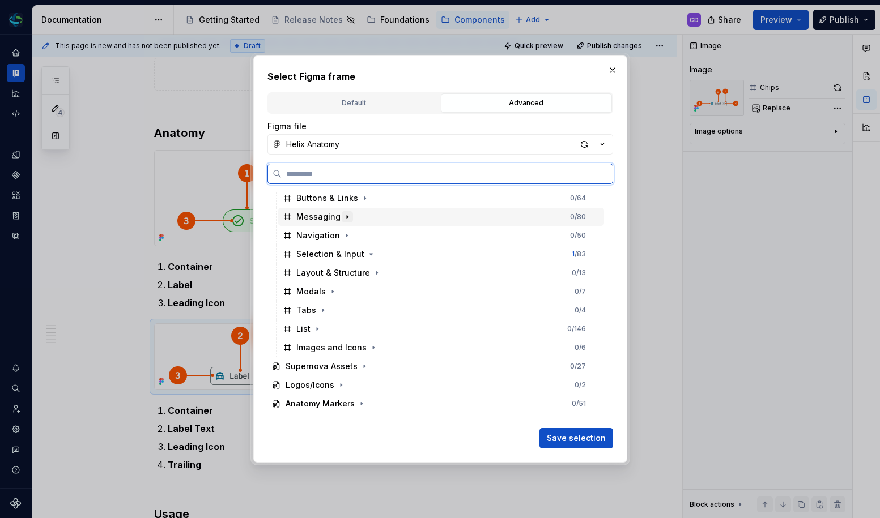
click at [347, 216] on icon "button" at bounding box center [347, 217] width 1 height 3
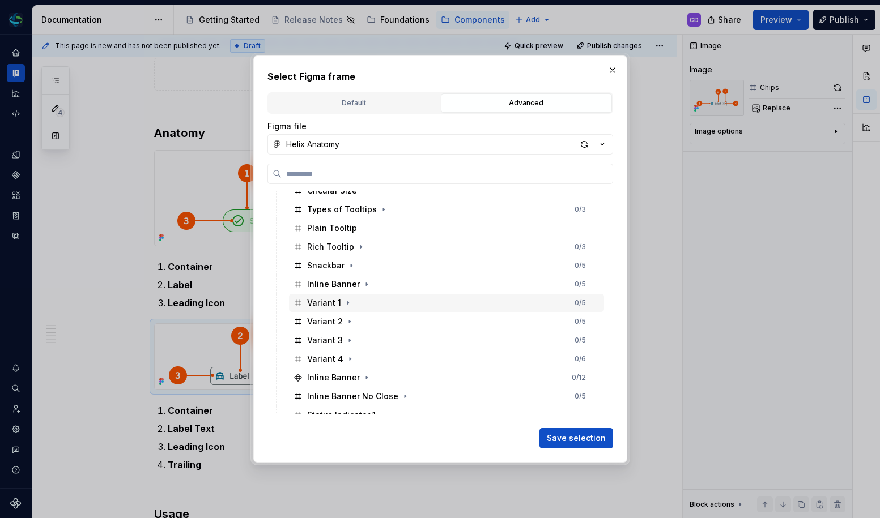
scroll to position [256, 0]
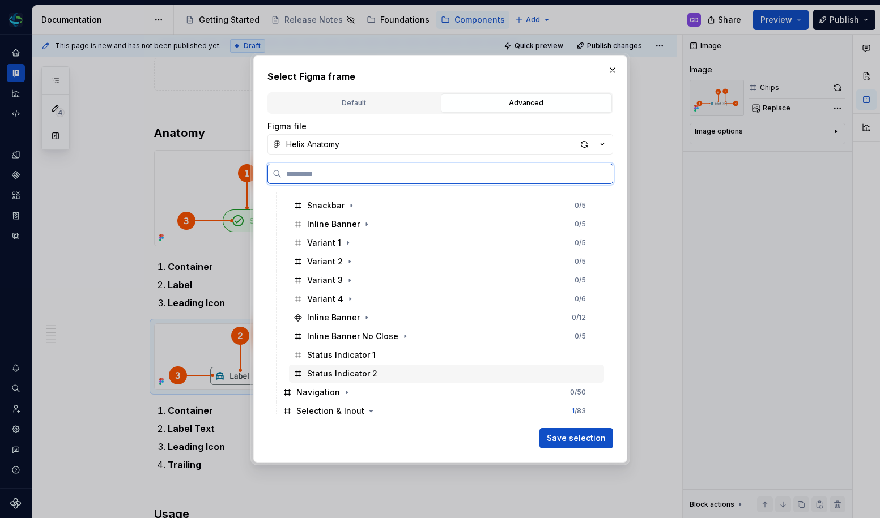
click at [394, 374] on div "Status Indicator 2" at bounding box center [446, 374] width 315 height 18
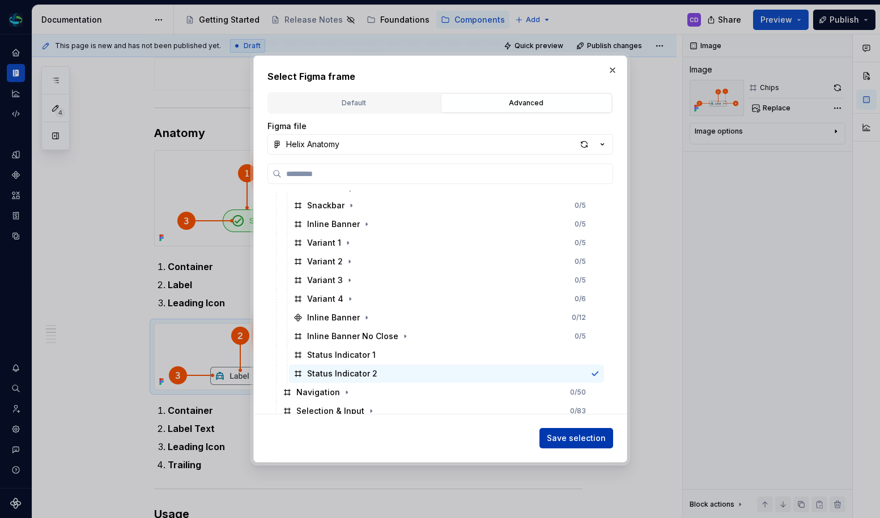
click at [569, 432] on button "Save selection" at bounding box center [576, 438] width 74 height 20
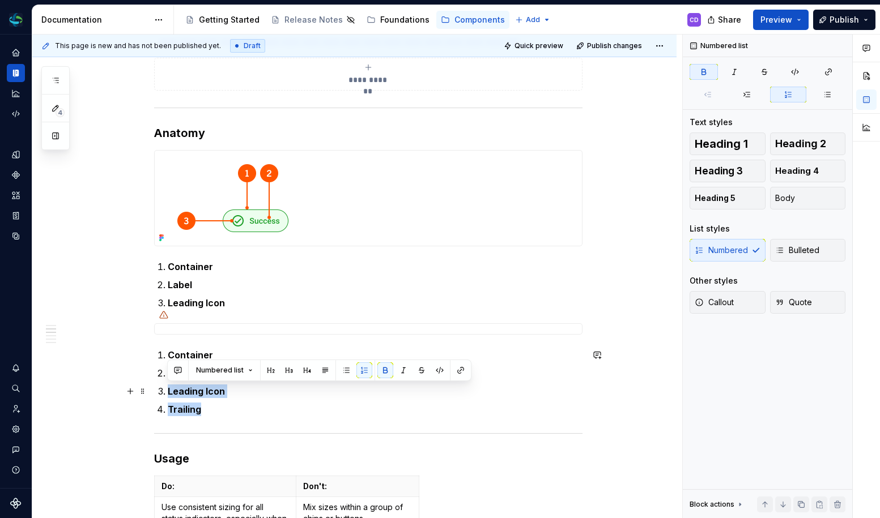
drag, startPoint x: 244, startPoint y: 413, endPoint x: 164, endPoint y: 396, distance: 81.6
click at [168, 396] on ol "Container Label Text Leading Icon Trailing" at bounding box center [375, 382] width 415 height 68
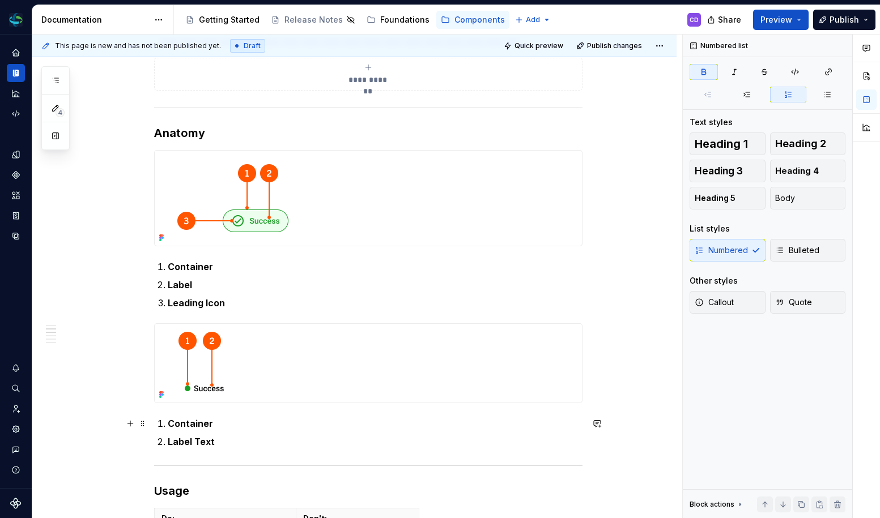
click at [196, 420] on strong "Container" at bounding box center [190, 423] width 45 height 11
click at [182, 442] on strong "Label Text" at bounding box center [191, 441] width 47 height 11
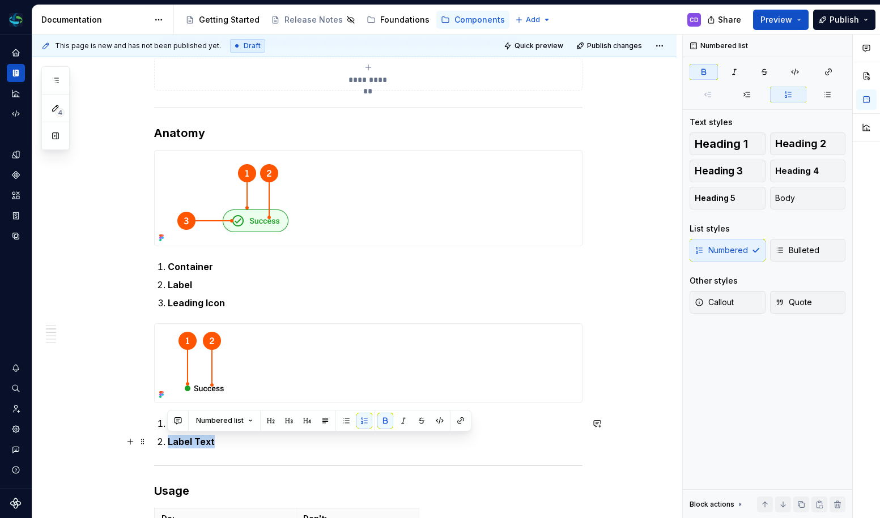
click at [182, 442] on strong "Label Text" at bounding box center [191, 441] width 47 height 11
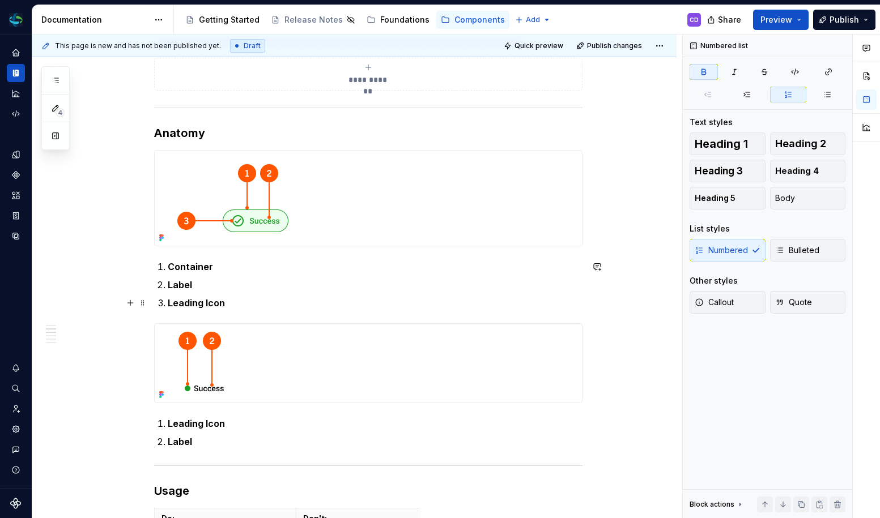
click at [244, 308] on p "Leading Icon" at bounding box center [375, 303] width 415 height 14
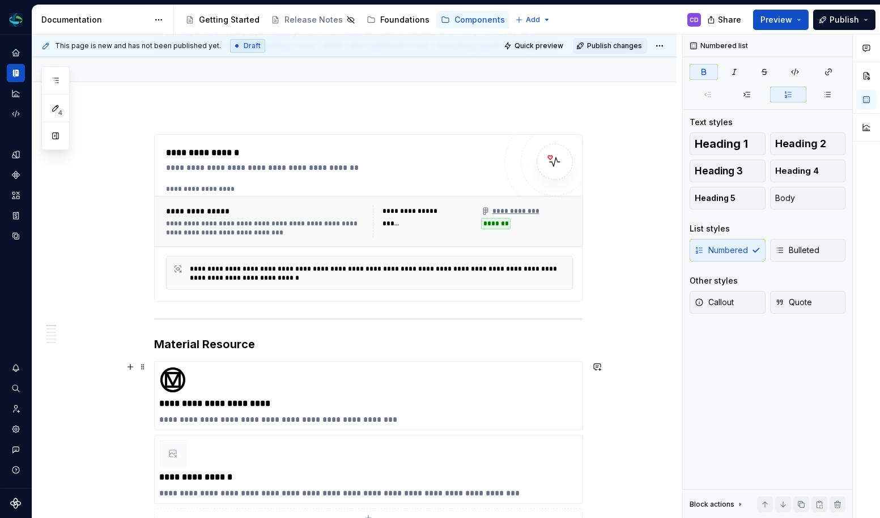
scroll to position [181, 0]
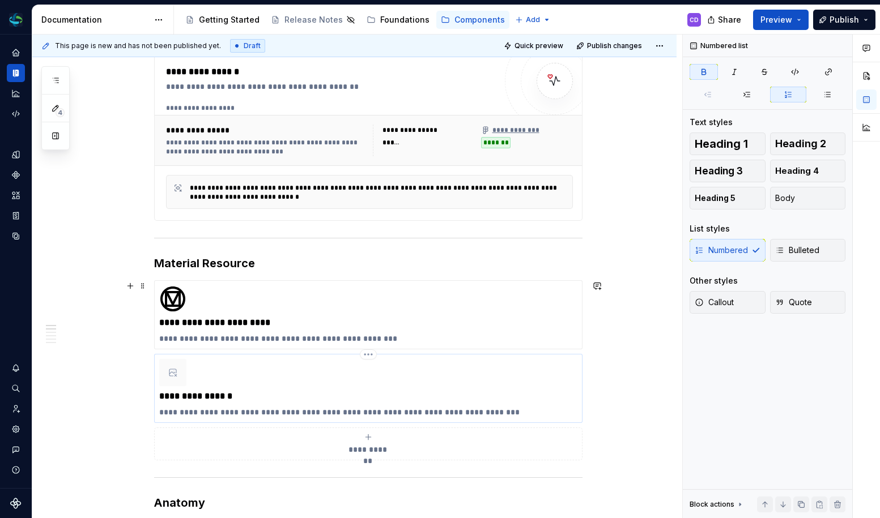
click at [280, 388] on div "**********" at bounding box center [368, 388] width 418 height 59
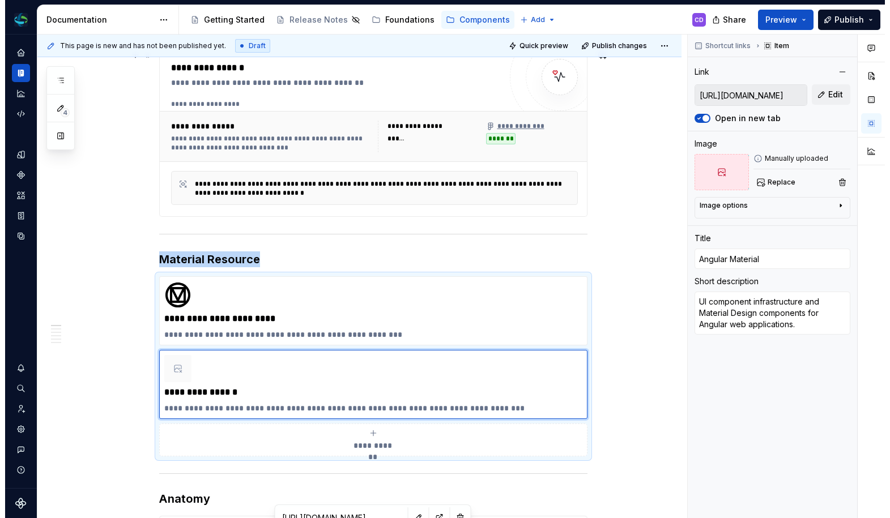
scroll to position [0, 0]
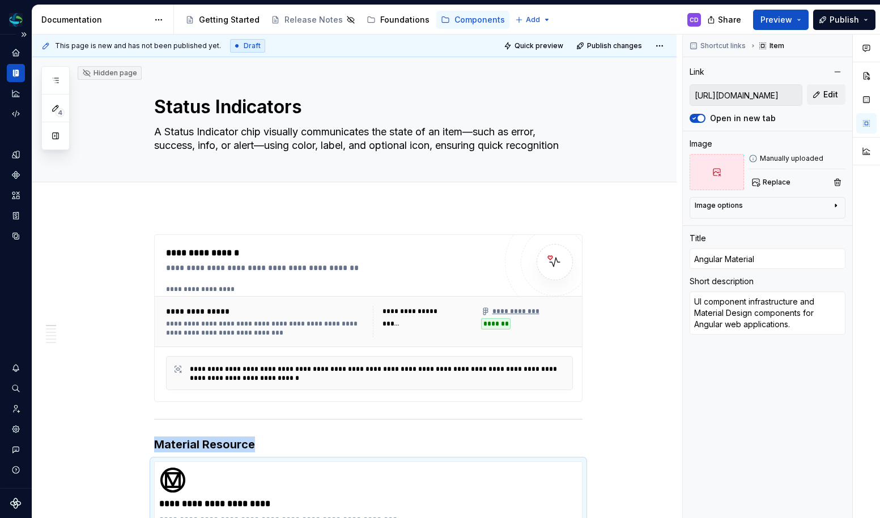
type textarea "*"
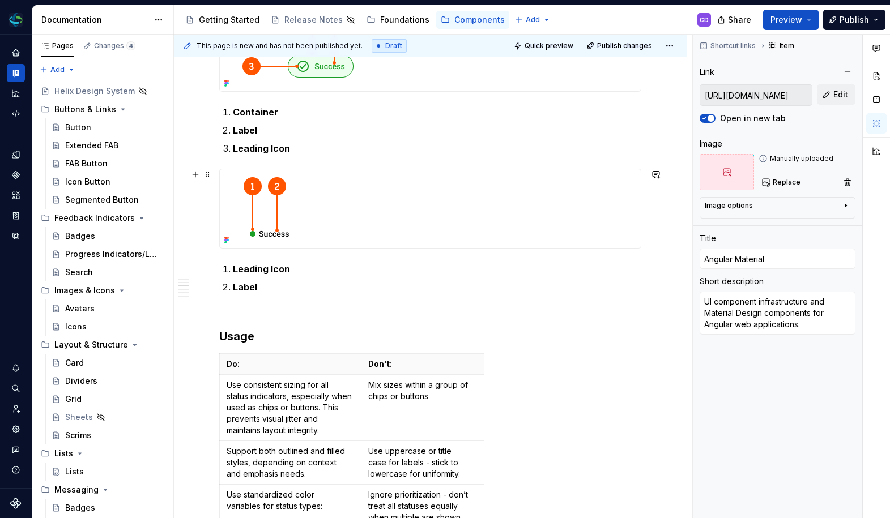
scroll to position [340, 0]
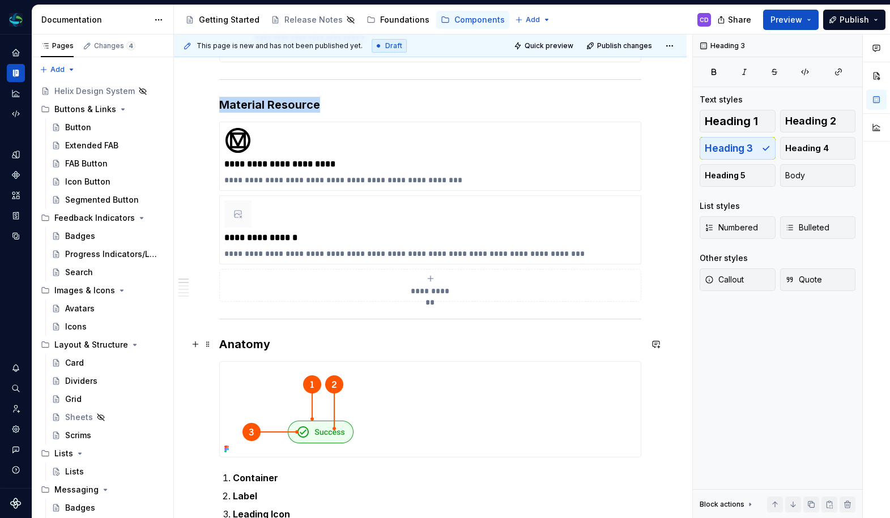
click at [254, 348] on h3 "Anatomy" at bounding box center [430, 344] width 422 height 16
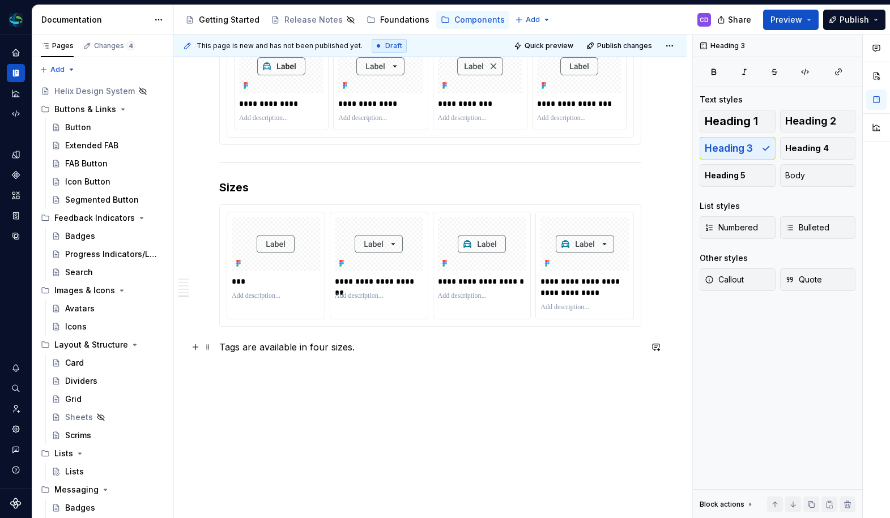
scroll to position [1788, 0]
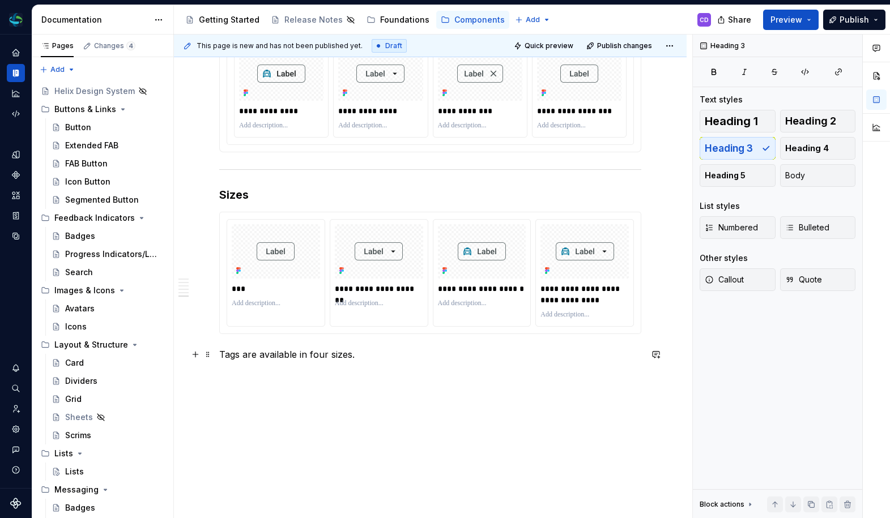
click at [229, 355] on p "Tags are available in four sizes." at bounding box center [430, 355] width 422 height 14
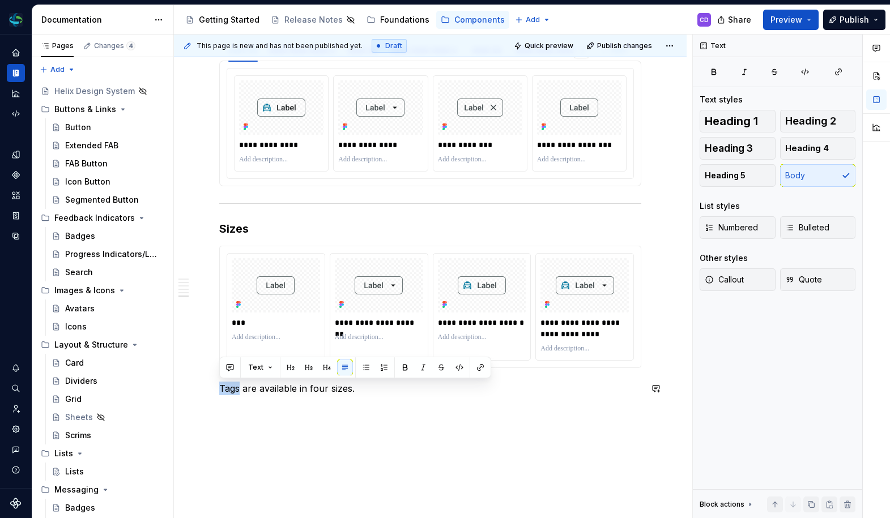
scroll to position [1752, 0]
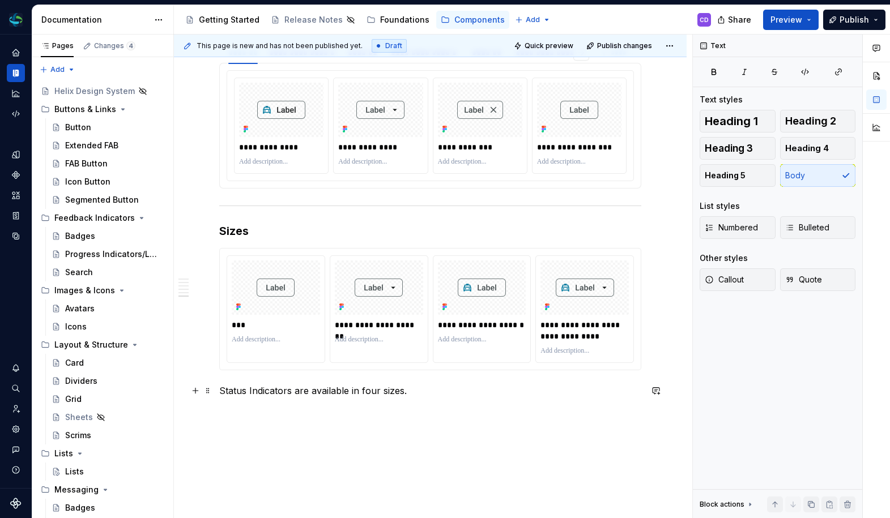
click at [369, 393] on p "Status Indicators are available in four sizes." at bounding box center [430, 391] width 422 height 14
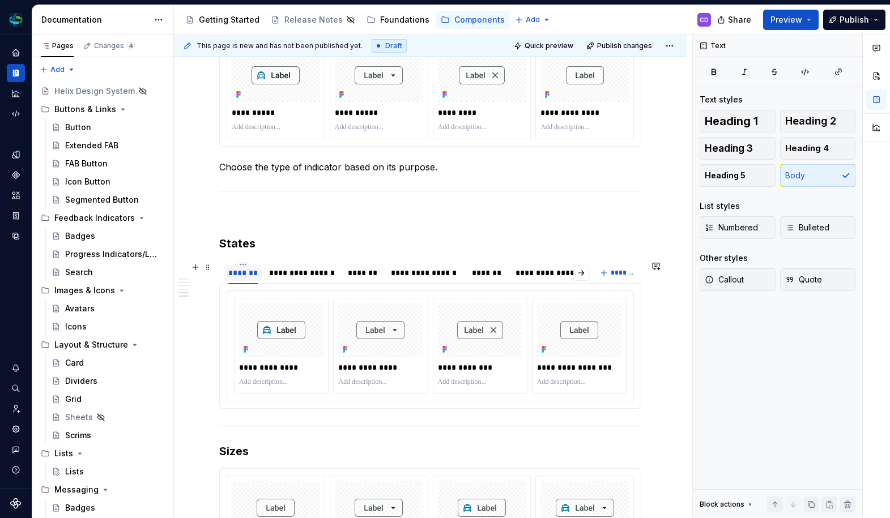
scroll to position [1530, 0]
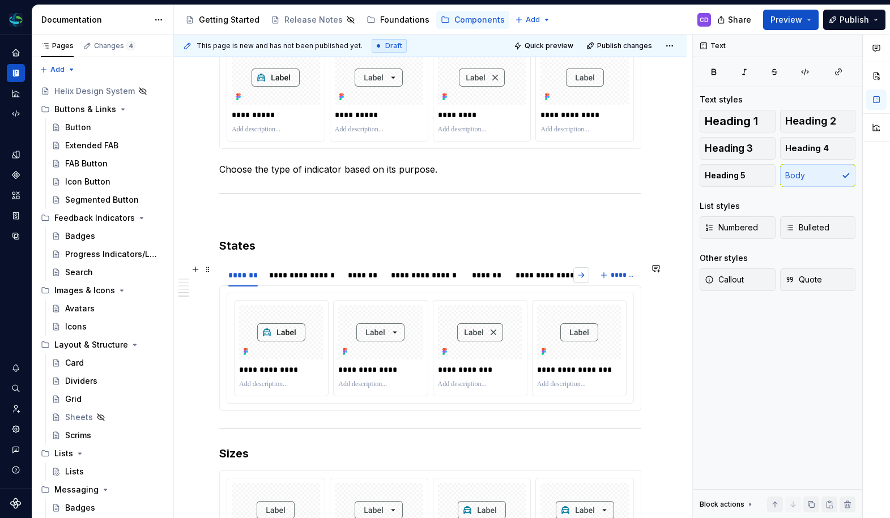
click at [590, 274] on div "**********" at bounding box center [430, 275] width 422 height 23
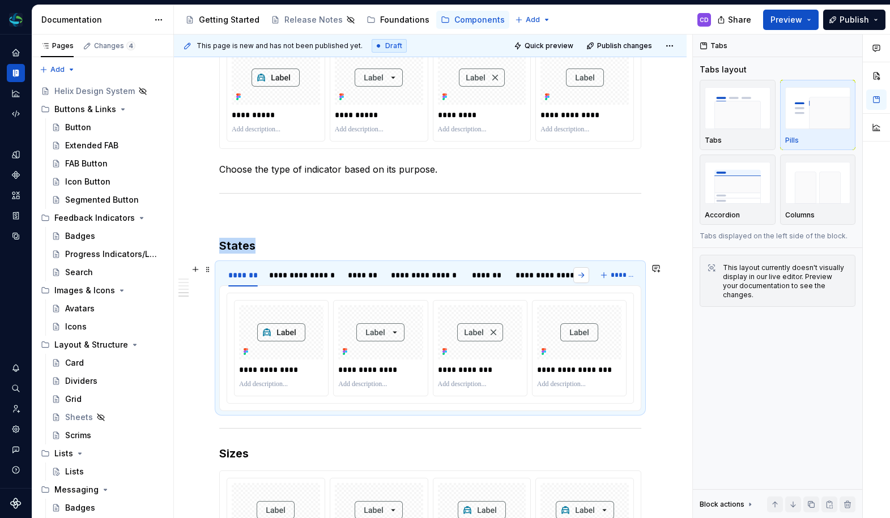
click at [584, 275] on button "button" at bounding box center [581, 275] width 16 height 16
click at [576, 276] on button "button" at bounding box center [581, 275] width 16 height 16
click at [544, 268] on html "Helix CD Design system data Documentation Accessibility guide for tree Page tre…" at bounding box center [445, 259] width 890 height 518
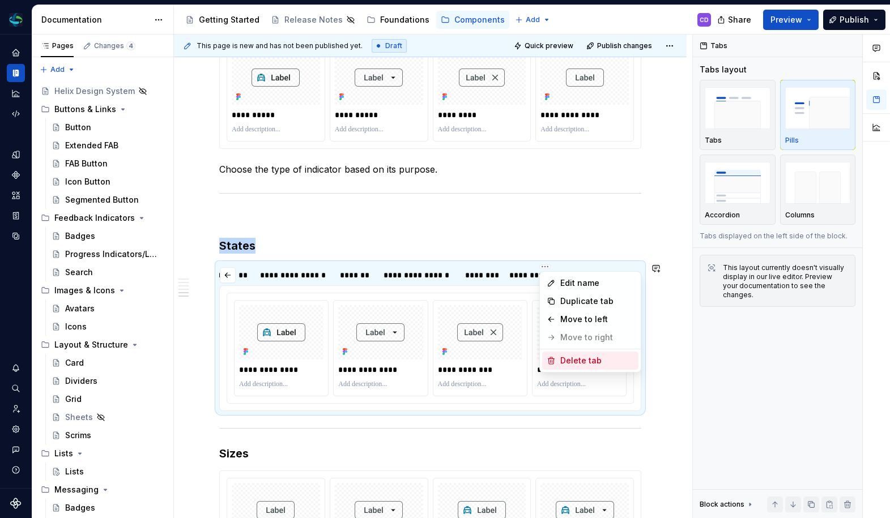
click at [561, 356] on div "Delete tab" at bounding box center [597, 360] width 74 height 11
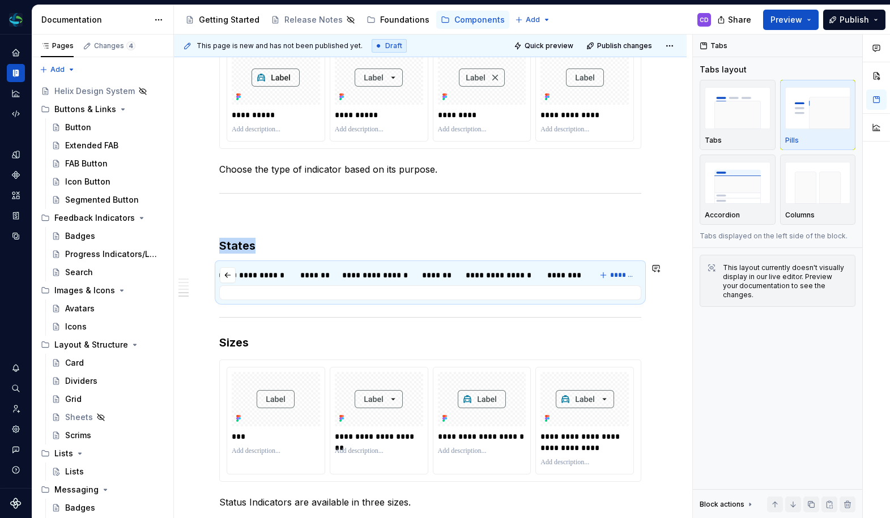
scroll to position [0, 297]
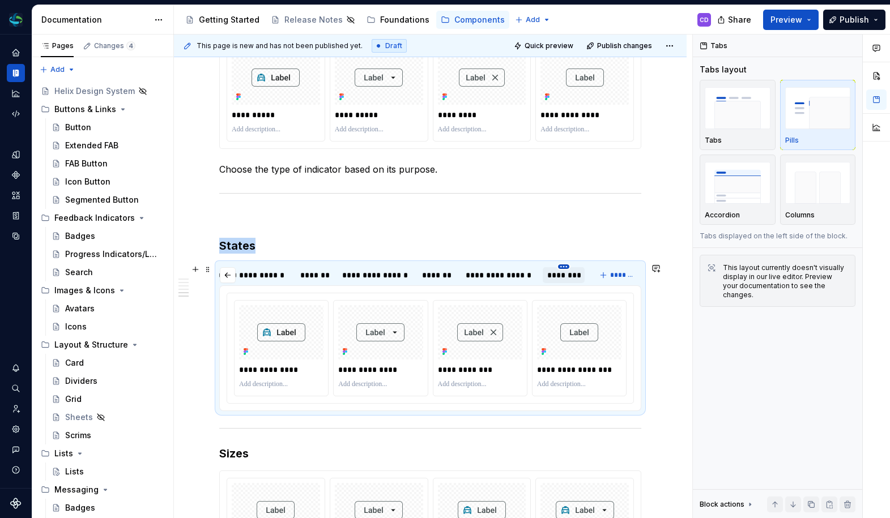
click at [564, 267] on html "Helix CD Design system data Documentation Accessibility guide for tree Page tre…" at bounding box center [445, 259] width 890 height 518
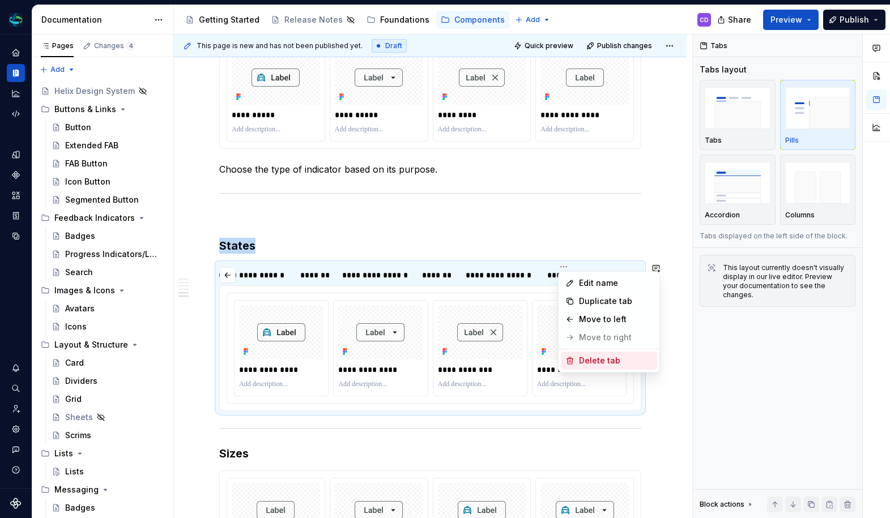
click at [580, 356] on div "Delete tab" at bounding box center [616, 360] width 74 height 11
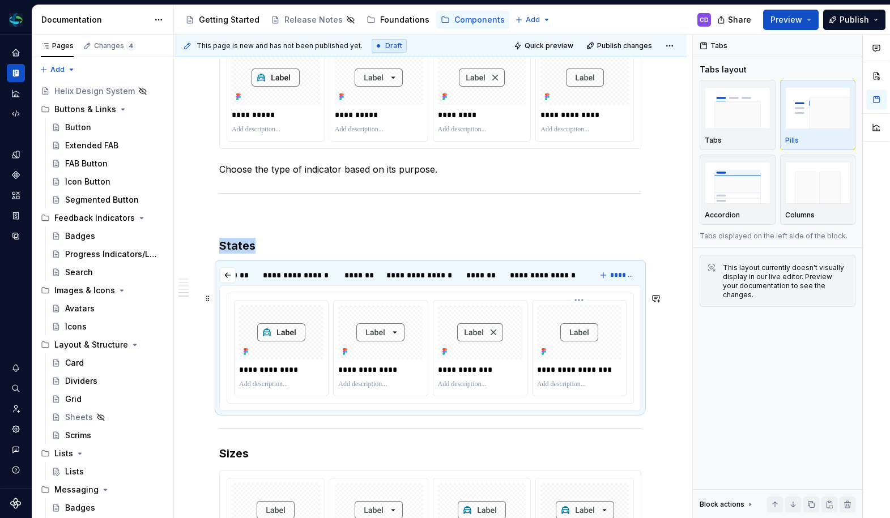
scroll to position [0, 253]
click at [547, 267] on html "Helix CD Design system data Documentation Accessibility guide for tree Page tre…" at bounding box center [445, 259] width 890 height 518
click at [573, 350] on div "Edit name Duplicate tab Move to left Move to right Delete tab" at bounding box center [590, 321] width 102 height 101
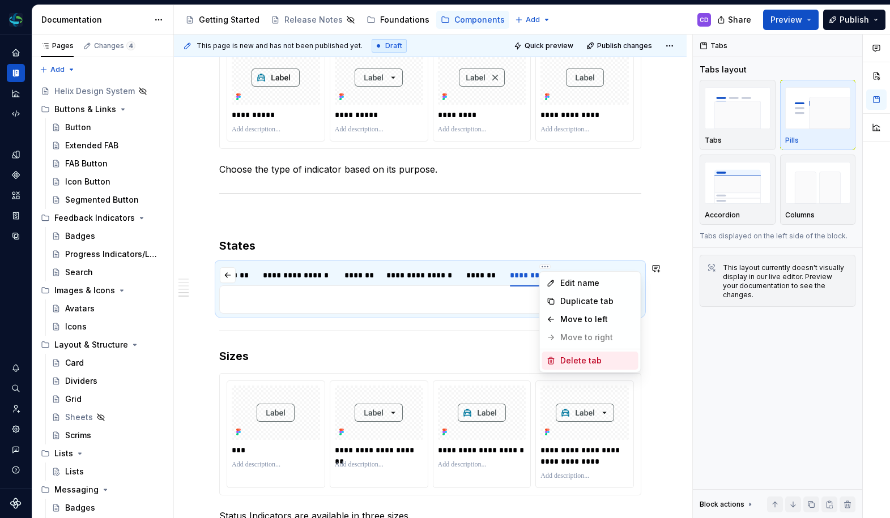
click at [571, 353] on div "Delete tab" at bounding box center [590, 361] width 96 height 18
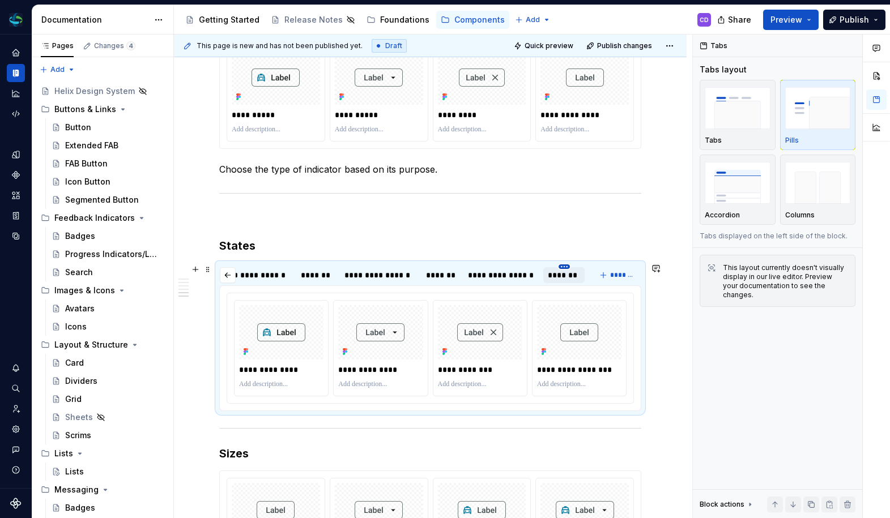
click at [565, 266] on html "Helix CD Design system data Documentation Accessibility guide for tree Page tre…" at bounding box center [445, 259] width 890 height 518
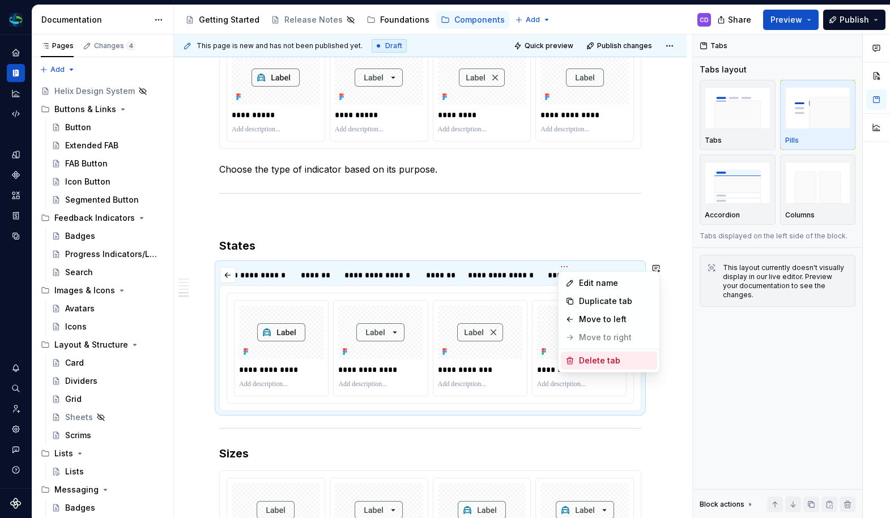
click at [580, 356] on div "Delete tab" at bounding box center [616, 360] width 74 height 11
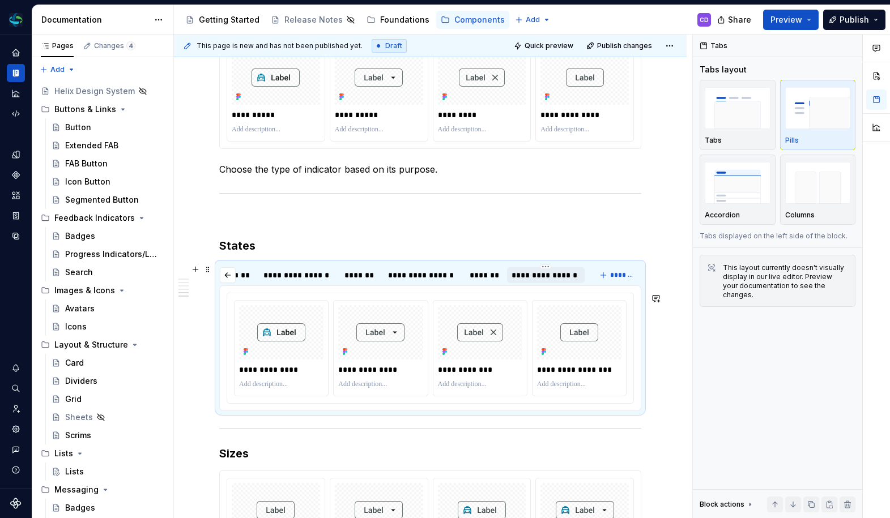
scroll to position [0, 127]
click at [548, 266] on html "Helix CD Design system data Documentation Accessibility guide for tree Page tre…" at bounding box center [445, 259] width 890 height 518
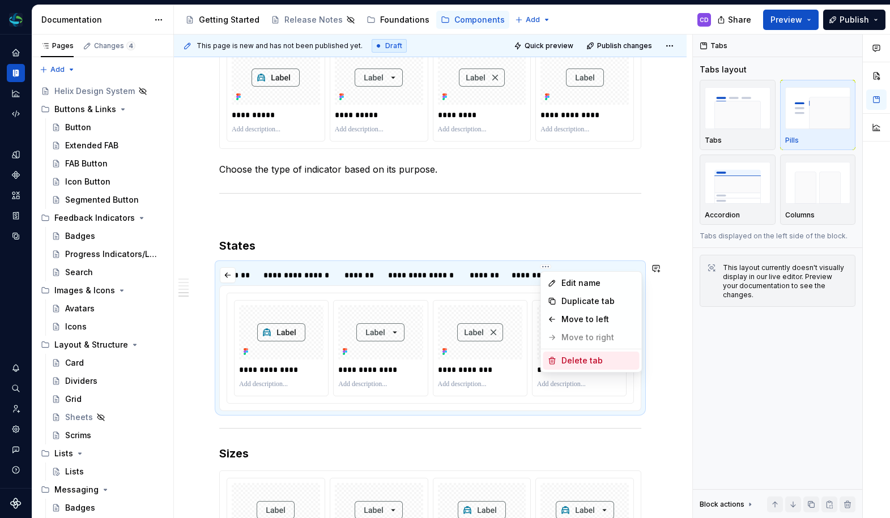
drag, startPoint x: 556, startPoint y: 355, endPoint x: 550, endPoint y: 347, distance: 10.2
click at [556, 355] on div "Delete tab" at bounding box center [591, 361] width 96 height 18
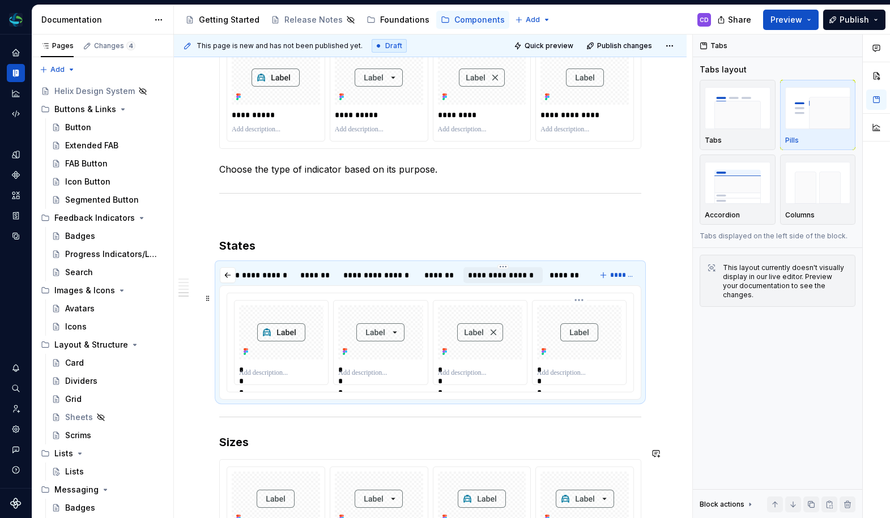
scroll to position [0, 48]
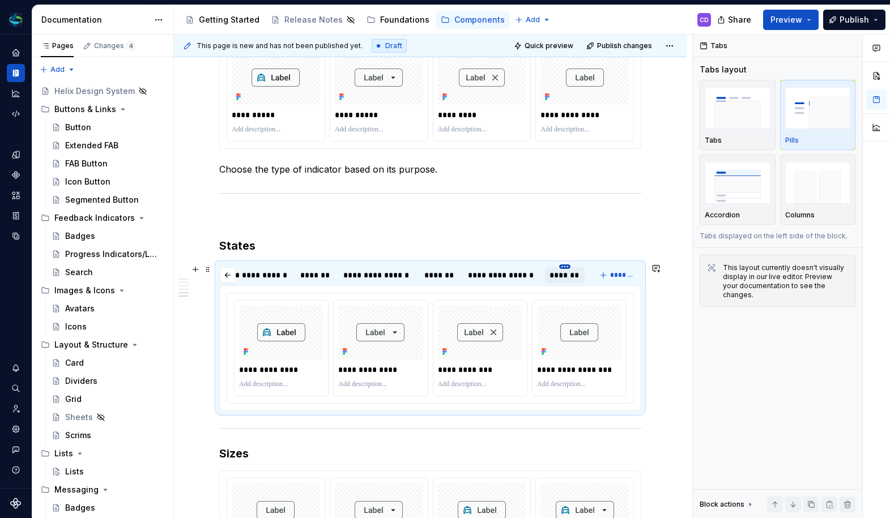
click at [567, 266] on html "Helix CD Design system data Documentation Accessibility guide for tree Page tre…" at bounding box center [445, 259] width 890 height 518
click at [574, 361] on icon at bounding box center [570, 360] width 9 height 9
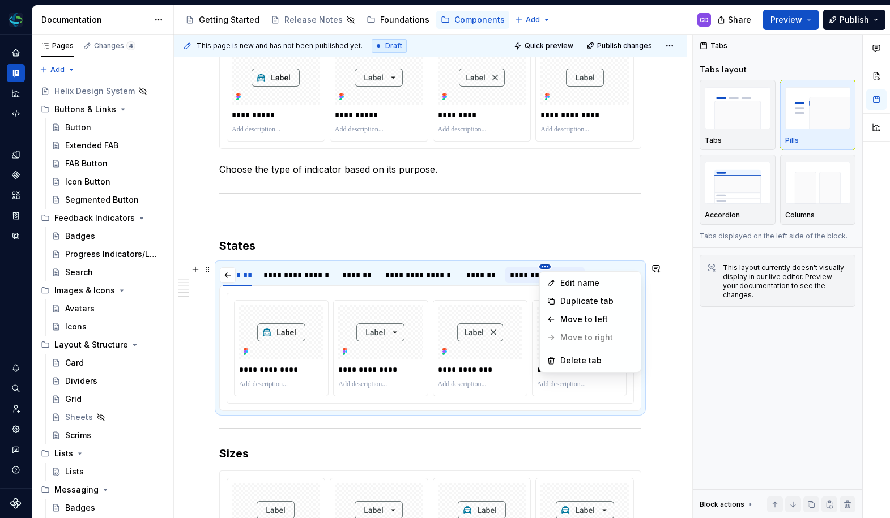
click at [544, 266] on html "Helix CD Design system data Documentation Accessibility guide for tree Page tre…" at bounding box center [445, 259] width 890 height 518
click at [563, 362] on div "Delete tab" at bounding box center [597, 360] width 74 height 11
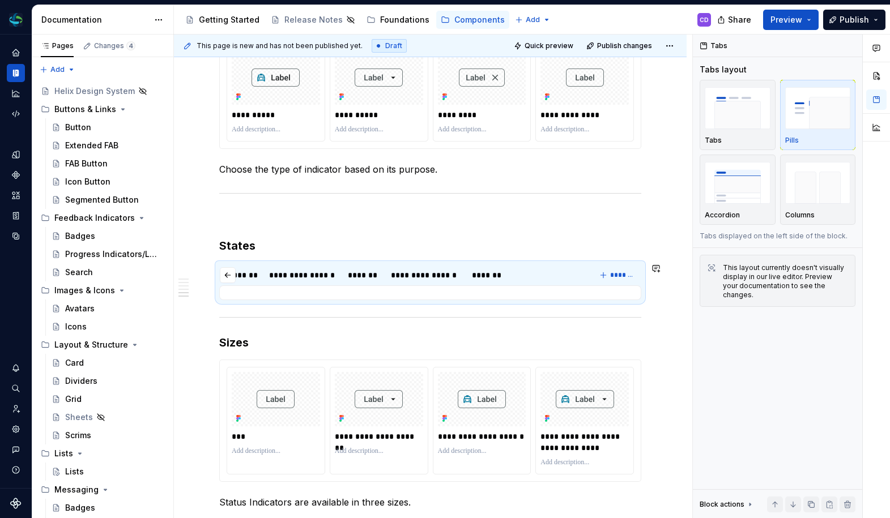
scroll to position [0, 0]
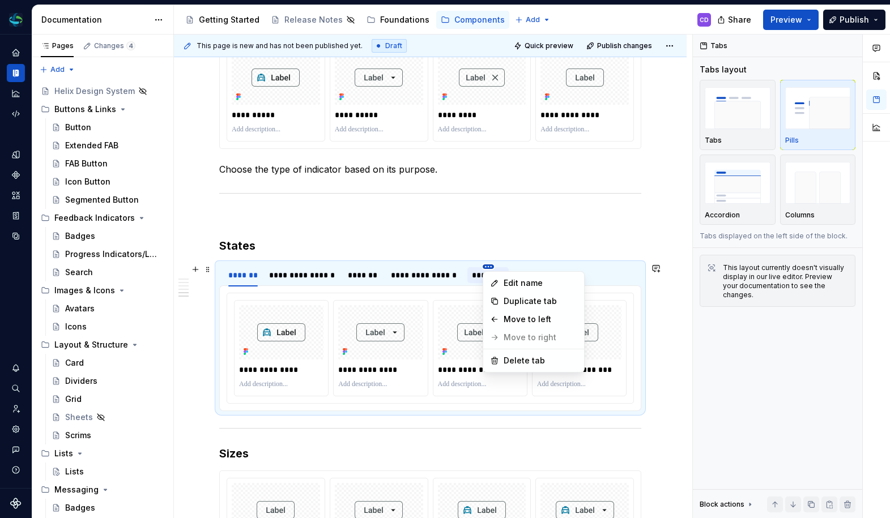
click at [485, 268] on html "Helix CD Design system data Documentation Accessibility guide for tree Page tre…" at bounding box center [445, 259] width 890 height 518
click at [502, 353] on div "Delete tab" at bounding box center [533, 361] width 96 height 18
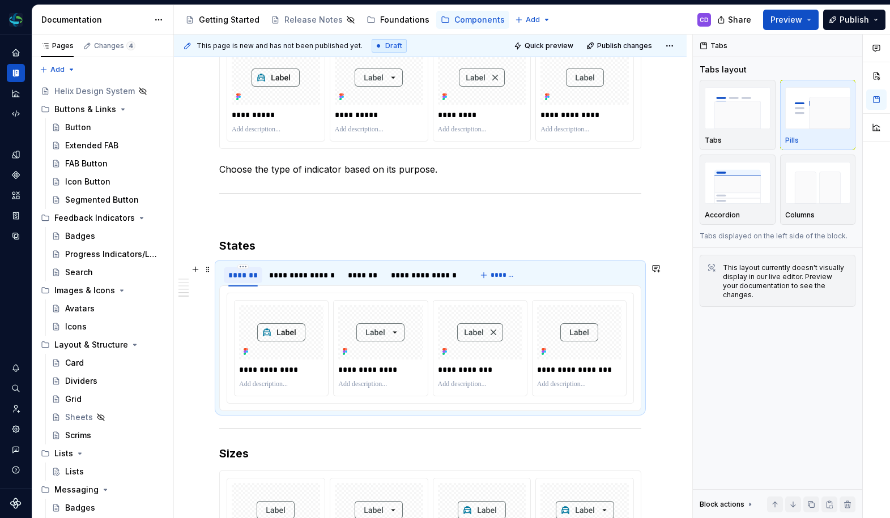
click at [246, 274] on div "*******" at bounding box center [242, 275] width 29 height 11
type input "*******"
click at [288, 272] on div "**********" at bounding box center [305, 275] width 67 height 11
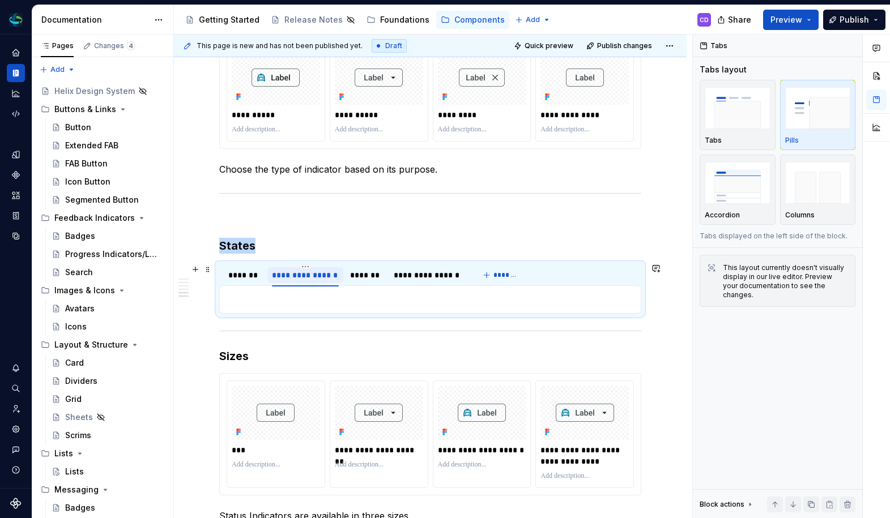
click at [288, 272] on div "**********" at bounding box center [305, 275] width 67 height 11
type input "*****"
click at [322, 273] on div "*******" at bounding box center [318, 275] width 32 height 11
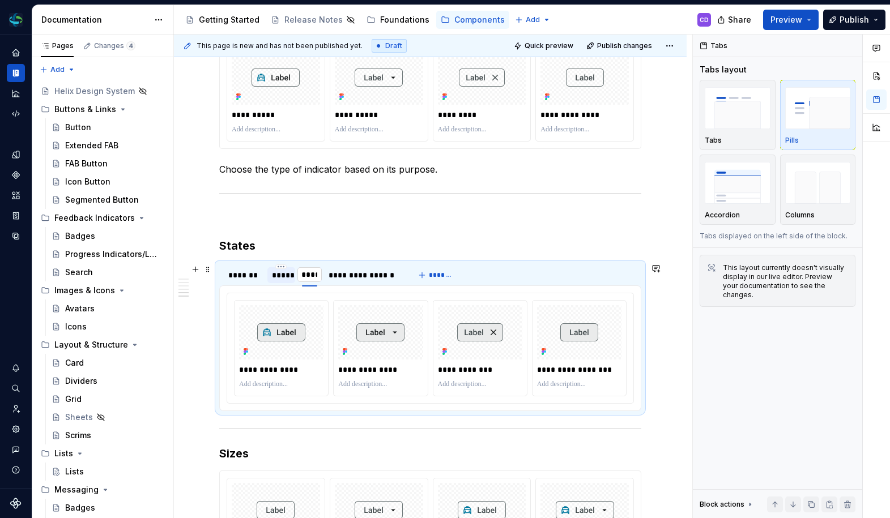
type input "*****"
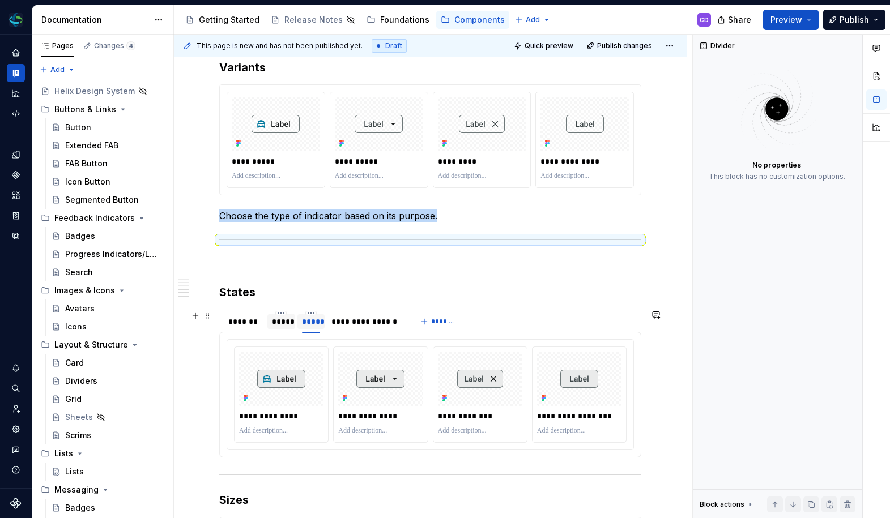
scroll to position [1448, 0]
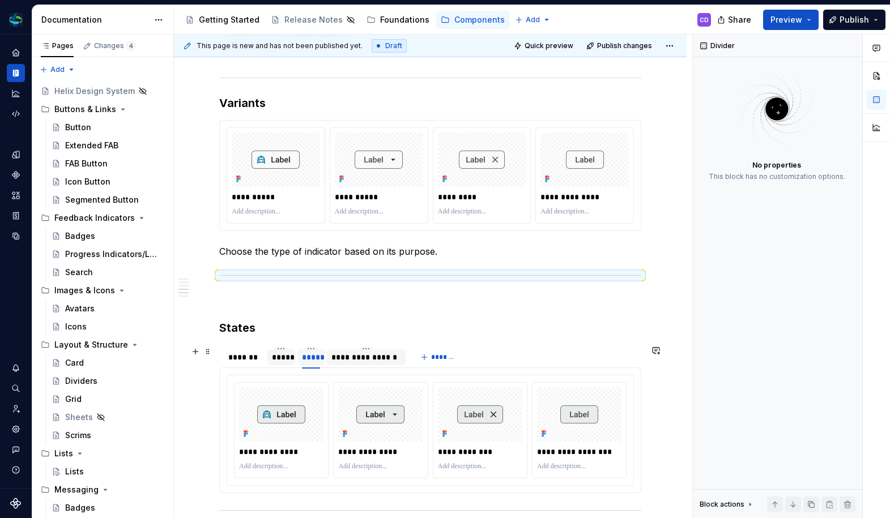
click at [349, 357] on div "**********" at bounding box center [366, 357] width 70 height 11
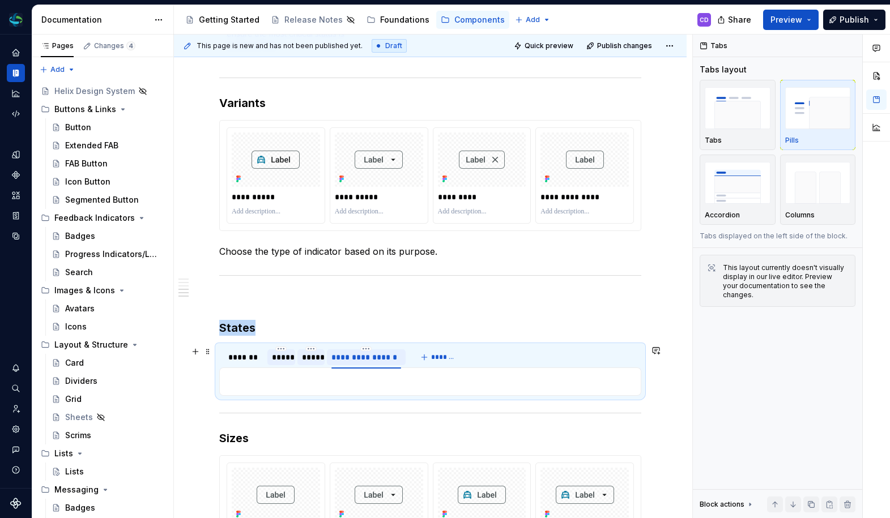
click at [349, 357] on div "**********" at bounding box center [366, 357] width 70 height 11
type input "********"
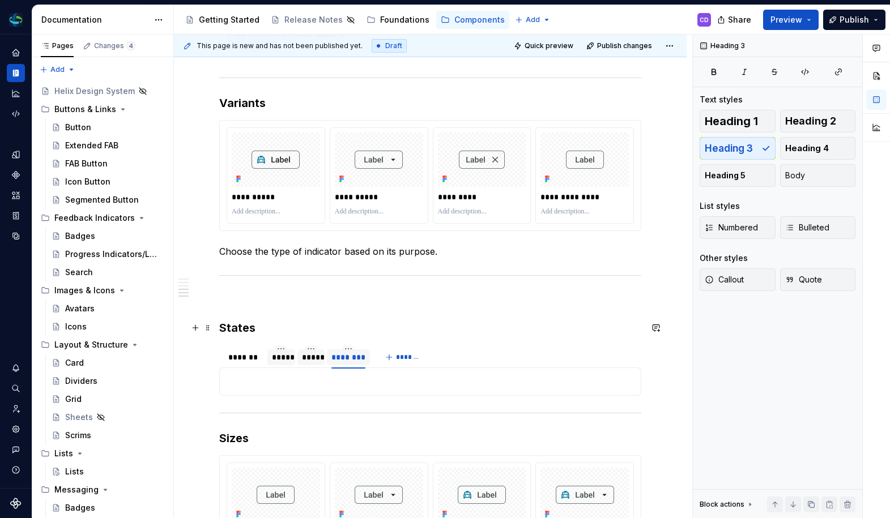
click at [291, 332] on h3 "States" at bounding box center [430, 328] width 422 height 16
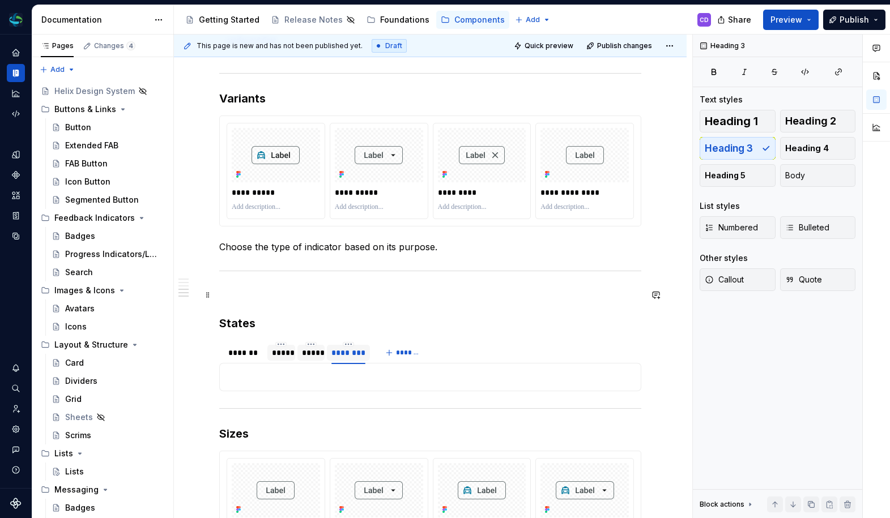
scroll to position [1454, 0]
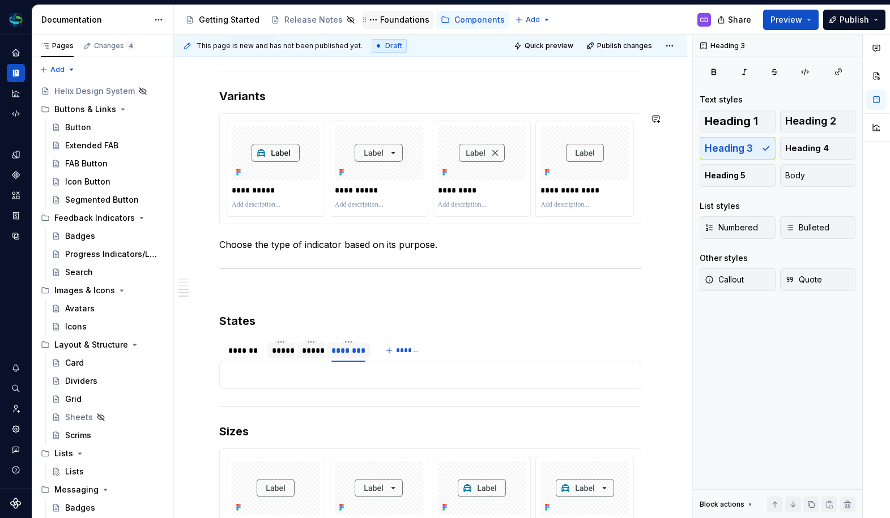
click at [355, 351] on div "********" at bounding box center [348, 350] width 35 height 11
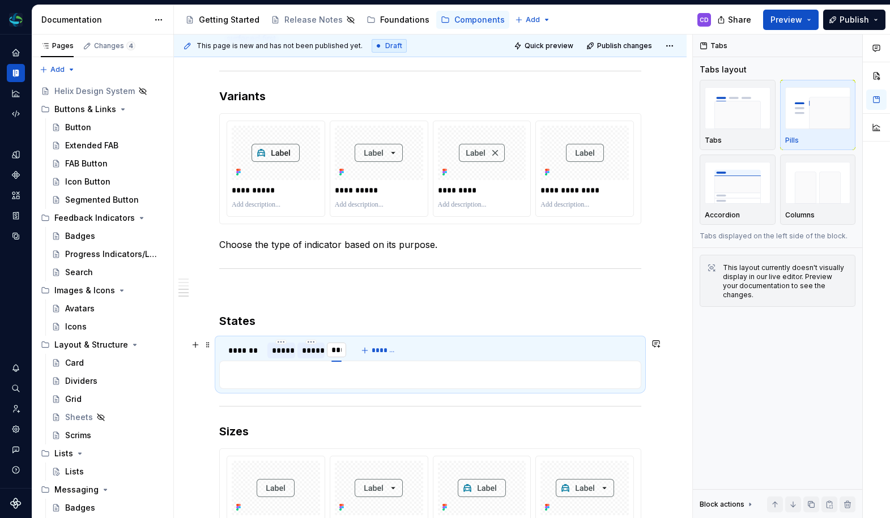
type input "****"
click at [379, 317] on h3 "States" at bounding box center [430, 321] width 422 height 16
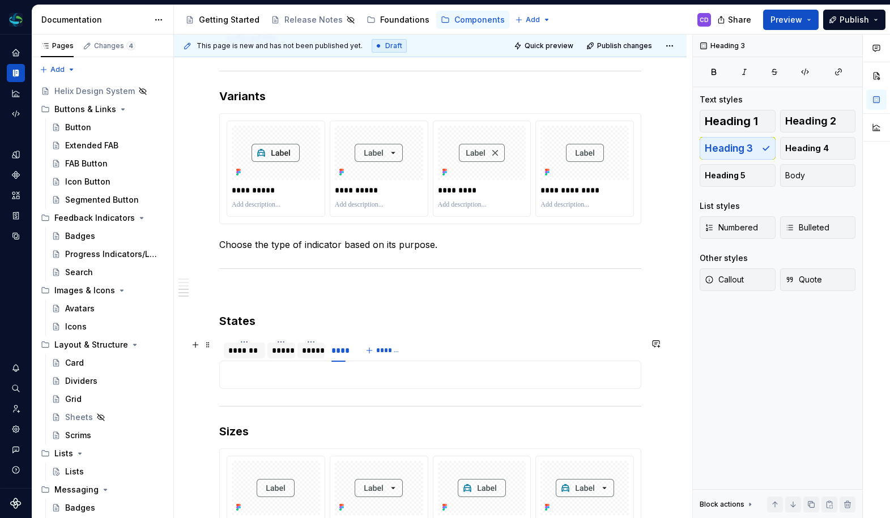
click at [253, 352] on div "*******" at bounding box center [244, 350] width 32 height 11
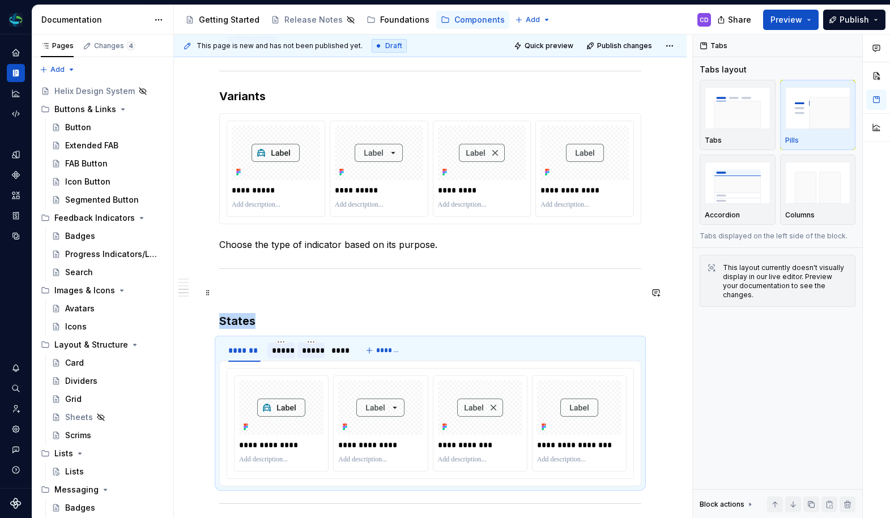
click at [309, 299] on p at bounding box center [430, 293] width 422 height 14
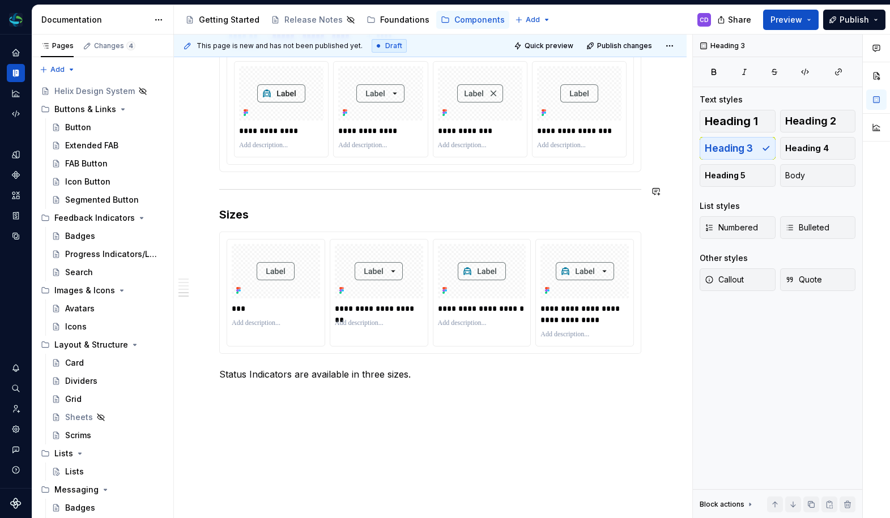
scroll to position [1787, 0]
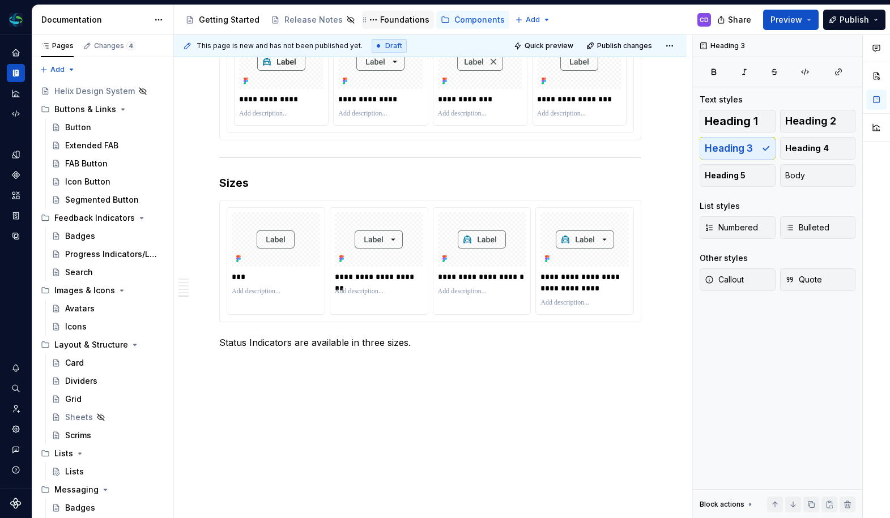
type textarea "*"
